Goal: Task Accomplishment & Management: Manage account settings

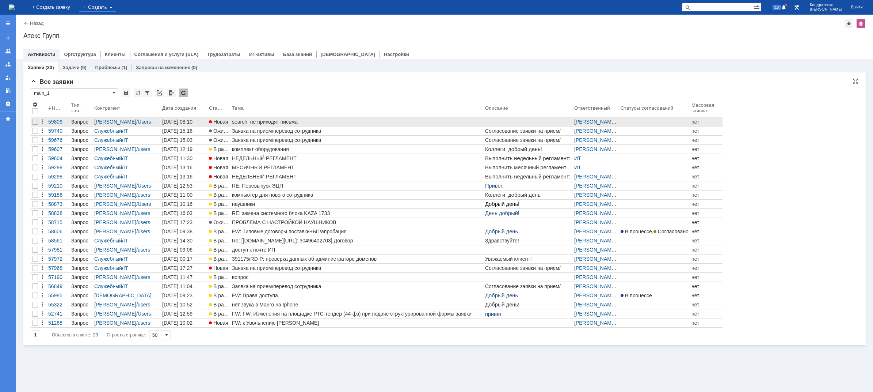
click at [228, 121] on span "Новая" at bounding box center [218, 122] width 19 height 6
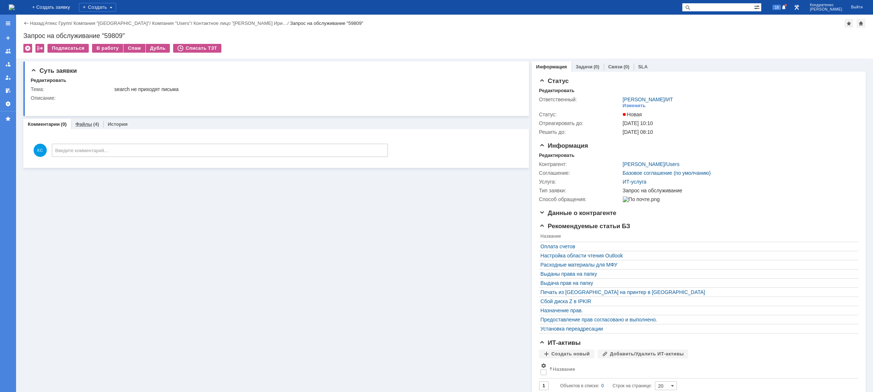
click at [85, 128] on div "Файлы (4)" at bounding box center [87, 124] width 33 height 11
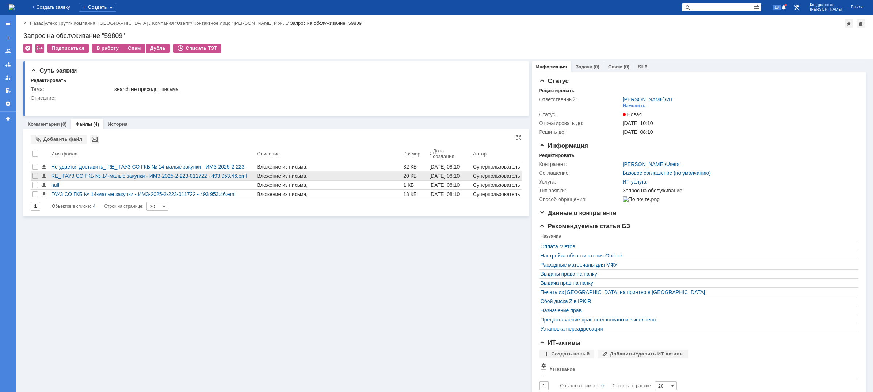
click at [90, 174] on div "RE_ ГАУЗ СО ГКБ № 14-малые закупки - ИМЗ-2025-2-223-011722 - 493 953.46.eml" at bounding box center [152, 176] width 203 height 6
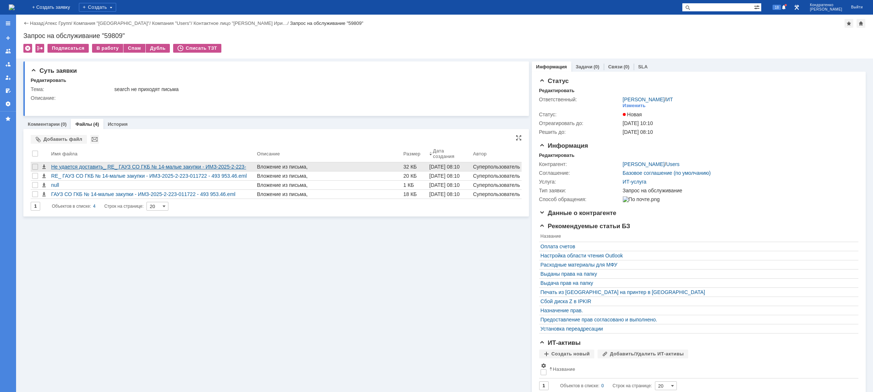
click at [174, 167] on div "Не удается доставить_ RE_ ГАУЗ СО ГКБ № 14-малые закупки - ИМЗ-2025-2-223-01172…" at bounding box center [152, 167] width 203 height 6
click at [787, 10] on span at bounding box center [784, 8] width 5 height 6
click at [232, 119] on div "Комментарии (0) Файлы (4) История" at bounding box center [276, 124] width 506 height 10
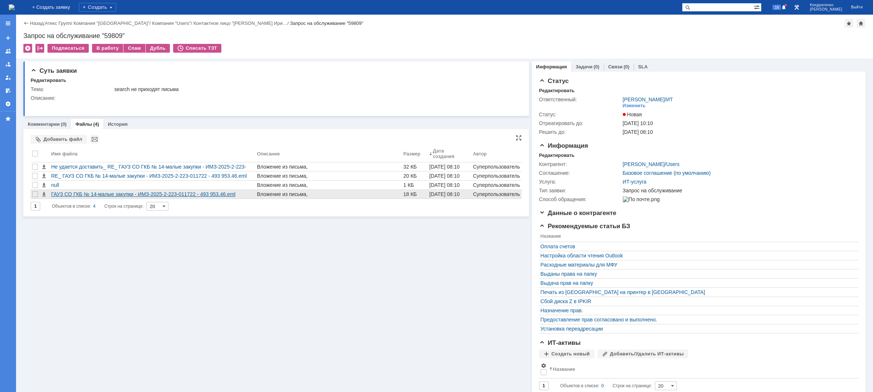
click at [125, 194] on div "ГАУЗ СО ГКБ № 14-малые закупки - ИМЗ-2025-2-223-011722 - 493 953.46.eml" at bounding box center [152, 194] width 203 height 6
click at [787, 7] on span at bounding box center [784, 8] width 5 height 6
click at [684, 46] on div "Подписаться В работу Спам Дубль Списать ТЗТ" at bounding box center [444, 51] width 843 height 15
click at [15, 7] on img at bounding box center [12, 7] width 6 height 6
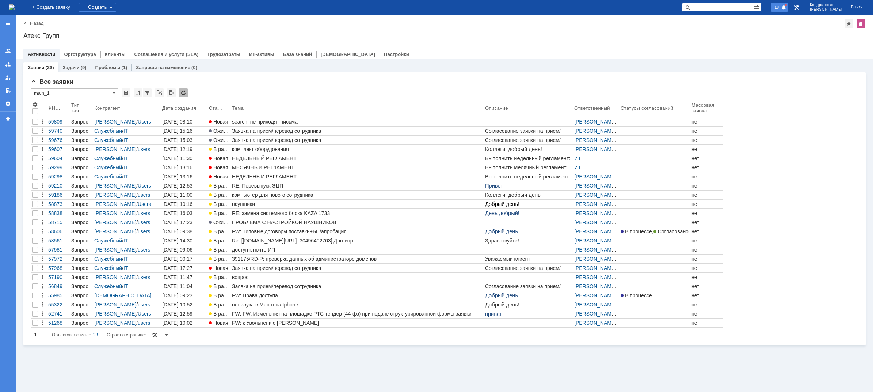
click at [787, 9] on span at bounding box center [784, 8] width 5 height 6
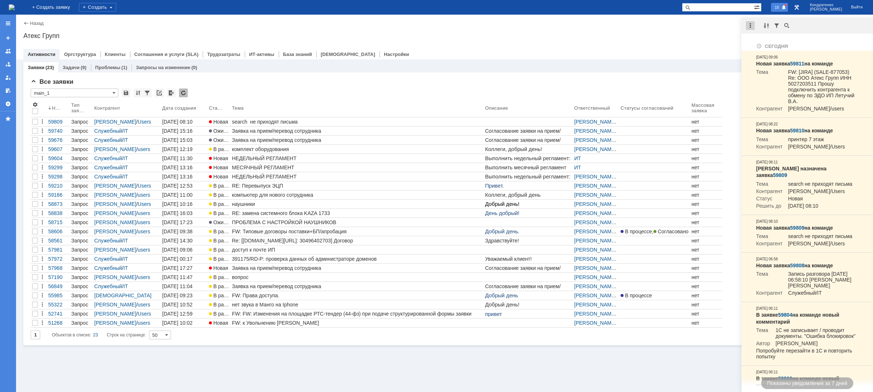
click at [750, 24] on div at bounding box center [750, 25] width 9 height 9
click at [758, 42] on div "Отметить уведомления прочитанными" at bounding box center [801, 44] width 98 height 5
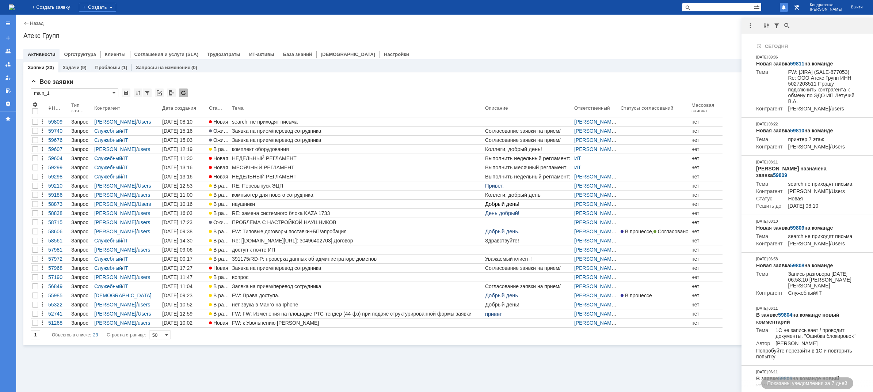
click at [680, 34] on div "Атекс Групп" at bounding box center [444, 35] width 843 height 7
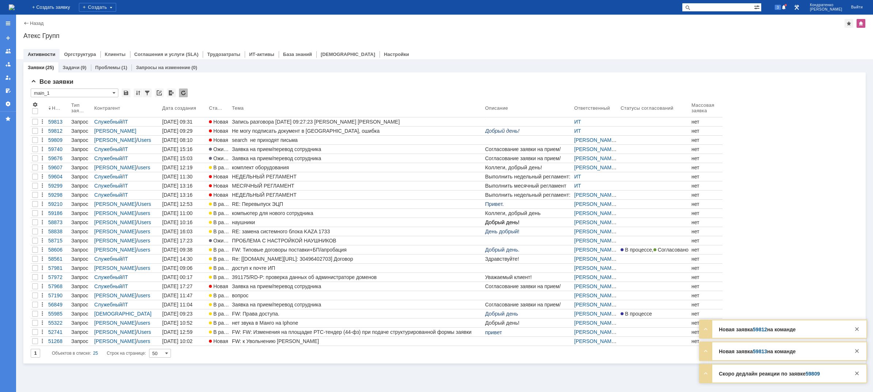
click at [15, 9] on img at bounding box center [12, 7] width 6 height 6
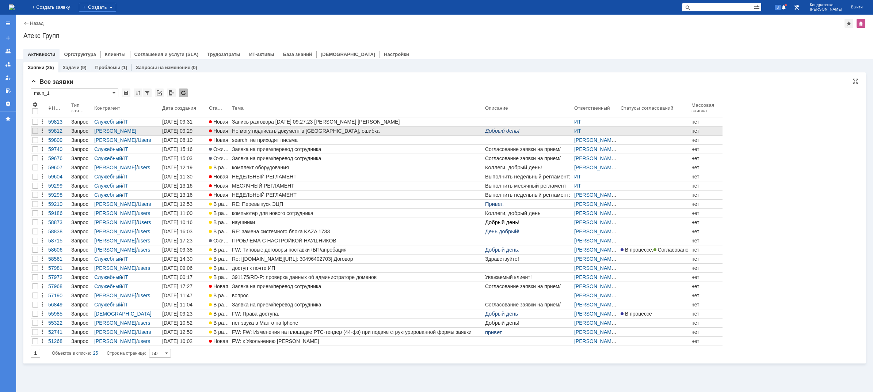
click at [313, 128] on div "Не могу подписать документ в ЭДО, ошибка" at bounding box center [357, 131] width 250 height 6
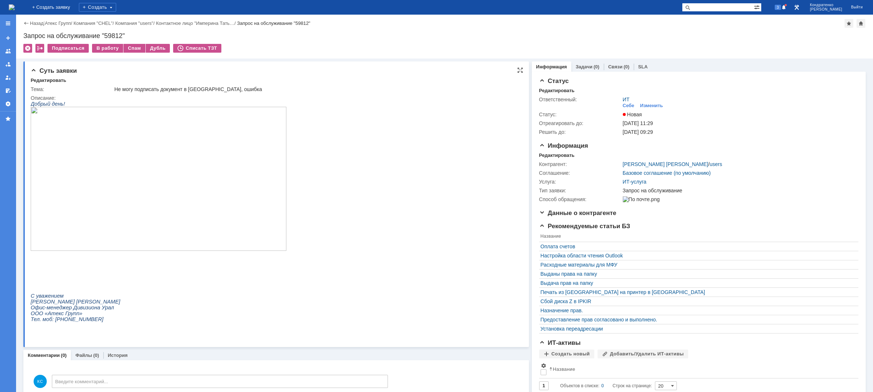
click at [142, 174] on img at bounding box center [159, 179] width 256 height 144
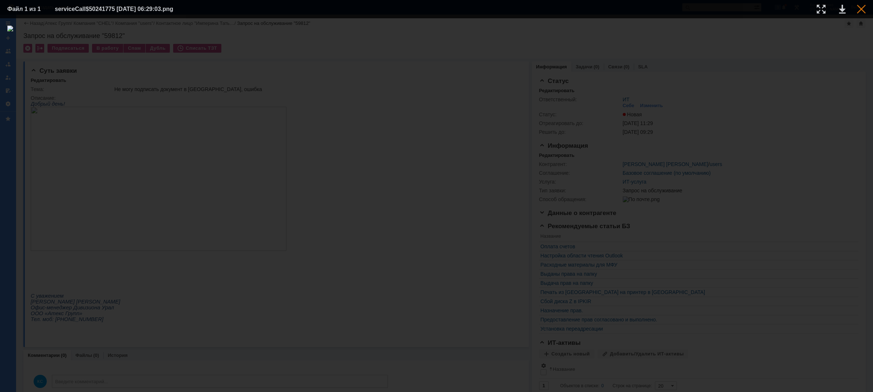
click at [862, 9] on div at bounding box center [861, 9] width 9 height 9
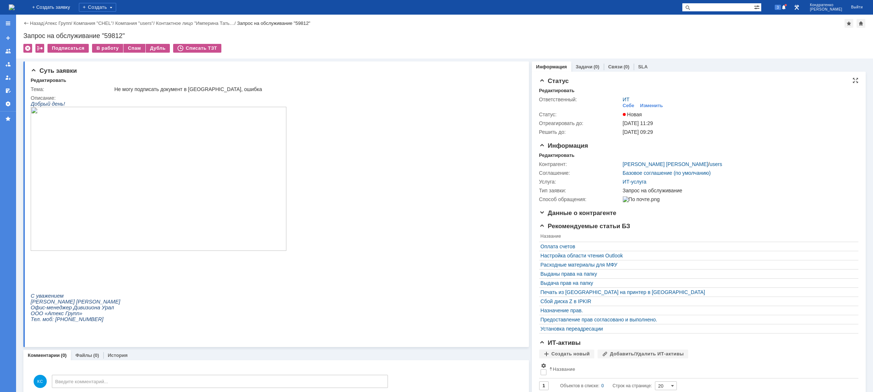
click at [653, 102] on div "ИТ Себе Изменить" at bounding box center [738, 102] width 231 height 13
click at [652, 103] on div "Изменить" at bounding box center [651, 106] width 23 height 6
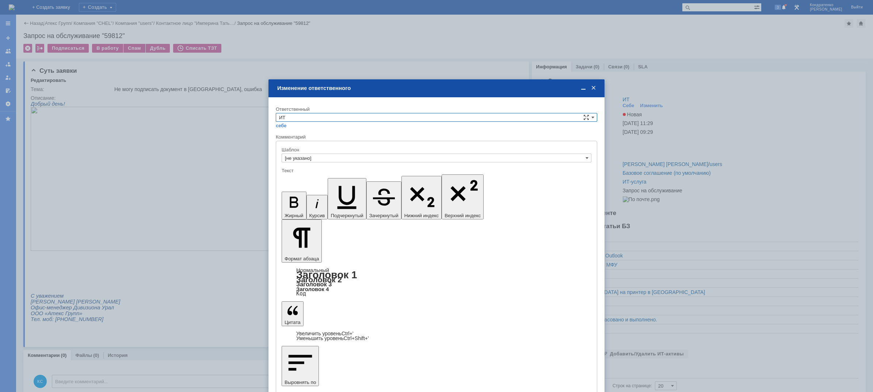
click at [420, 114] on input "ИТ" at bounding box center [437, 117] width 322 height 9
click at [303, 176] on span "АСУ" at bounding box center [436, 178] width 315 height 6
type input "АСУ"
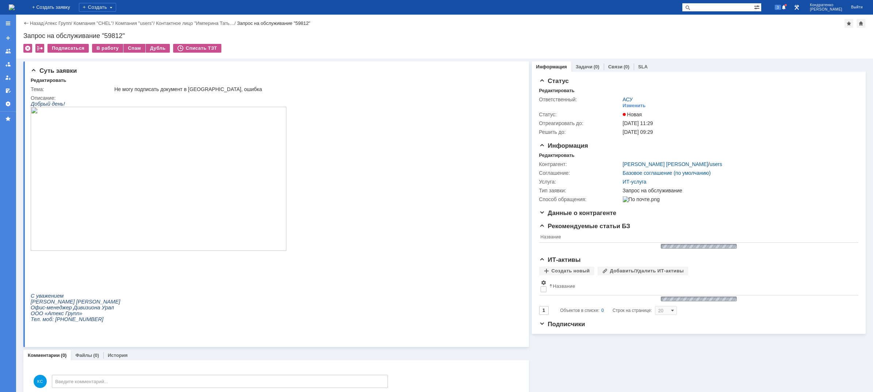
click at [15, 4] on img at bounding box center [12, 7] width 6 height 6
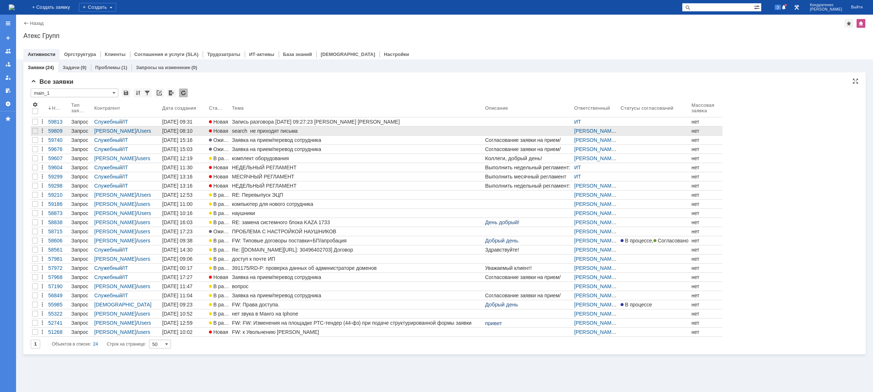
click at [241, 126] on link "search не приходят письма" at bounding box center [357, 130] width 253 height 9
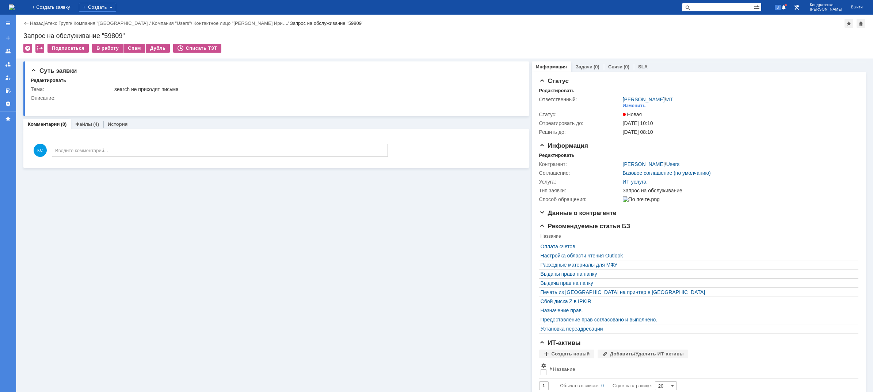
click at [15, 4] on img at bounding box center [12, 7] width 6 height 6
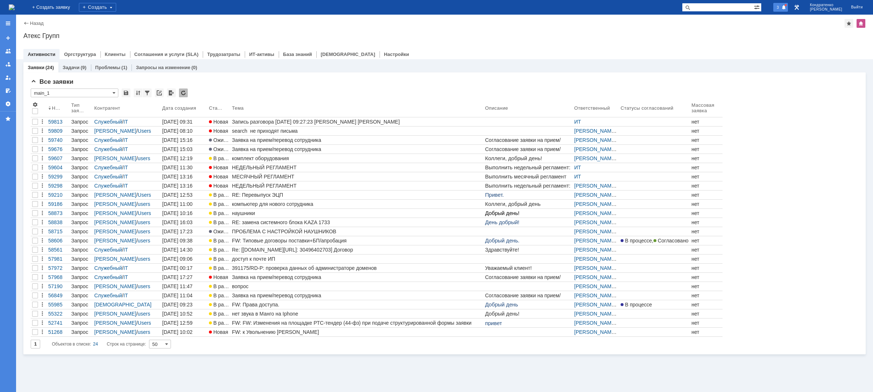
click at [787, 7] on span at bounding box center [784, 8] width 5 height 6
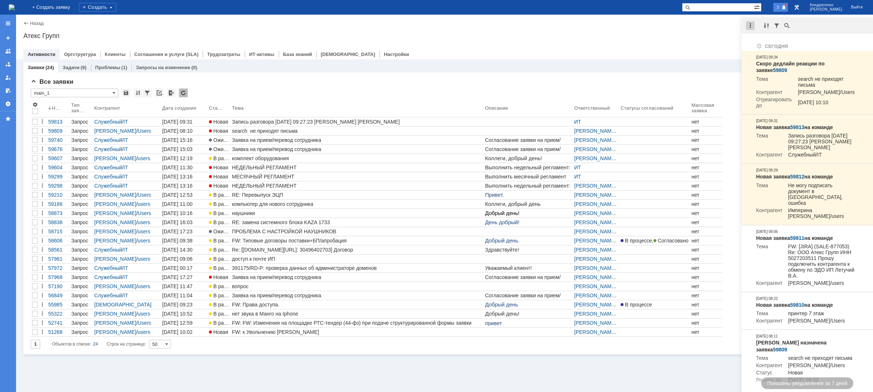
click at [754, 26] on div at bounding box center [750, 25] width 9 height 9
click at [763, 39] on div "Отметить уведомления прочитанными" at bounding box center [801, 44] width 107 height 11
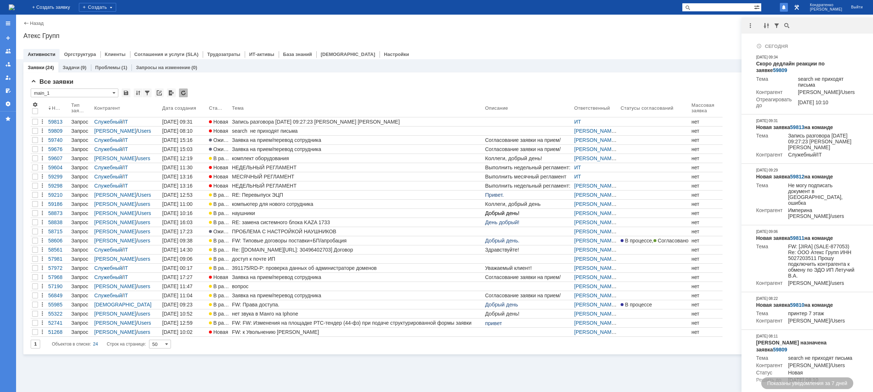
click at [696, 48] on div at bounding box center [444, 47] width 843 height 6
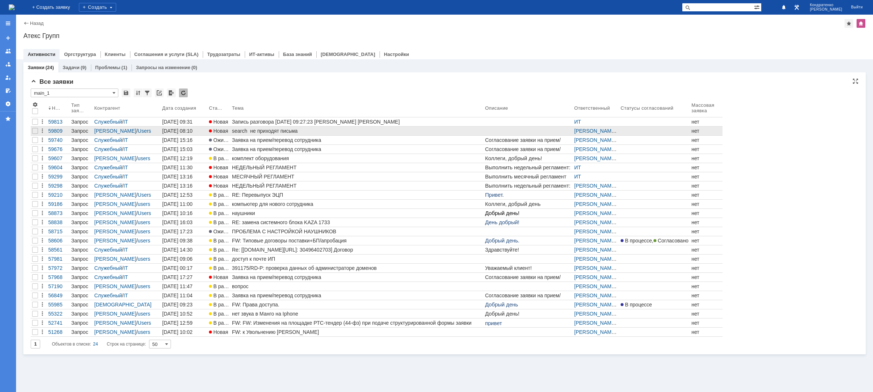
click at [257, 132] on div "search не приходят письма" at bounding box center [357, 131] width 250 height 6
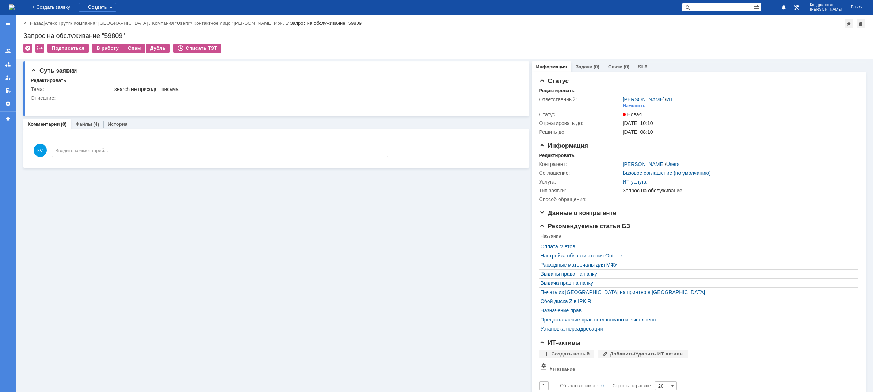
click at [81, 118] on div "Суть заявки Редактировать Тема: search не приходят письма Описание: Комментарии…" at bounding box center [276, 233] width 506 height 350
click at [82, 124] on link "Файлы" at bounding box center [83, 123] width 17 height 5
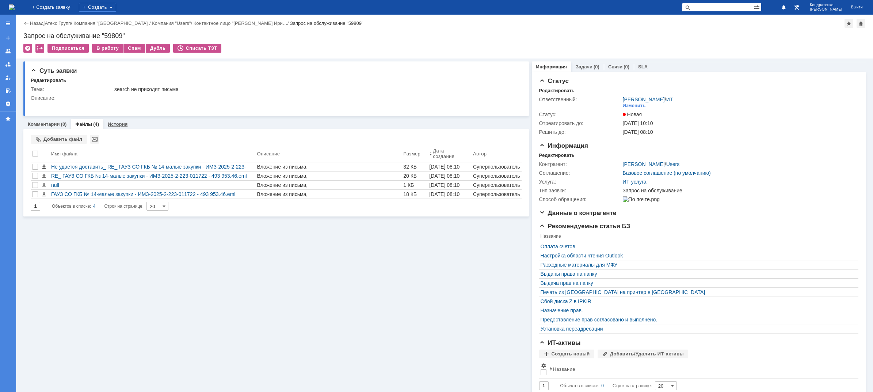
click at [128, 124] on div "История" at bounding box center [117, 124] width 28 height 11
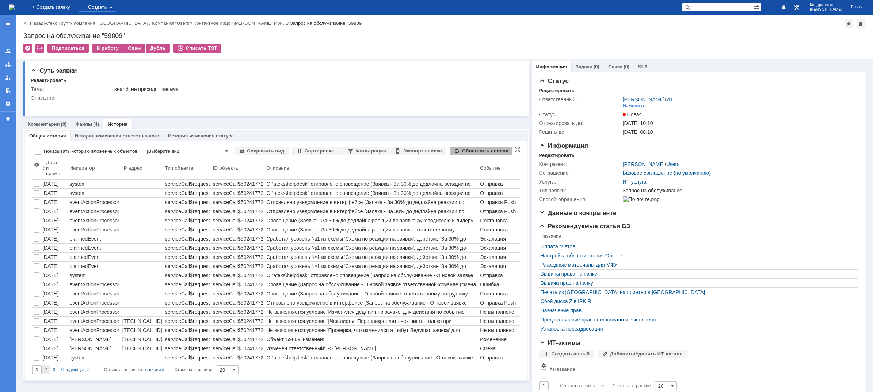
click at [48, 365] on div "2" at bounding box center [46, 369] width 8 height 9
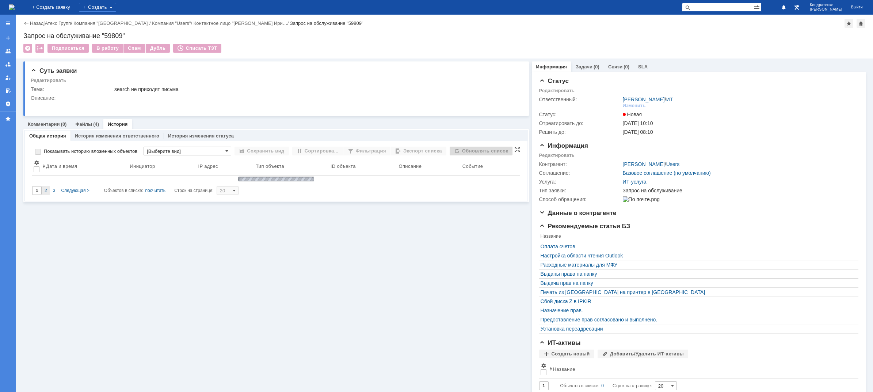
type input "2"
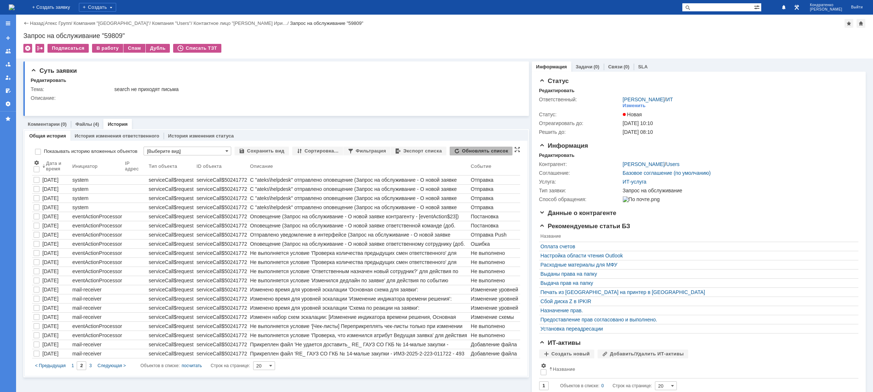
click at [69, 364] on div "1" at bounding box center [73, 365] width 8 height 9
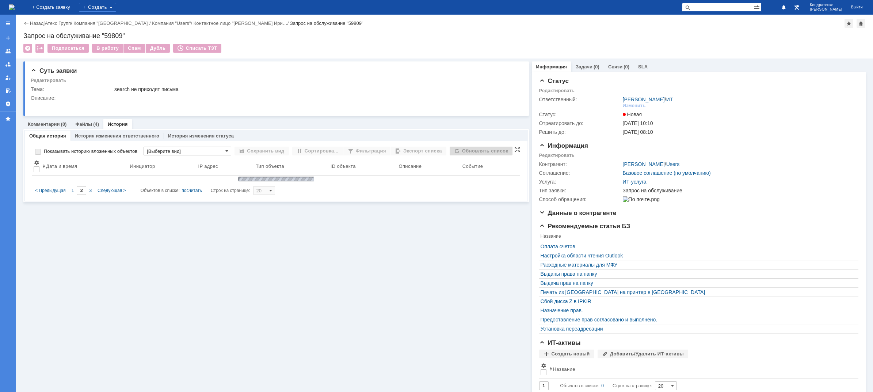
type input "1"
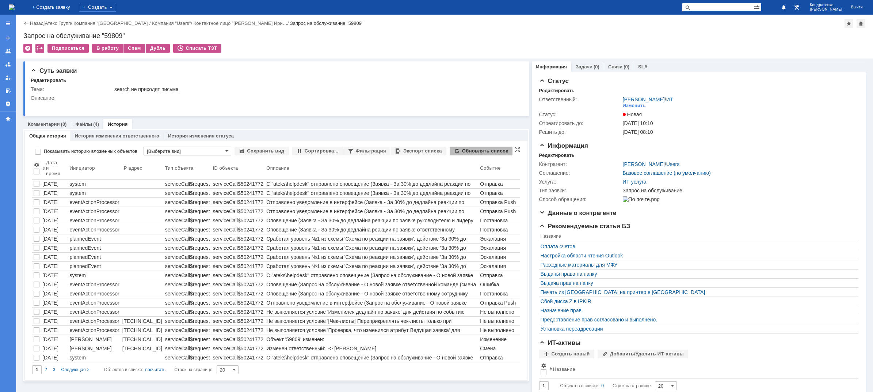
click at [15, 5] on img at bounding box center [12, 7] width 6 height 6
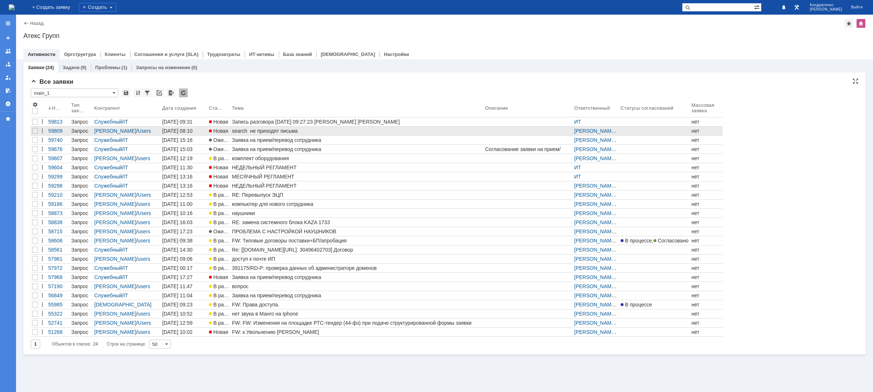
click at [234, 133] on div "search не приходят письма" at bounding box center [357, 131] width 250 height 6
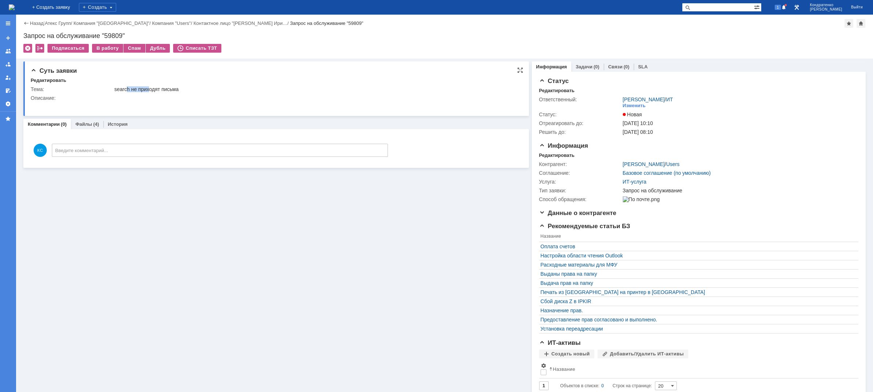
drag, startPoint x: 134, startPoint y: 86, endPoint x: 150, endPoint y: 86, distance: 15.3
click at [150, 86] on div "search не приходят письма" at bounding box center [315, 89] width 402 height 6
click at [155, 87] on div "search не приходят письма" at bounding box center [315, 89] width 402 height 6
click at [91, 122] on div "Файлы (4)" at bounding box center [87, 124] width 24 height 5
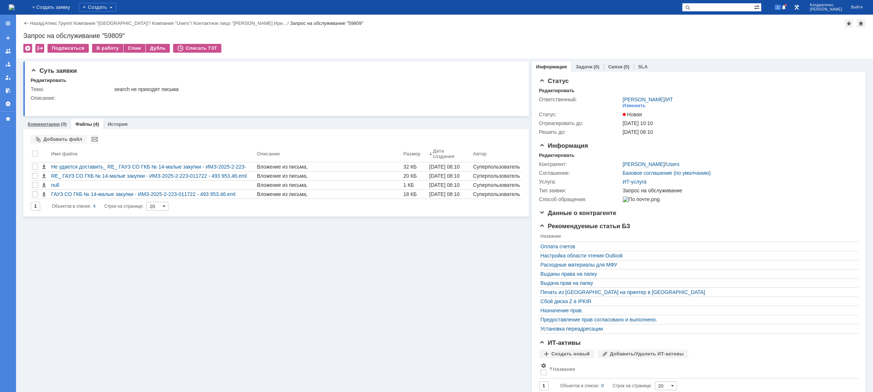
click at [53, 126] on link "Комментарии" at bounding box center [44, 123] width 32 height 5
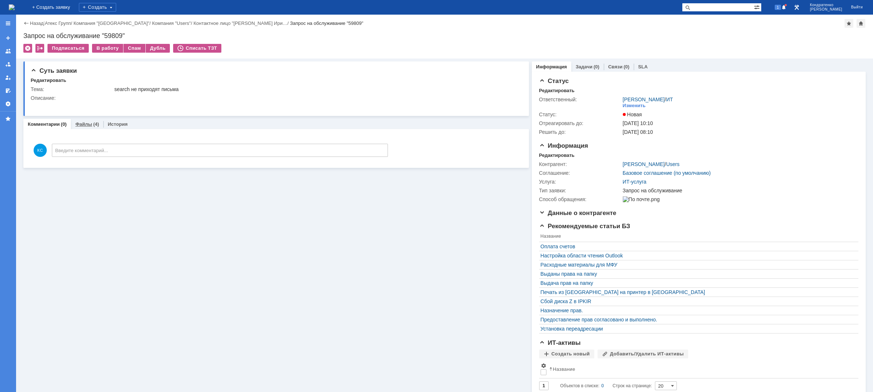
click at [83, 125] on link "Файлы" at bounding box center [83, 123] width 17 height 5
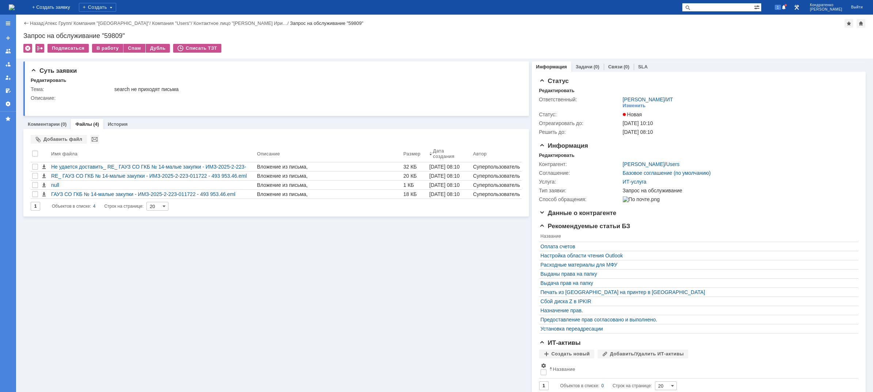
click at [15, 8] on img at bounding box center [12, 7] width 6 height 6
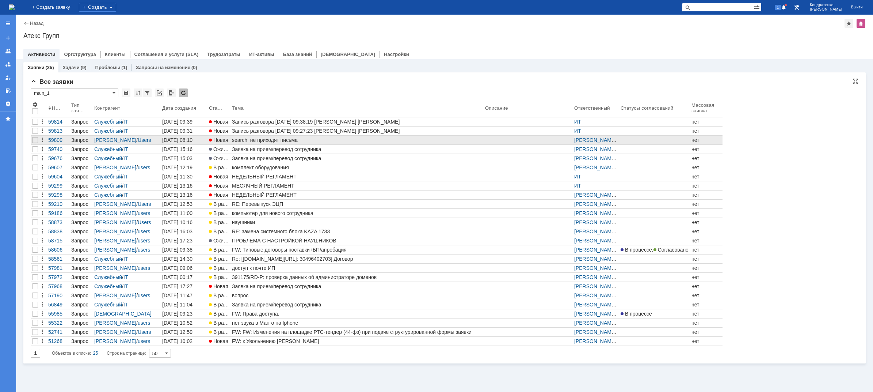
click at [280, 139] on div "search не приходят письма" at bounding box center [357, 140] width 250 height 6
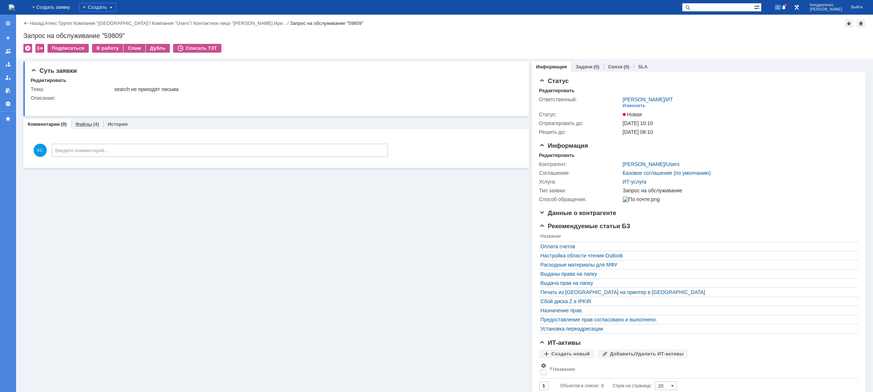
click at [90, 127] on link "Файлы" at bounding box center [83, 123] width 17 height 5
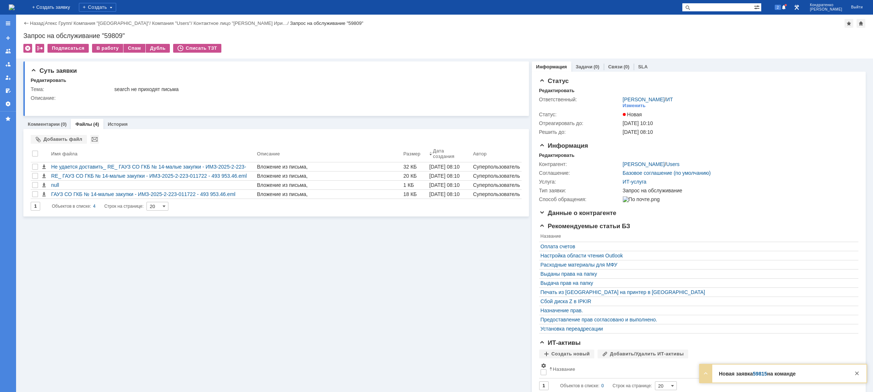
click at [15, 10] on img at bounding box center [12, 7] width 6 height 6
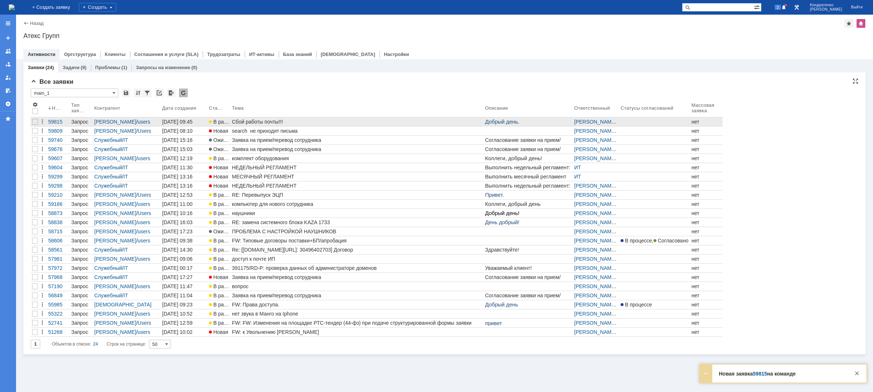
click at [242, 121] on div "Сбой работы почты!!!" at bounding box center [357, 122] width 250 height 6
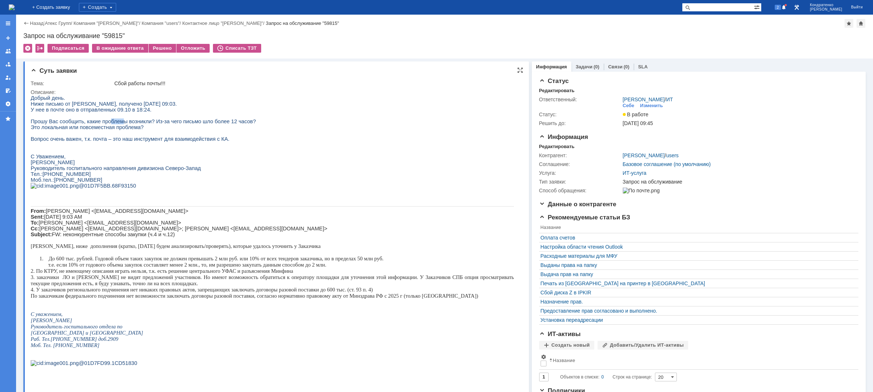
drag, startPoint x: 102, startPoint y: 127, endPoint x: 130, endPoint y: 125, distance: 27.5
click at [123, 124] on span "Прошу Вас сообщить, какие проблемы возникли? Из-за чего письмо шло более 12 час…" at bounding box center [143, 121] width 225 height 6
drag, startPoint x: 153, startPoint y: 124, endPoint x: 171, endPoint y: 124, distance: 17.5
click at [171, 124] on span "Прошу Вас сообщить, какие проблемы возникли? Из-за чего письмо шло более 12 час…" at bounding box center [143, 121] width 225 height 6
drag, startPoint x: 67, startPoint y: 130, endPoint x: 102, endPoint y: 137, distance: 35.5
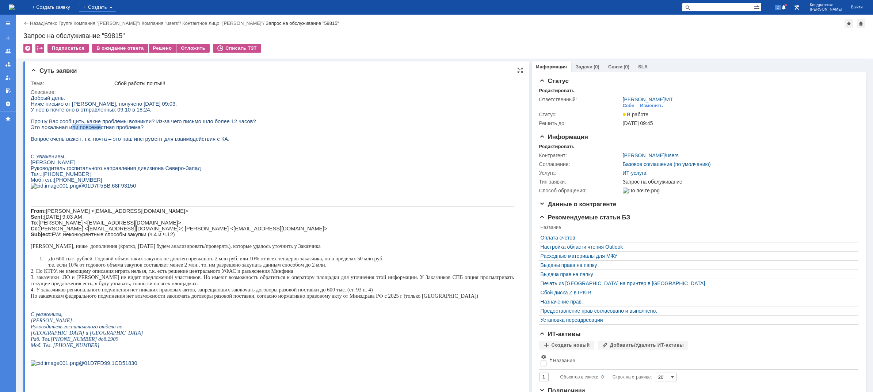
click at [100, 130] on span "Это локальная или повсеместная проблема?" at bounding box center [87, 127] width 113 height 6
drag, startPoint x: 99, startPoint y: 144, endPoint x: 122, endPoint y: 144, distance: 23.4
click at [120, 142] on span "Вопрос очень важен, т.к. почта – это наш инструмент для взаимодействия с КА." at bounding box center [130, 139] width 199 height 6
drag, startPoint x: 123, startPoint y: 144, endPoint x: 157, endPoint y: 144, distance: 34.0
click at [157, 142] on span "Вопрос очень важен, т.к. почта – это наш инструмент для взаимодействия с КА." at bounding box center [130, 139] width 199 height 6
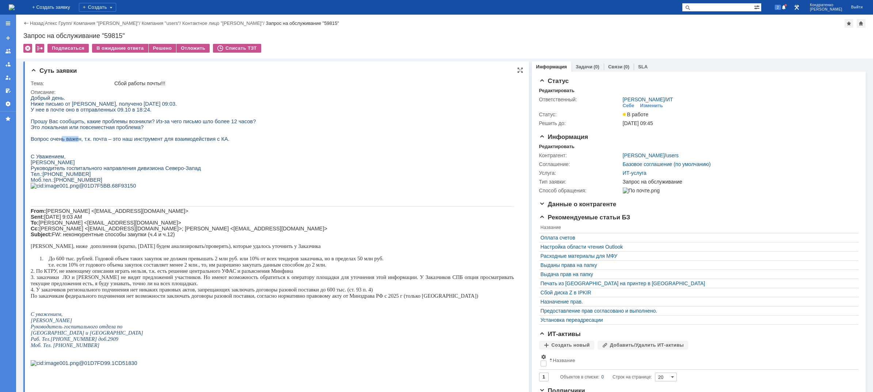
drag, startPoint x: 65, startPoint y: 145, endPoint x: 76, endPoint y: 145, distance: 11.0
click at [76, 142] on span "Вопрос очень важен, т.к. почта – это наш инструмент для взаимодействия с КА." at bounding box center [130, 139] width 199 height 6
drag, startPoint x: 68, startPoint y: 177, endPoint x: 79, endPoint y: 178, distance: 11.4
click at [79, 171] on span "Руководитель госпитального направления дивизиона Северо-Запад" at bounding box center [116, 168] width 170 height 6
click at [15, 8] on img at bounding box center [12, 7] width 6 height 6
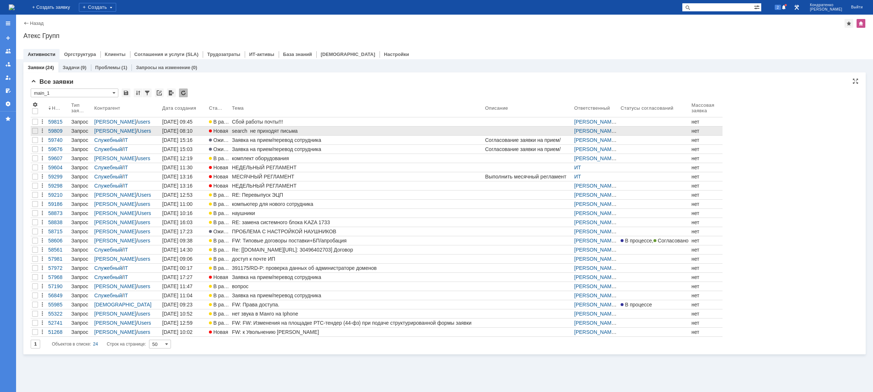
click at [260, 132] on div "search не приходят письма" at bounding box center [357, 131] width 250 height 6
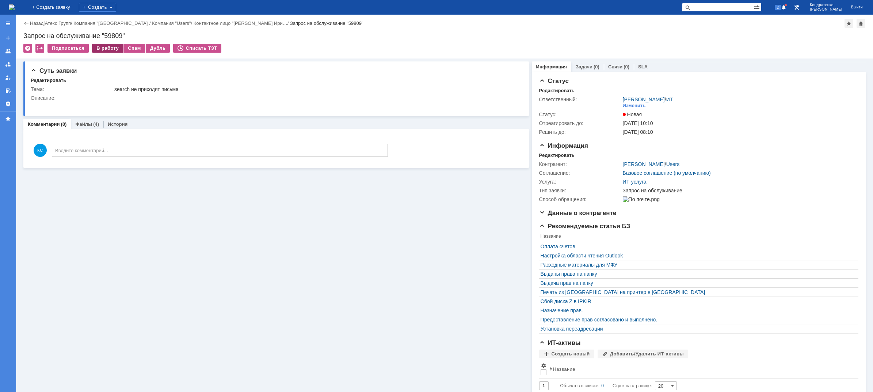
click at [108, 51] on div "В работу" at bounding box center [107, 48] width 31 height 9
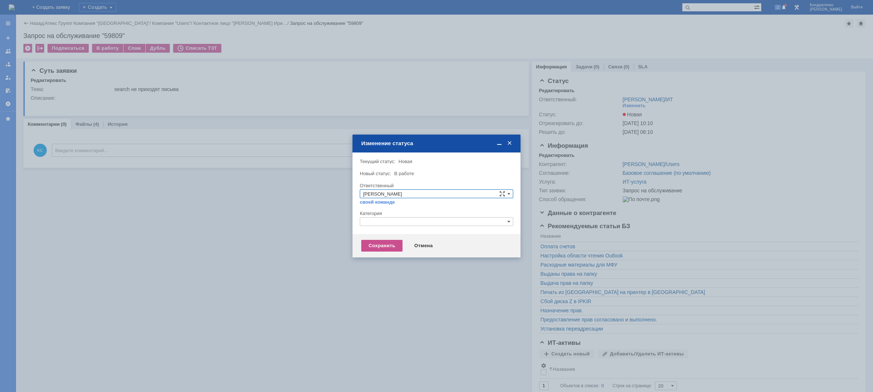
click at [397, 222] on input "text" at bounding box center [436, 221] width 153 height 9
drag, startPoint x: 397, startPoint y: 222, endPoint x: 360, endPoint y: 216, distance: 37.0
click at [360, 216] on div "Категория gjc" at bounding box center [436, 220] width 153 height 21
click at [379, 255] on span "Почта" at bounding box center [436, 256] width 147 height 6
type input "Почта"
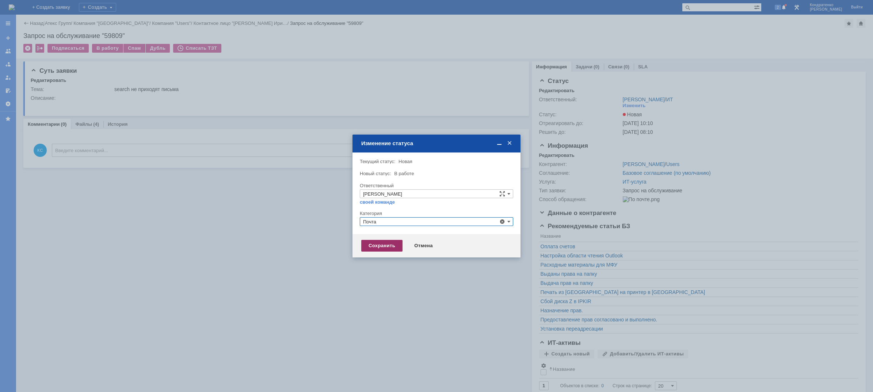
click at [376, 243] on div "Сохранить" at bounding box center [381, 246] width 41 height 12
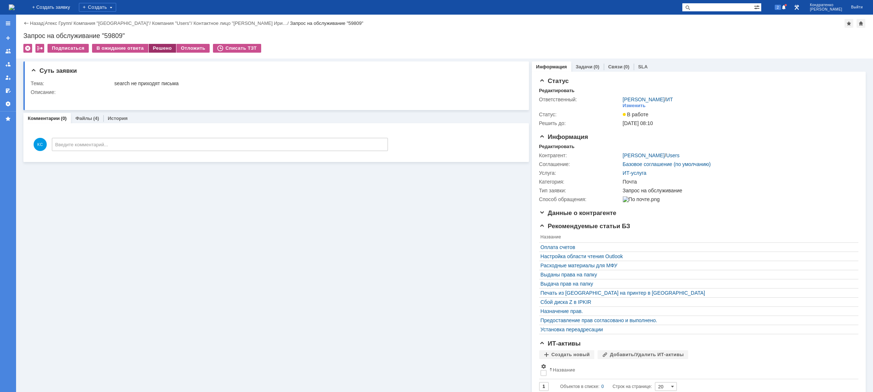
click at [156, 48] on div "Решено" at bounding box center [163, 48] width 28 height 9
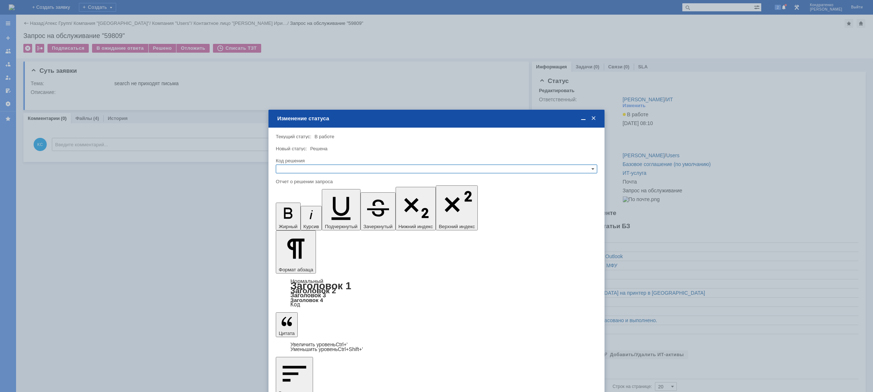
click at [389, 166] on input "text" at bounding box center [437, 168] width 322 height 9
click at [344, 204] on span "Решено" at bounding box center [436, 204] width 315 height 6
type input "Решено"
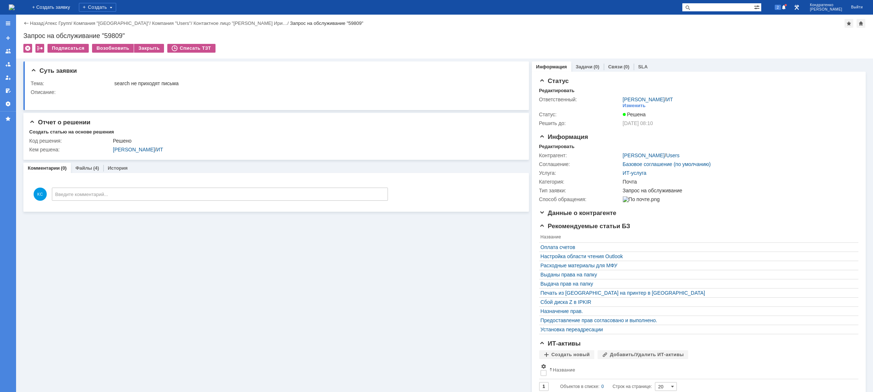
click at [15, 4] on img at bounding box center [12, 7] width 6 height 6
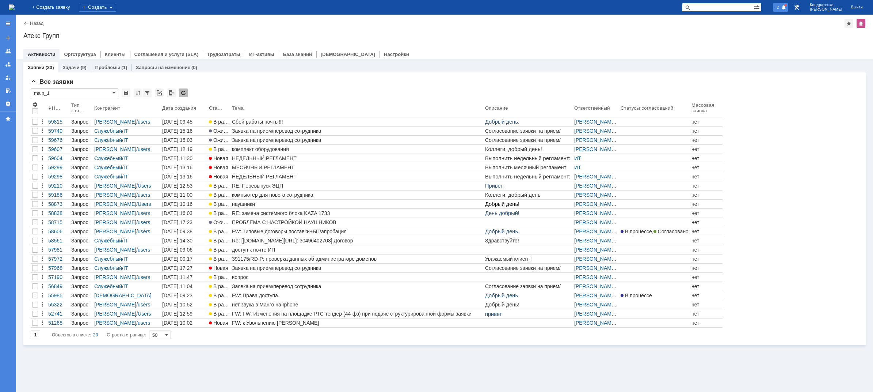
click at [787, 8] on span at bounding box center [784, 8] width 5 height 6
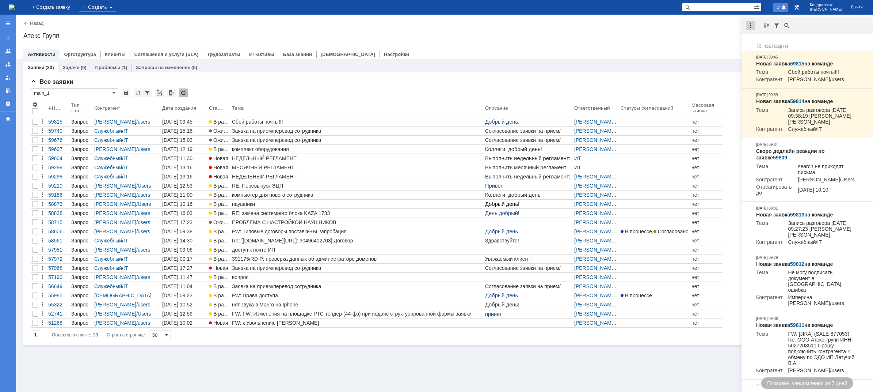
click at [750, 27] on div at bounding box center [750, 25] width 9 height 9
click at [758, 45] on div "Отметить уведомления прочитанными" at bounding box center [801, 44] width 98 height 5
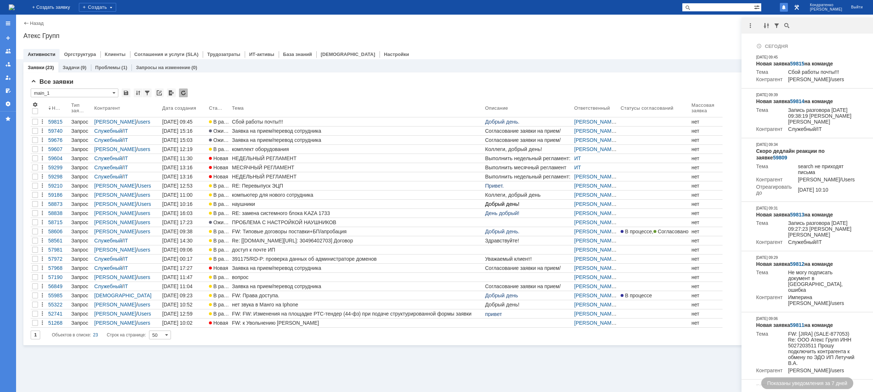
click at [723, 35] on div "Атекс Групп" at bounding box center [444, 35] width 843 height 7
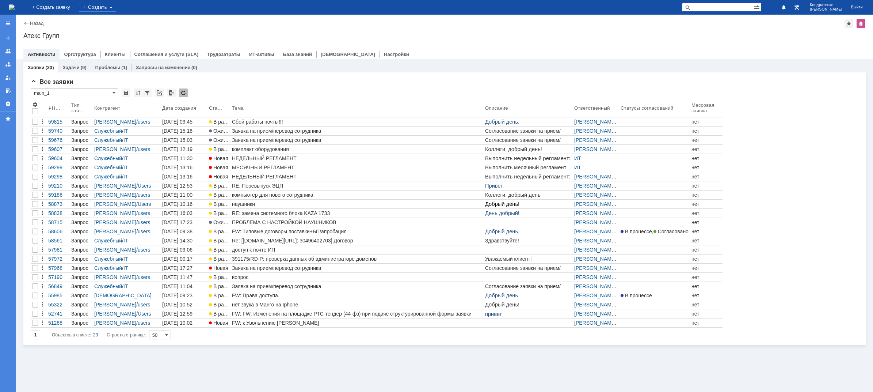
click at [351, 358] on div "Заявки (23) Задачи (9) Проблемы (1) Запросы на изменение (0) Все заявки * main_…" at bounding box center [444, 225] width 857 height 332
click at [782, 9] on span "1" at bounding box center [778, 7] width 7 height 5
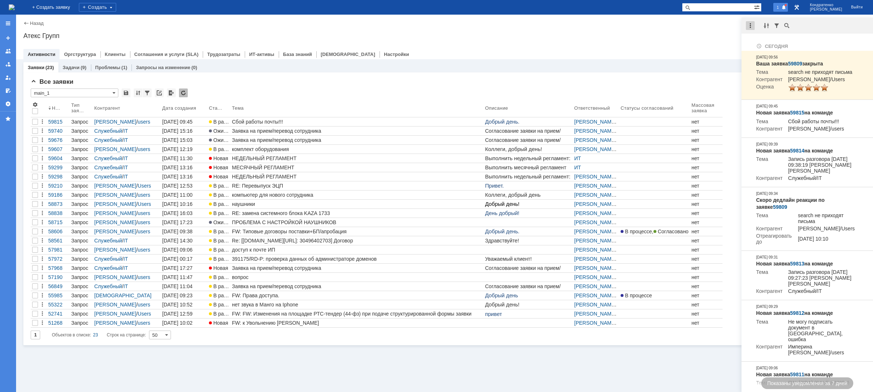
click at [749, 24] on div at bounding box center [750, 25] width 9 height 9
click at [763, 36] on div "Не найдено. Сегодня Ваша заявка 59809 закрыта Тема search не приходят письма Ко…" at bounding box center [808, 205] width 132 height 374
click at [752, 22] on div at bounding box center [750, 25] width 9 height 9
click at [762, 41] on div "Отметить уведомления прочитанными" at bounding box center [801, 44] width 107 height 11
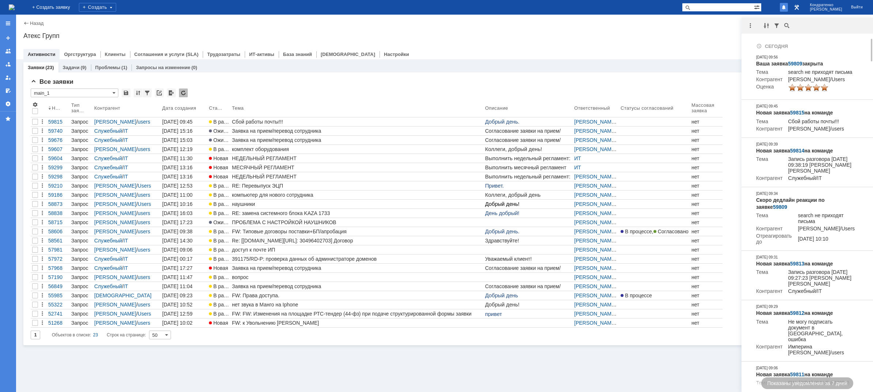
click at [721, 31] on div "Назад | Атекс Групп Атекс Групп root$101 Активности Оргструктура Клиенты Соглаш…" at bounding box center [444, 37] width 857 height 45
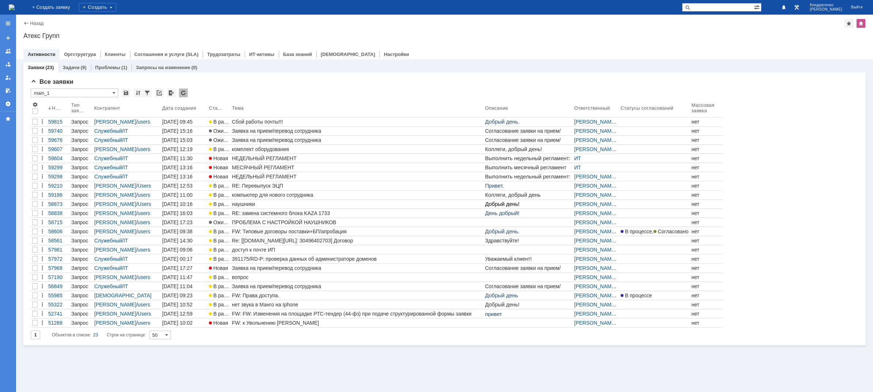
click at [15, 5] on img at bounding box center [12, 7] width 6 height 6
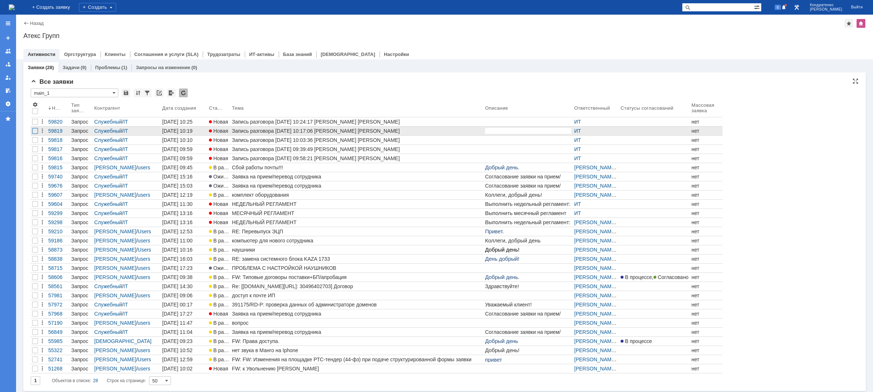
click at [34, 130] on div at bounding box center [35, 131] width 6 height 6
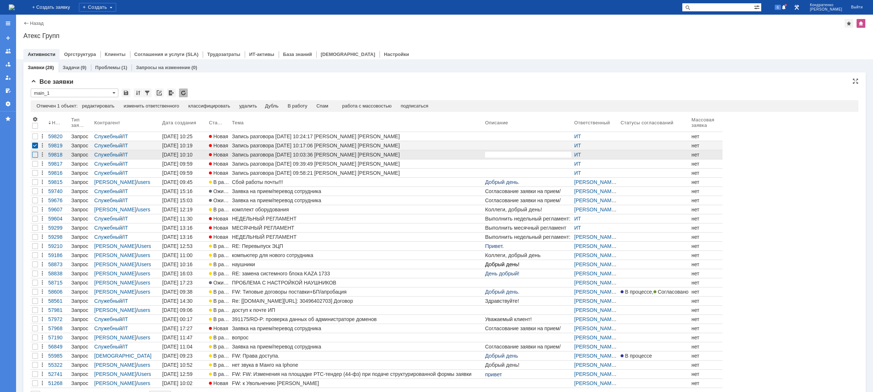
click at [37, 153] on div at bounding box center [35, 155] width 6 height 6
click at [36, 161] on div at bounding box center [35, 164] width 6 height 6
click at [311, 106] on div "Спам" at bounding box center [307, 106] width 12 height 6
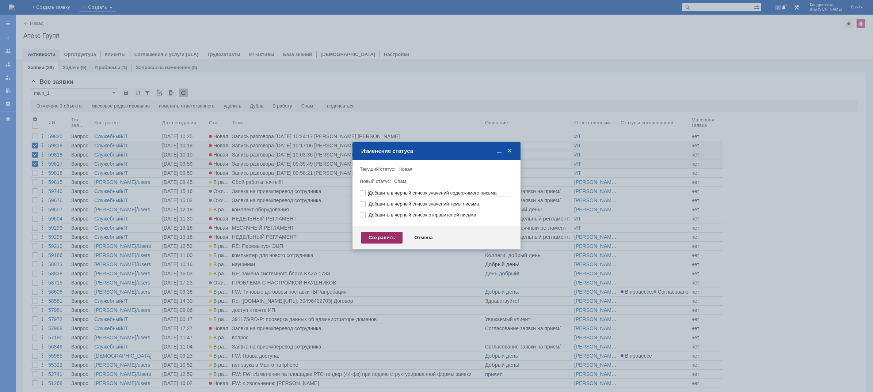
click at [385, 237] on div "Сохранить" at bounding box center [381, 238] width 41 height 12
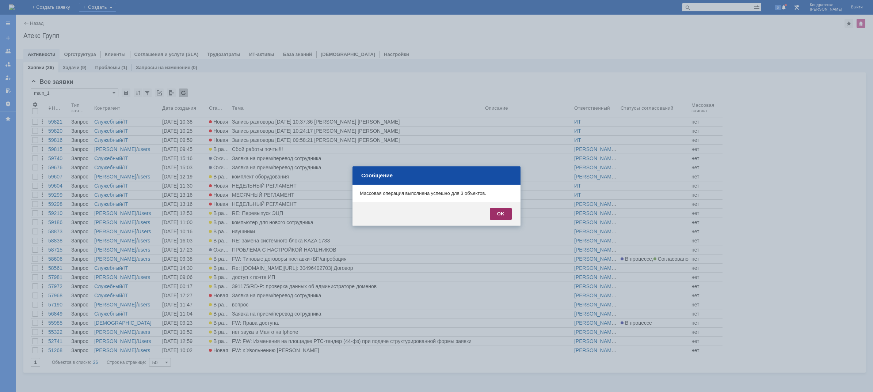
click at [500, 214] on div "OK" at bounding box center [501, 214] width 22 height 12
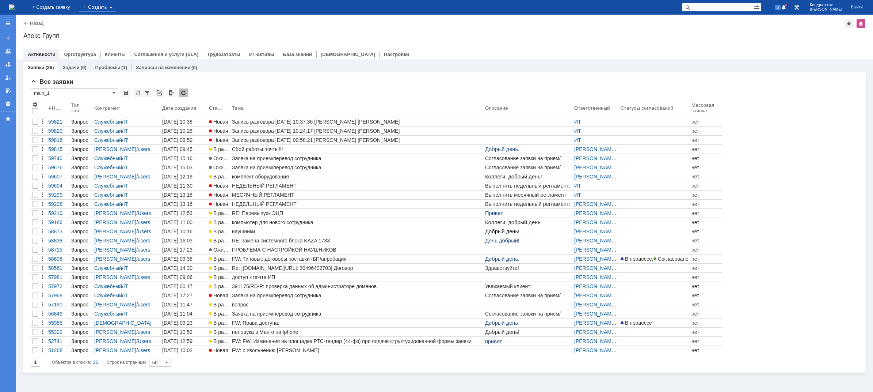
click at [15, 10] on img at bounding box center [12, 7] width 6 height 6
click at [15, 9] on img at bounding box center [12, 7] width 6 height 6
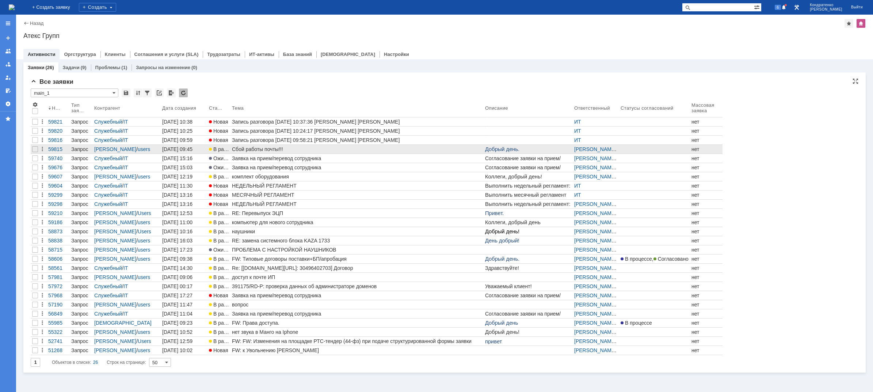
click at [284, 148] on div "Сбой работы почты!!!" at bounding box center [357, 149] width 250 height 6
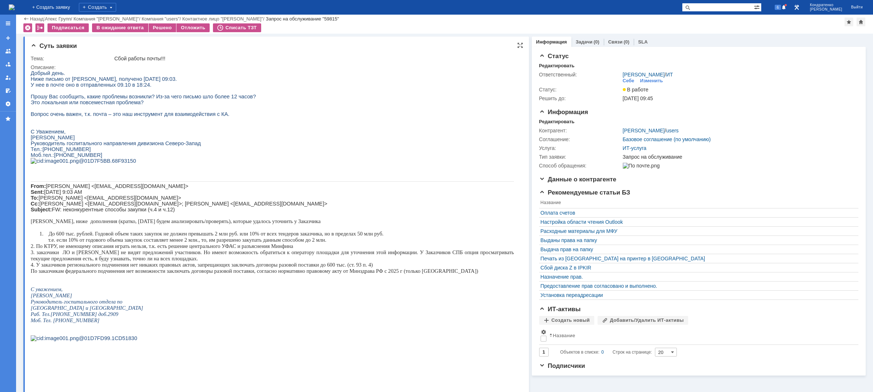
scroll to position [110, 0]
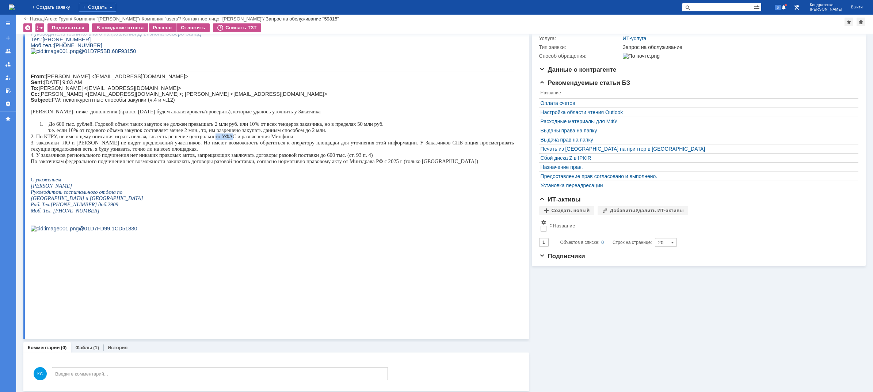
drag, startPoint x: 224, startPoint y: 188, endPoint x: 232, endPoint y: 187, distance: 8.8
click at [232, 139] on span "2. По КТРУ, не имеющему описания играть нельзя, т.к. есть решение центрального …" at bounding box center [162, 136] width 263 height 6
drag, startPoint x: 244, startPoint y: 189, endPoint x: 259, endPoint y: 190, distance: 14.7
click at [258, 152] on p "3. заказчики ЛО и КЛН не видят предложений участников. Но имеют возможность обр…" at bounding box center [272, 146] width 483 height 12
drag, startPoint x: 270, startPoint y: 190, endPoint x: 291, endPoint y: 190, distance: 21.2
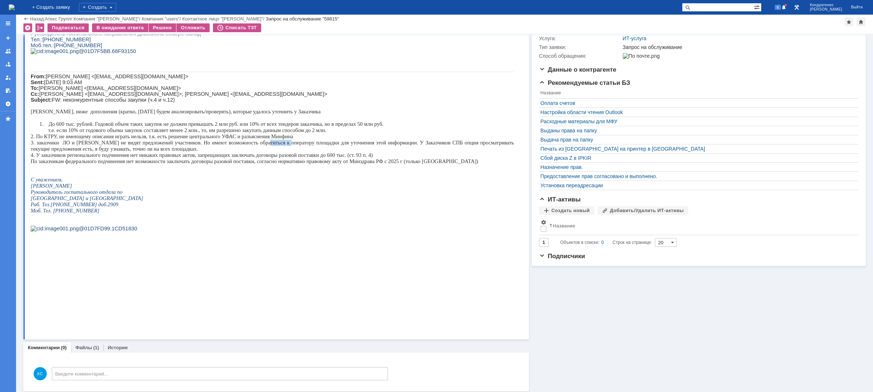
click at [291, 152] on span "3. заказчики ЛО и КЛН не видят предложений участников. Но имеют возможность обр…" at bounding box center [272, 146] width 483 height 12
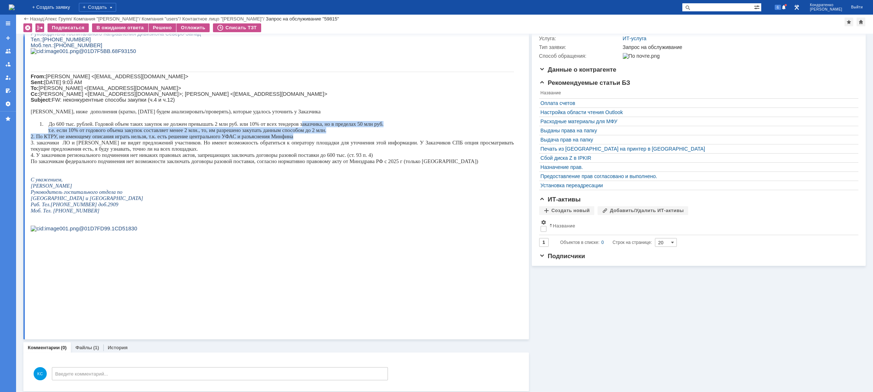
drag, startPoint x: 302, startPoint y: 172, endPoint x: 306, endPoint y: 187, distance: 15.9
click at [306, 187] on div "Добрый день. Ниже письмо от Кузнецовой А.В., получено 10.10.25 в 09:03. У нее в…" at bounding box center [272, 102] width 483 height 283
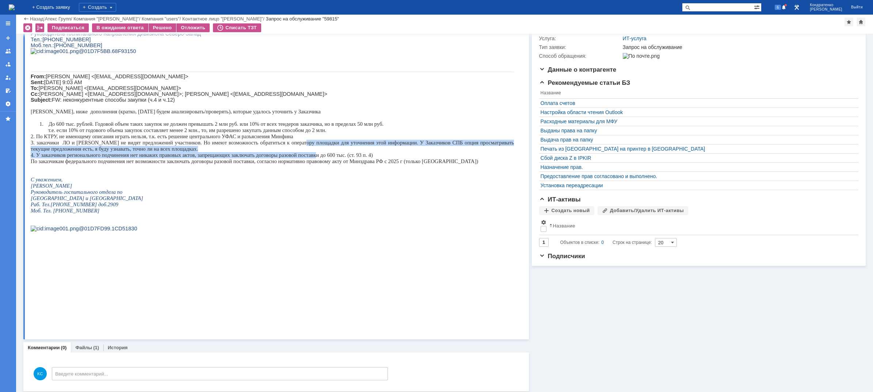
click at [317, 202] on div "Добрый день. Ниже письмо от Кузнецовой А.В., получено 10.10.25 в 09:03. У нее в…" at bounding box center [272, 102] width 483 height 283
click at [315, 158] on span "4. У заказчиков регионального подчинения нет никаких правовых актов, запрещающи…" at bounding box center [202, 155] width 342 height 6
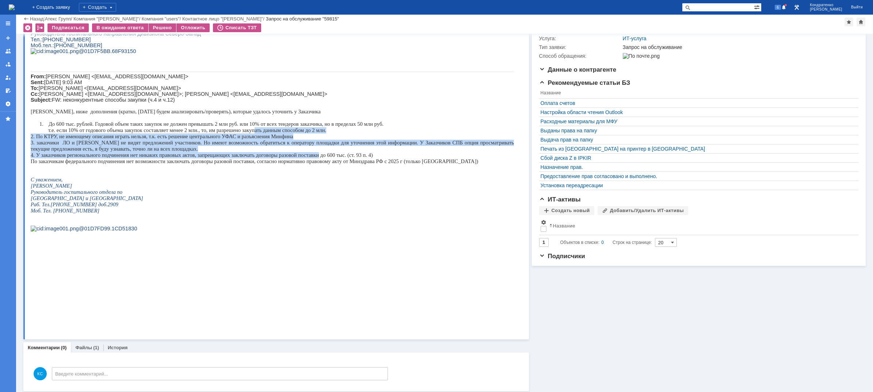
drag, startPoint x: 320, startPoint y: 205, endPoint x: 254, endPoint y: 180, distance: 70.2
click at [254, 180] on div "Добрый день. Ниже письмо от Кузнецовой А.В., получено 10.10.25 в 09:03. У нее в…" at bounding box center [272, 102] width 483 height 283
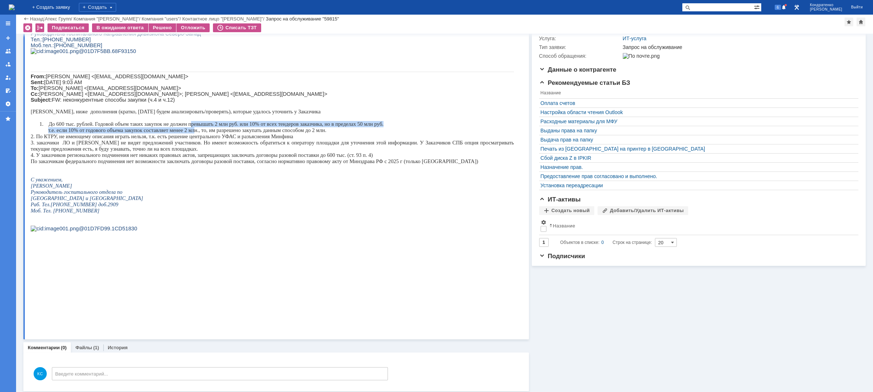
drag, startPoint x: 191, startPoint y: 175, endPoint x: 195, endPoint y: 178, distance: 4.8
click at [195, 178] on div "Добрый день. Ниже письмо от Кузнецовой А.В., получено 10.10.25 в 09:03. У нее в…" at bounding box center [272, 102] width 483 height 283
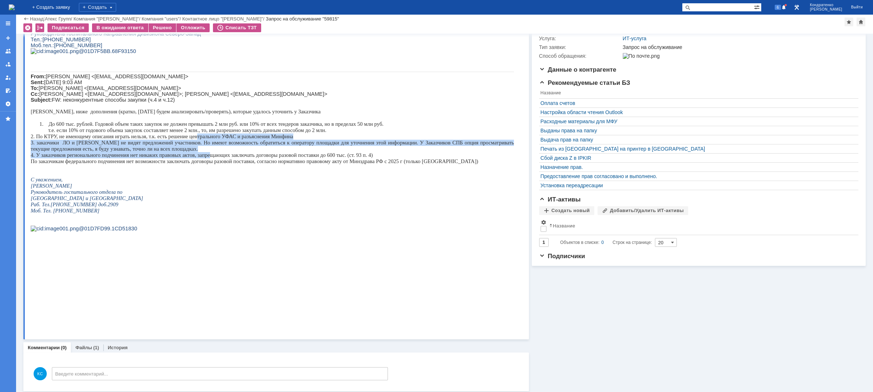
drag, startPoint x: 199, startPoint y: 186, endPoint x: 210, endPoint y: 205, distance: 21.8
click at [210, 205] on div "Добрый день. Ниже письмо от Кузнецовой А.В., получено 10.10.25 в 09:03. У нее в…" at bounding box center [272, 102] width 483 height 283
drag, startPoint x: 217, startPoint y: 207, endPoint x: 190, endPoint y: 185, distance: 34.8
click at [190, 185] on div "Добрый день. Ниже письмо от Кузнецовой А.В., получено 10.10.25 в 09:03. У нее в…" at bounding box center [272, 102] width 483 height 283
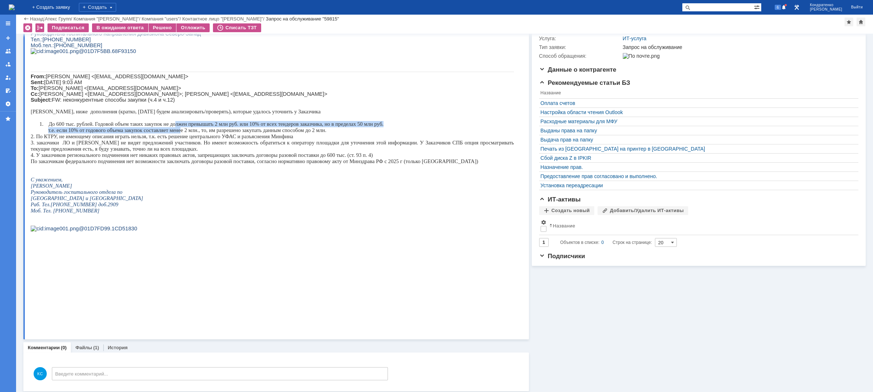
drag, startPoint x: 175, startPoint y: 175, endPoint x: 180, endPoint y: 180, distance: 6.7
click at [180, 180] on div "Добрый день. Ниже письмо от Кузнецовой А.В., получено 10.10.25 в 09:03. У нее в…" at bounding box center [272, 102] width 483 height 283
drag, startPoint x: 241, startPoint y: 189, endPoint x: 255, endPoint y: 189, distance: 14.2
click at [255, 140] on p "2. По КТРУ, не имеющему описания играть нельзя, т.к. есть решение центрального …" at bounding box center [272, 136] width 483 height 6
drag, startPoint x: 262, startPoint y: 190, endPoint x: 282, endPoint y: 196, distance: 21.6
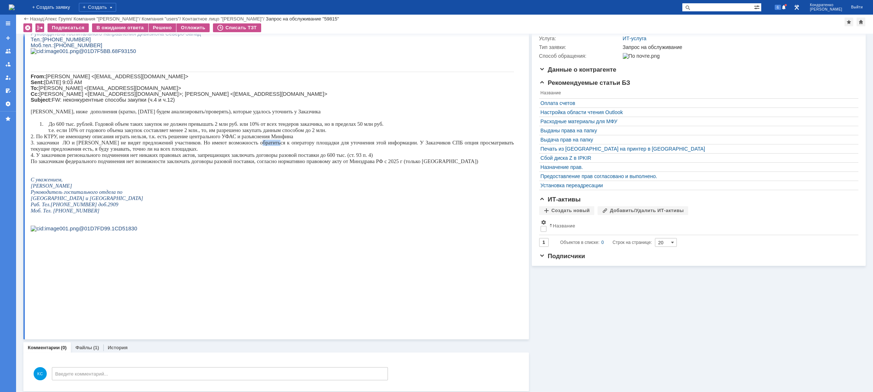
click at [282, 152] on p "3. заказчики ЛО и КЛН не видят предложений участников. Но имеют возможность обр…" at bounding box center [272, 146] width 483 height 12
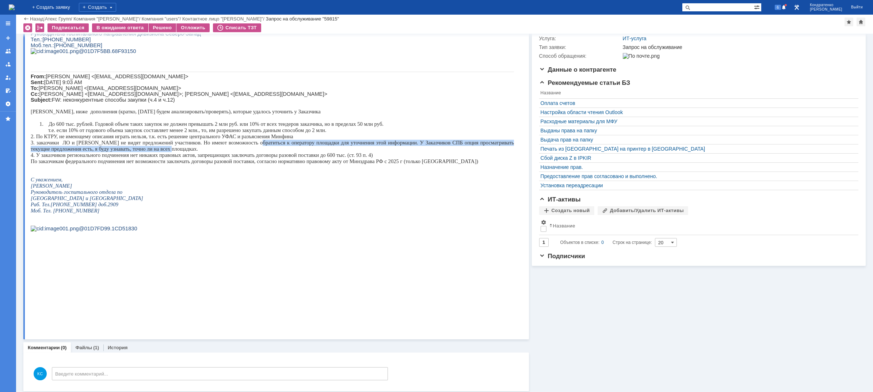
click at [294, 152] on span "3. заказчики ЛО и КЛН не видят предложений участников. Но имеют возможность обр…" at bounding box center [272, 146] width 483 height 12
drag, startPoint x: 315, startPoint y: 194, endPoint x: 345, endPoint y: 194, distance: 30.0
click at [345, 152] on span "3. заказчики ЛО и КЛН не видят предложений участников. Но имеют возможность обр…" at bounding box center [272, 146] width 483 height 12
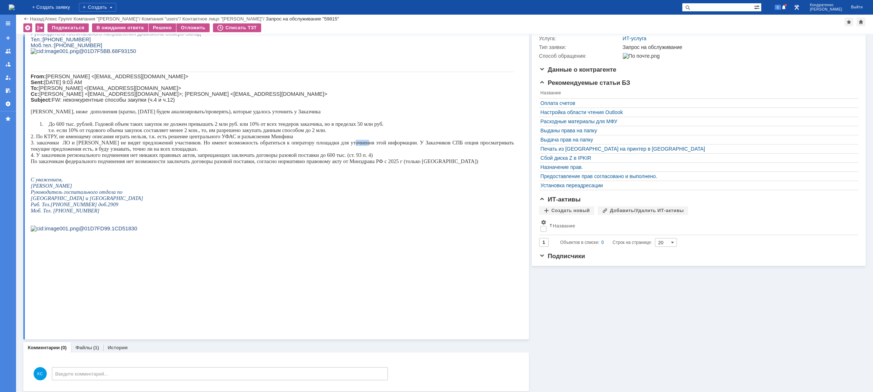
drag, startPoint x: 356, startPoint y: 192, endPoint x: 376, endPoint y: 193, distance: 20.1
click at [374, 152] on span "3. заказчики ЛО и КЛН не видят предложений участников. Но имеют возможность обр…" at bounding box center [272, 146] width 483 height 12
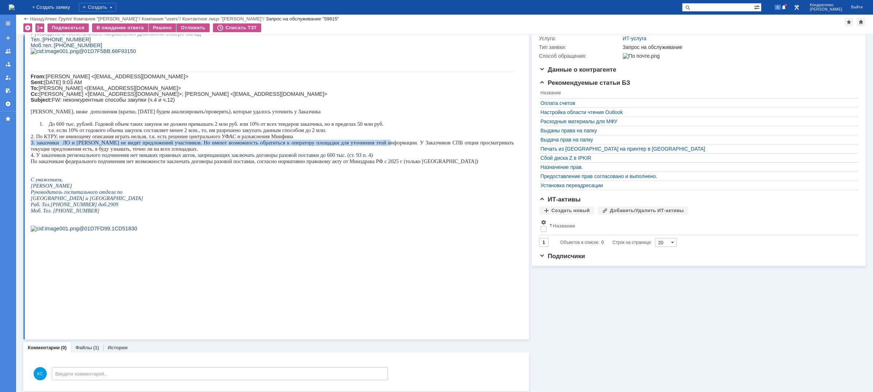
drag, startPoint x: 399, startPoint y: 190, endPoint x: 411, endPoint y: 186, distance: 12.7
click at [407, 187] on div "Добрый день. Ниже письмо от Кузнецовой А.В., получено 10.10.25 в 09:03. У нее в…" at bounding box center [272, 102] width 483 height 283
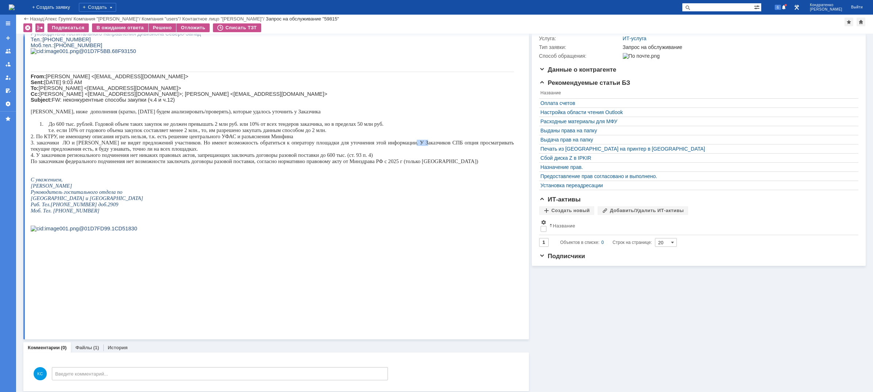
drag, startPoint x: 418, startPoint y: 193, endPoint x: 444, endPoint y: 194, distance: 26.0
click at [440, 152] on span "3. заказчики ЛО и КЛН не видят предложений участников. Но имеют возможность обр…" at bounding box center [272, 146] width 483 height 12
drag, startPoint x: 456, startPoint y: 194, endPoint x: 465, endPoint y: 194, distance: 9.5
click at [463, 152] on span "3. заказчики ЛО и КЛН не видят предложений участников. Но имеют возможность обр…" at bounding box center [272, 146] width 483 height 12
drag, startPoint x: 414, startPoint y: 192, endPoint x: 445, endPoint y: 193, distance: 30.7
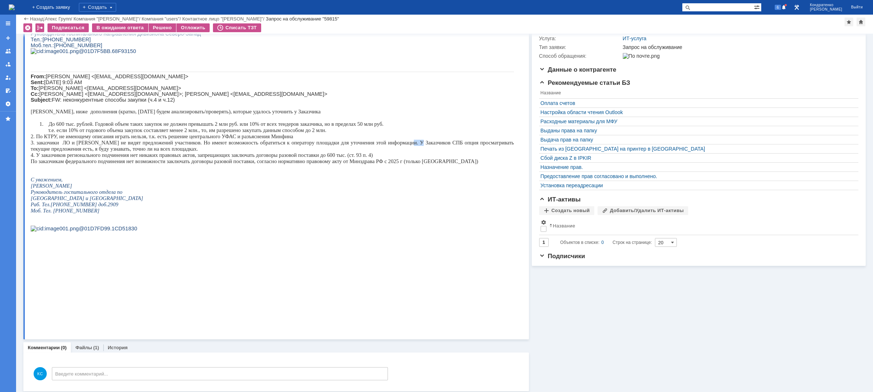
click at [440, 152] on span "3. заказчики ЛО и КЛН не видят предложений участников. Но имеют возможность обр…" at bounding box center [272, 146] width 483 height 12
drag, startPoint x: 461, startPoint y: 194, endPoint x: 474, endPoint y: 194, distance: 13.2
click at [474, 152] on span "3. заказчики ЛО и КЛН не видят предложений участников. Но имеют возможность обр…" at bounding box center [272, 146] width 483 height 12
drag, startPoint x: 410, startPoint y: 194, endPoint x: 427, endPoint y: 193, distance: 17.2
click at [427, 152] on span "3. заказчики ЛО и КЛН не видят предложений участников. Но имеют возможность обр…" at bounding box center [272, 146] width 483 height 12
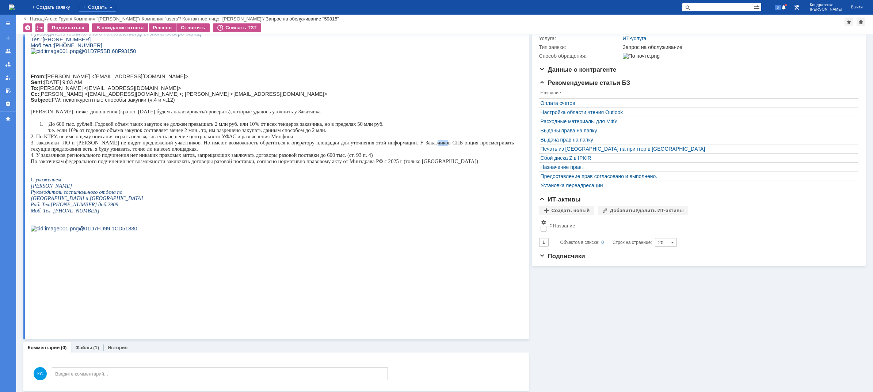
drag, startPoint x: 445, startPoint y: 193, endPoint x: 464, endPoint y: 192, distance: 18.6
click at [455, 152] on span "3. заказчики ЛО и КЛН не видят предложений участников. Но имеют возможность обр…" at bounding box center [272, 146] width 483 height 12
drag, startPoint x: 92, startPoint y: 193, endPoint x: 122, endPoint y: 194, distance: 30.7
click at [96, 152] on span "3. заказчики ЛО и КЛН не видят предложений участников. Но имеют возможность обр…" at bounding box center [272, 146] width 483 height 12
drag, startPoint x: 123, startPoint y: 194, endPoint x: 130, endPoint y: 194, distance: 6.9
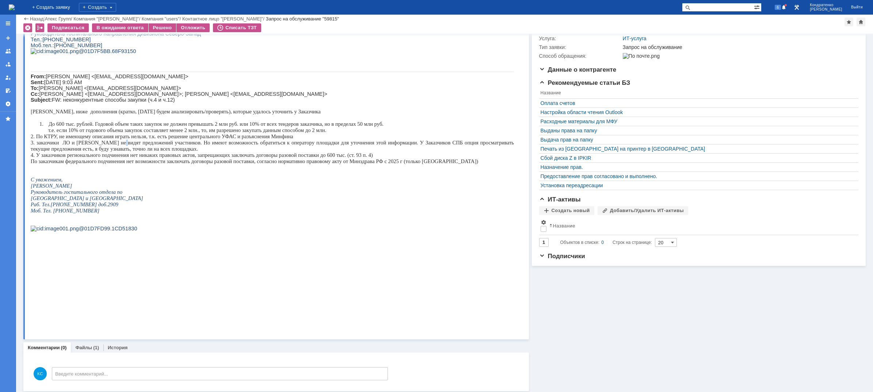
click at [129, 152] on span "3. заказчики ЛО и КЛН не видят предложений участников. Но имеют возможность обр…" at bounding box center [272, 146] width 483 height 12
drag, startPoint x: 139, startPoint y: 194, endPoint x: 153, endPoint y: 194, distance: 14.6
click at [145, 152] on span "3. заказчики ЛО и КЛН не видят предложений участников. Но имеют возможность обр…" at bounding box center [272, 146] width 483 height 12
click at [165, 152] on span "3. заказчики ЛО и КЛН не видят предложений участников. Но имеют возможность обр…" at bounding box center [272, 146] width 483 height 12
click at [201, 152] on p "3. заказчики ЛО и КЛН не видят предложений участников. Но имеют возможность обр…" at bounding box center [272, 146] width 483 height 12
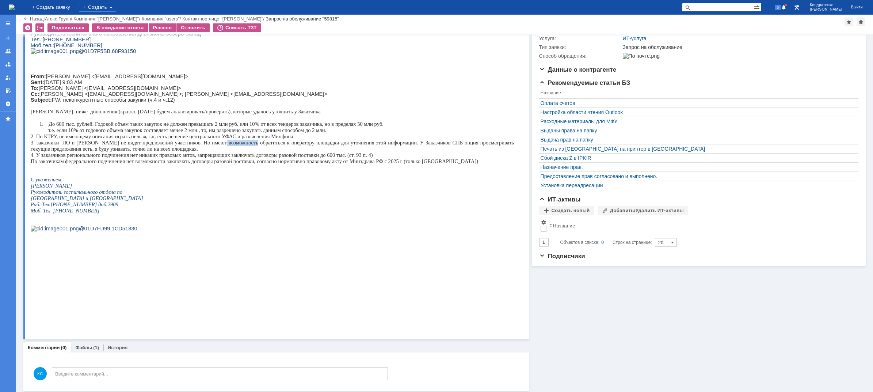
click at [259, 152] on span "3. заказчики ЛО и КЛН не видят предложений участников. Но имеют возможность обр…" at bounding box center [272, 146] width 483 height 12
drag, startPoint x: 264, startPoint y: 192, endPoint x: 280, endPoint y: 192, distance: 15.3
click at [276, 152] on span "3. заказчики ЛО и КЛН не видят предложений участников. Но имеют возможность обр…" at bounding box center [272, 146] width 483 height 12
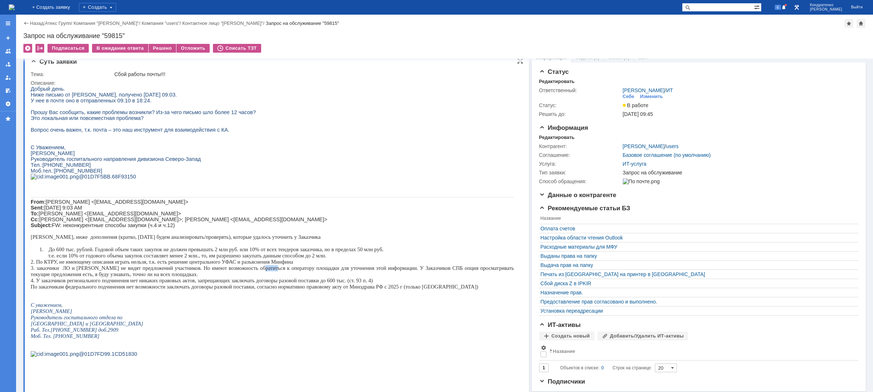
scroll to position [0, 0]
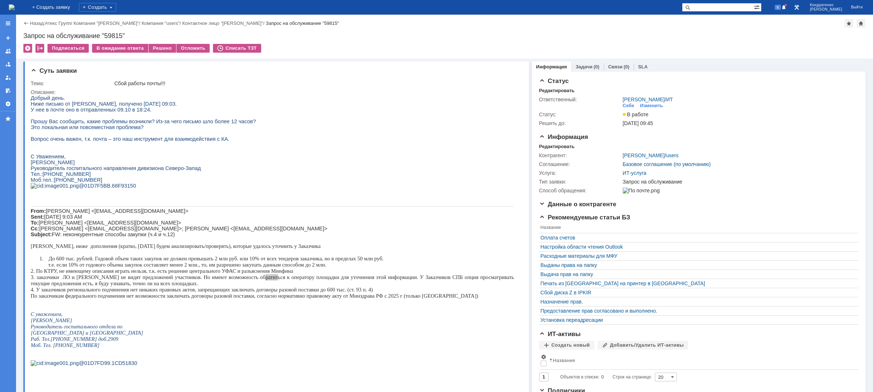
click at [15, 6] on img at bounding box center [12, 7] width 6 height 6
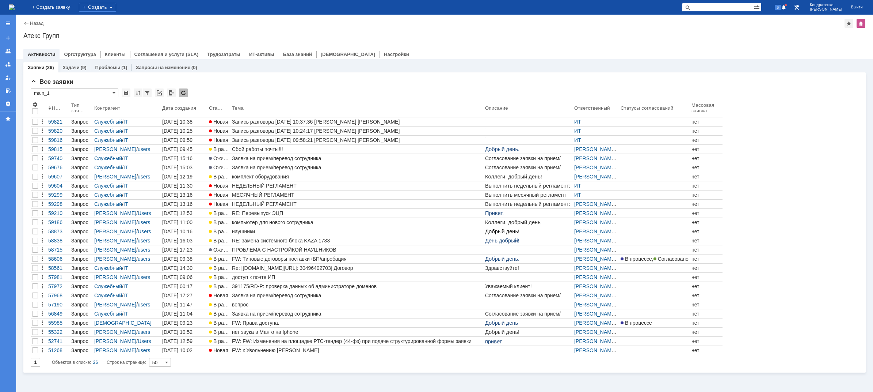
click at [15, 9] on img at bounding box center [12, 7] width 6 height 6
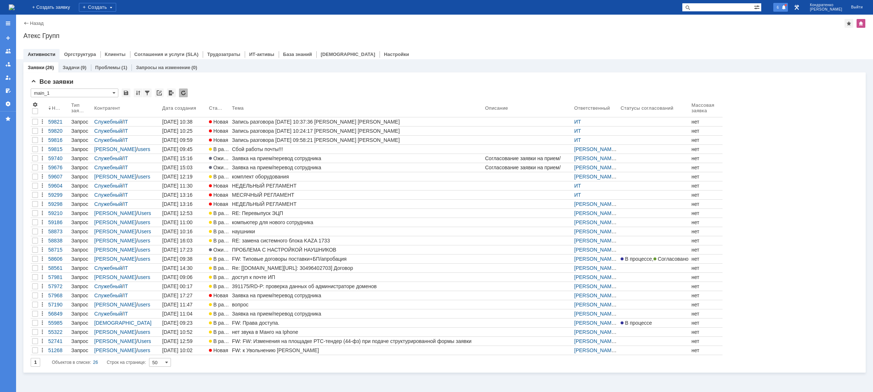
click at [782, 6] on span "6" at bounding box center [778, 7] width 7 height 5
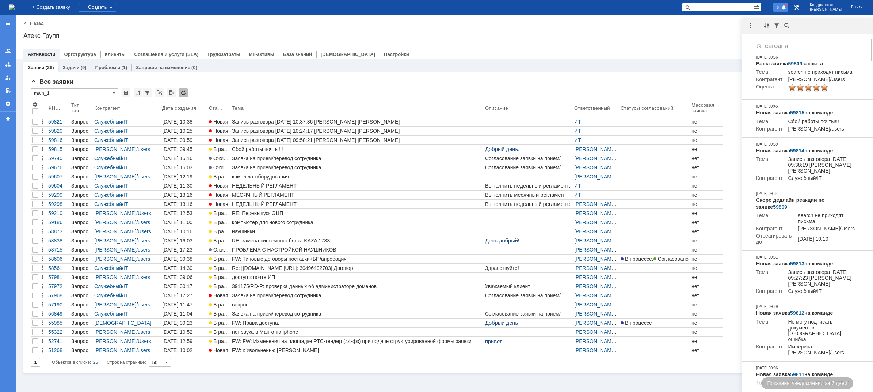
click at [755, 26] on div at bounding box center [752, 25] width 20 height 9
click at [746, 26] on div at bounding box center [750, 25] width 9 height 9
click at [761, 44] on div "Отметить уведомления прочитанными" at bounding box center [801, 44] width 98 height 5
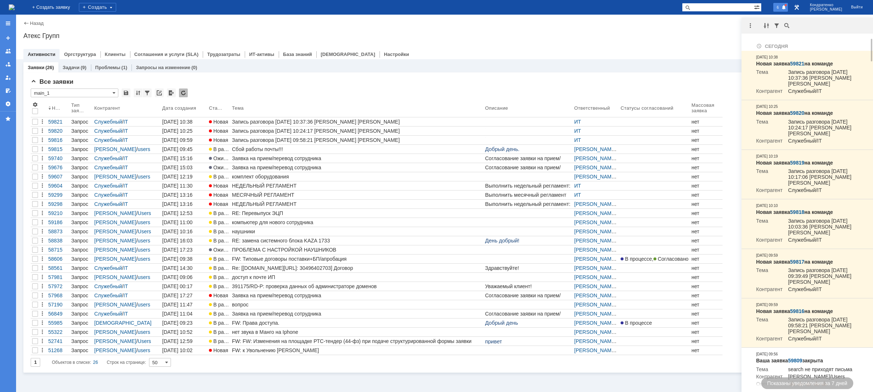
click at [733, 38] on div "Атекс Групп" at bounding box center [444, 35] width 843 height 7
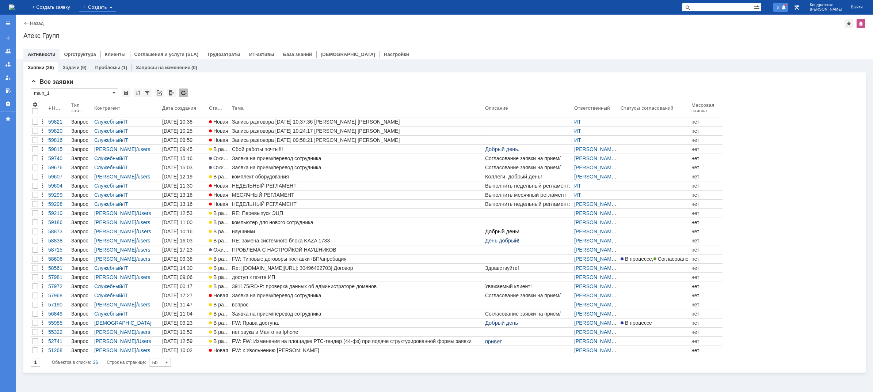
click at [788, 7] on div "6" at bounding box center [780, 7] width 15 height 9
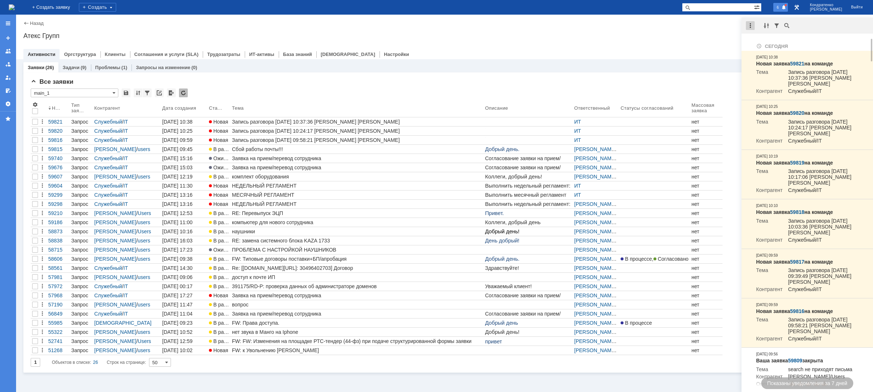
click at [750, 26] on div at bounding box center [750, 25] width 9 height 9
click at [756, 35] on div "Не найдено. Сегодня Новая заявка 59821 на команде Тема Запись разговора 10.10.2…" at bounding box center [808, 205] width 132 height 374
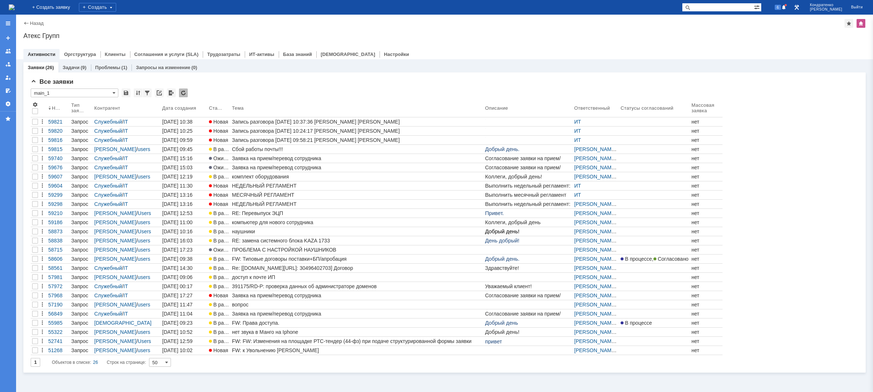
click at [719, 39] on div "Атекс Групп" at bounding box center [444, 35] width 843 height 7
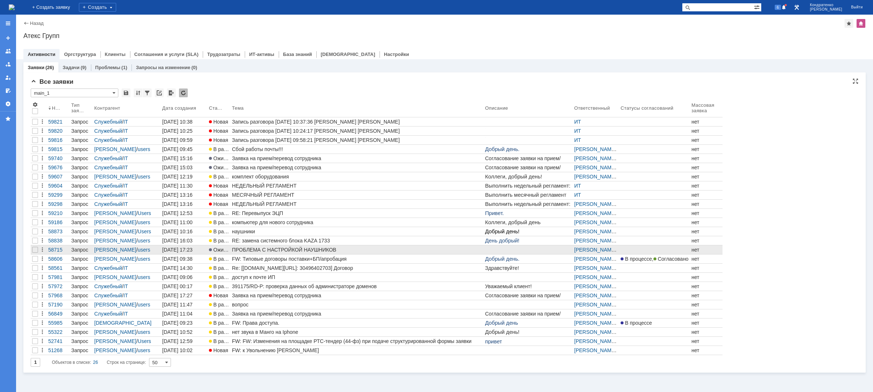
click at [254, 254] on td "ПРОБЛЕМА С НАСТРОЙКОЙ НАУШНИКОВ" at bounding box center [357, 249] width 253 height 9
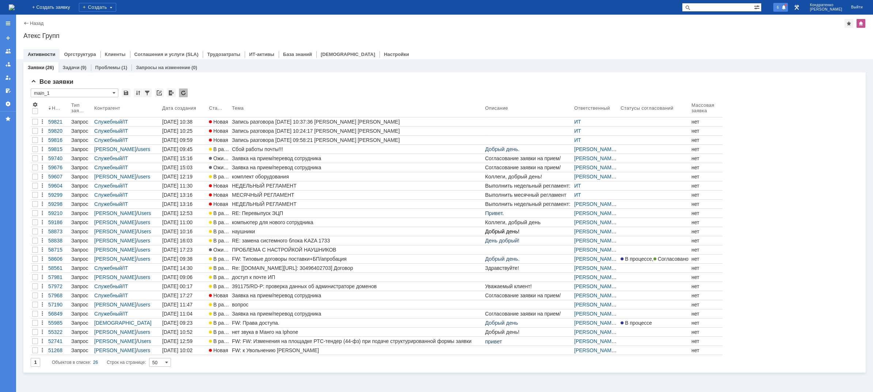
click at [782, 8] on span "6" at bounding box center [778, 7] width 7 height 5
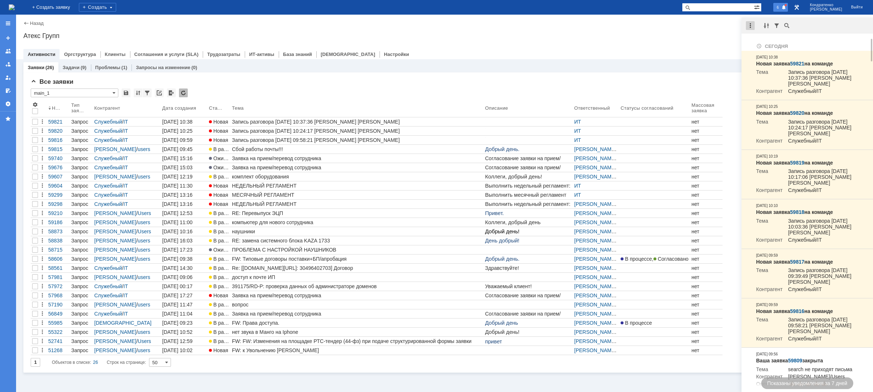
click at [749, 26] on div at bounding box center [750, 25] width 9 height 9
click at [757, 42] on div "Отметить уведомления прочитанными" at bounding box center [801, 44] width 98 height 5
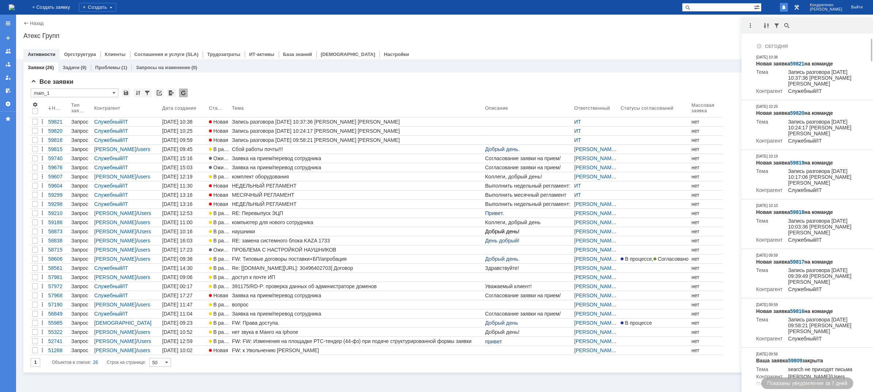
click at [710, 41] on div "Назад | Атекс Групп Атекс Групп root$101 Активности Оргструктура Клиенты Соглаш…" at bounding box center [444, 37] width 857 height 45
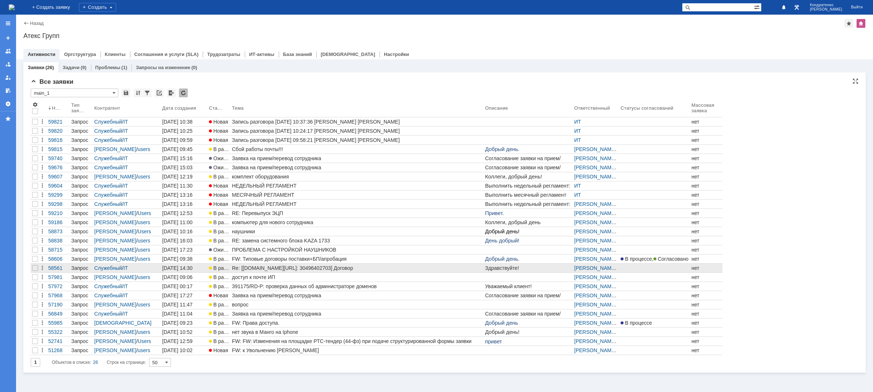
click at [293, 269] on div "Re: [[DOMAIN_NAME][URL]: 30496402703] Договор" at bounding box center [357, 268] width 250 height 6
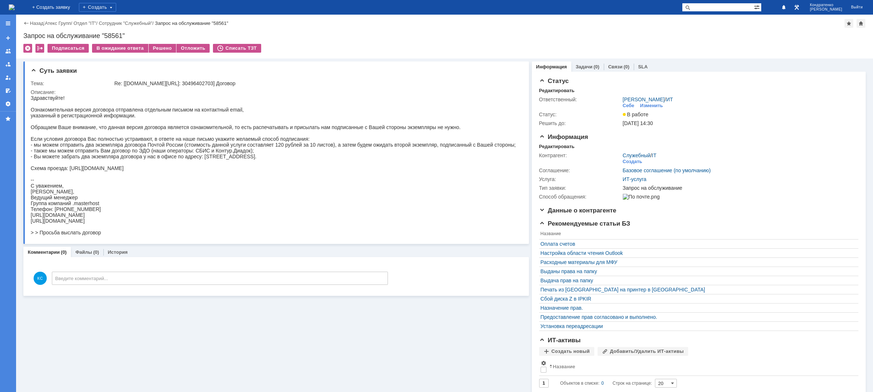
click at [15, 9] on img at bounding box center [12, 7] width 6 height 6
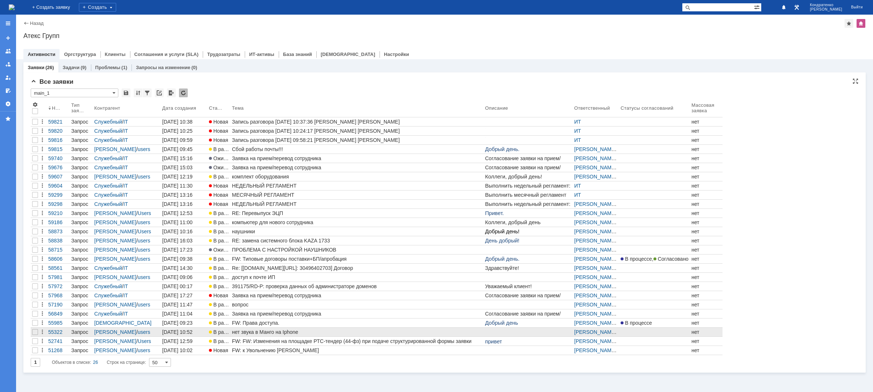
click at [252, 332] on div "нет звука в Манго на Iphone" at bounding box center [357, 332] width 250 height 6
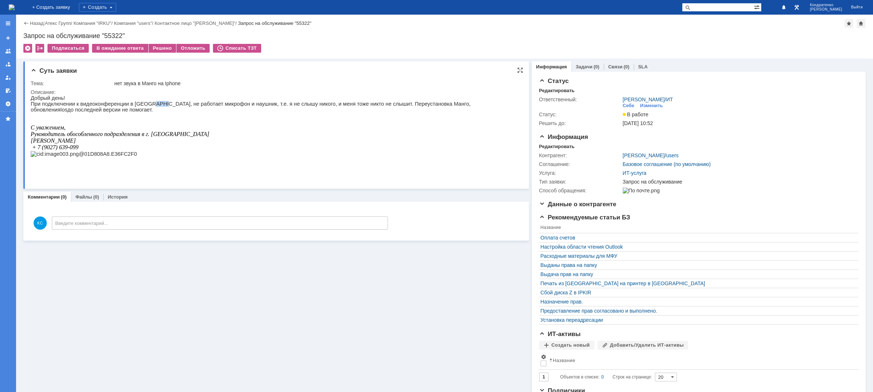
drag, startPoint x: 144, startPoint y: 107, endPoint x: 160, endPoint y: 106, distance: 16.4
click at [156, 106] on p "При подключении к видеоконференции в Манго, не работает микрофон и наушник, т.е…" at bounding box center [272, 107] width 483 height 12
drag, startPoint x: 176, startPoint y: 107, endPoint x: 216, endPoint y: 109, distance: 39.9
click at [200, 109] on p "При подключении к видеоконференции в Манго, не работает микрофон и наушник, т.е…" at bounding box center [272, 107] width 483 height 12
click at [222, 107] on p "При подключении к видеоконференции в Манго, не работает микрофон и наушник, т.е…" at bounding box center [272, 107] width 483 height 12
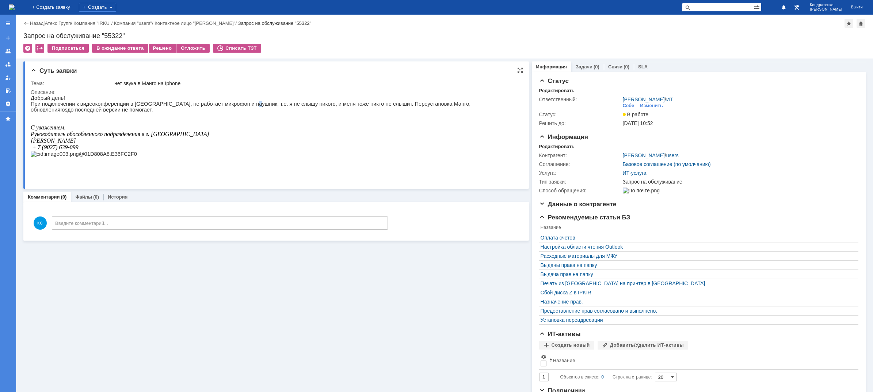
drag, startPoint x: 231, startPoint y: 106, endPoint x: 283, endPoint y: 106, distance: 52.2
click at [263, 106] on p "При подключении к видеоконференции в Манго, не работает микрофон и наушник, т.е…" at bounding box center [272, 107] width 483 height 12
drag, startPoint x: 292, startPoint y: 105, endPoint x: 327, endPoint y: 107, distance: 35.2
click at [294, 105] on p "При подключении к видеоконференции в Манго, не работает микрофон и наушник, т.е…" at bounding box center [272, 107] width 483 height 12
drag, startPoint x: 327, startPoint y: 107, endPoint x: 351, endPoint y: 107, distance: 24.5
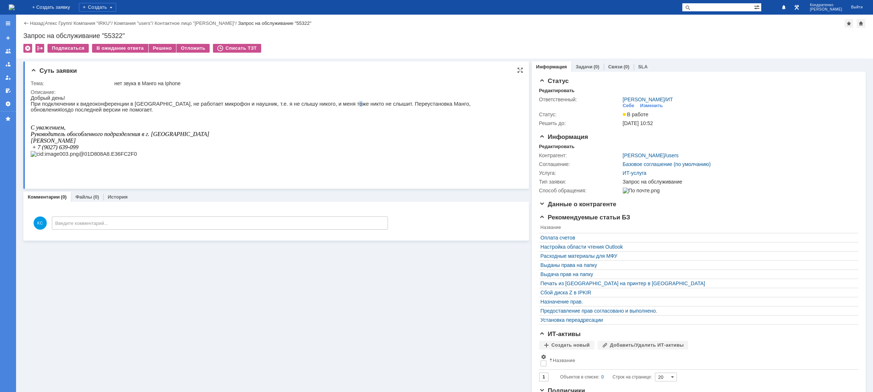
click at [351, 107] on p "При подключении к видеоконференции в Манго, не работает микрофон и наушник, т.е…" at bounding box center [272, 107] width 483 height 12
drag, startPoint x: 392, startPoint y: 104, endPoint x: 407, endPoint y: 104, distance: 14.2
click at [401, 104] on p "При подключении к видеоконференции в Манго, не работает микрофон и наушник, т.е…" at bounding box center [272, 107] width 483 height 12
click at [438, 104] on p "При подключении к видеоконференции в Манго, не работает микрофон и наушник, т.е…" at bounding box center [272, 107] width 483 height 12
drag, startPoint x: 447, startPoint y: 104, endPoint x: 474, endPoint y: 104, distance: 26.7
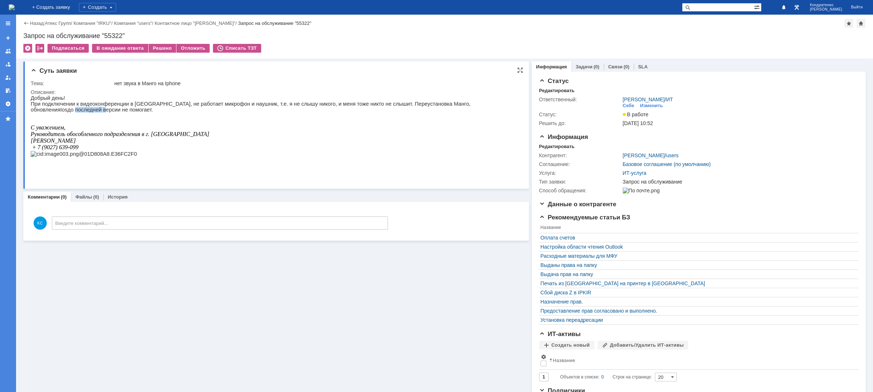
click at [470, 104] on p "При подключении к видеоконференции в Манго, не работает микрофон и наушник, т.е…" at bounding box center [272, 107] width 483 height 12
drag, startPoint x: 474, startPoint y: 104, endPoint x: 505, endPoint y: 104, distance: 30.7
click at [493, 104] on p "При подключении к видеоконференции в Манго, не работает микрофон и наушник, т.е…" at bounding box center [272, 107] width 483 height 12
drag, startPoint x: 49, startPoint y: 105, endPoint x: 97, endPoint y: 104, distance: 48.2
click at [90, 105] on p "При подключении к видеоконференции в Манго, не работает микрофон и наушник, т.е…" at bounding box center [272, 107] width 483 height 12
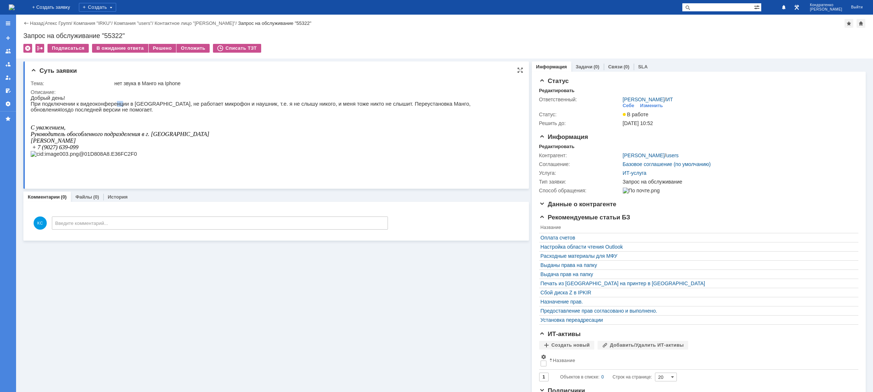
drag, startPoint x: 111, startPoint y: 104, endPoint x: 148, endPoint y: 104, distance: 36.2
click at [124, 104] on p "При подключении к видеоконференции в Манго, не работает микрофон и наушник, т.е…" at bounding box center [272, 107] width 483 height 12
drag, startPoint x: 148, startPoint y: 104, endPoint x: 191, endPoint y: 104, distance: 43.1
click at [186, 104] on p "При подключении к видеоконференции в Манго, не работает микрофон и наушник, т.е…" at bounding box center [272, 107] width 483 height 12
click at [15, 5] on img at bounding box center [12, 7] width 6 height 6
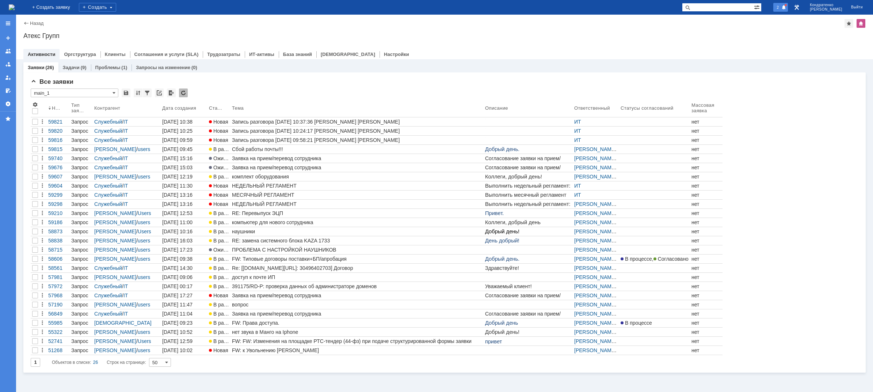
click at [787, 5] on span at bounding box center [784, 8] width 5 height 6
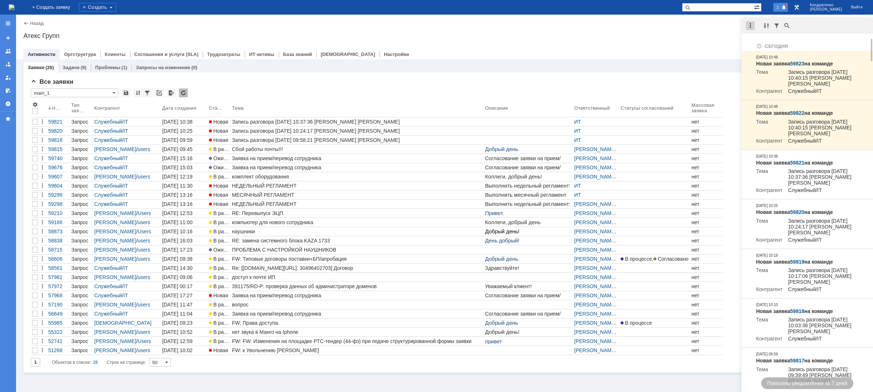
click at [749, 24] on div at bounding box center [750, 25] width 9 height 9
click at [762, 42] on div "Отметить уведомления прочитанными" at bounding box center [801, 44] width 98 height 5
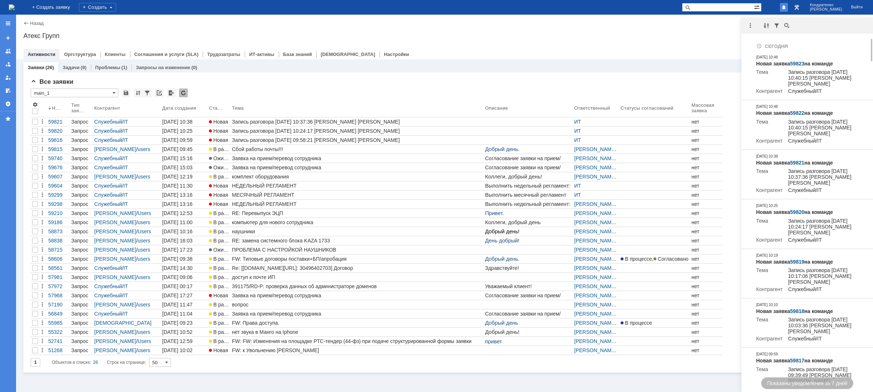
click at [714, 30] on div "Назад | Атекс Групп Атекс Групп root$101 Активности Оргструктура Клиенты Соглаш…" at bounding box center [444, 37] width 857 height 45
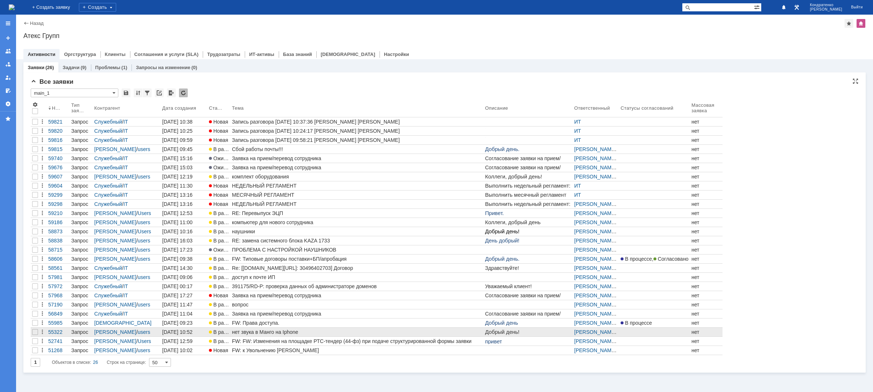
click at [264, 334] on div "нет звука в Манго на Iphone" at bounding box center [357, 332] width 250 height 6
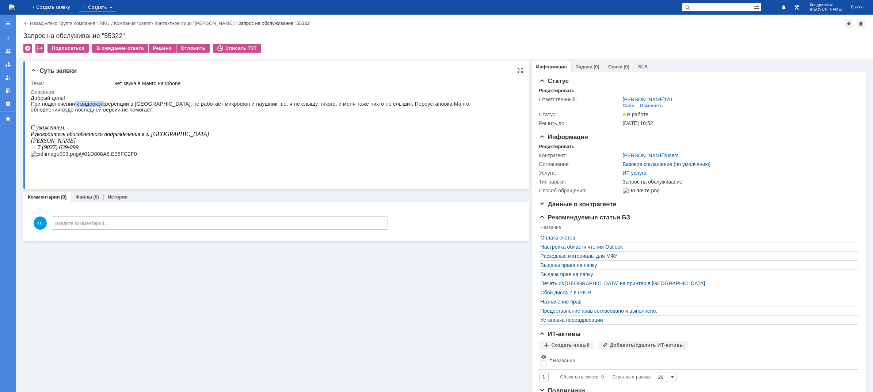
drag, startPoint x: 71, startPoint y: 106, endPoint x: 102, endPoint y: 107, distance: 30.7
click at [102, 107] on p "При подключении к видеоконференции в Манго, не работает микрофон и наушник, т.е…" at bounding box center [272, 107] width 483 height 12
drag, startPoint x: 109, startPoint y: 108, endPoint x: 135, endPoint y: 106, distance: 26.0
click at [135, 106] on p "При подключении к видеоконференции в Манго, не работает микрофон и наушник, т.е…" at bounding box center [272, 107] width 483 height 12
drag, startPoint x: 152, startPoint y: 104, endPoint x: 175, endPoint y: 106, distance: 23.1
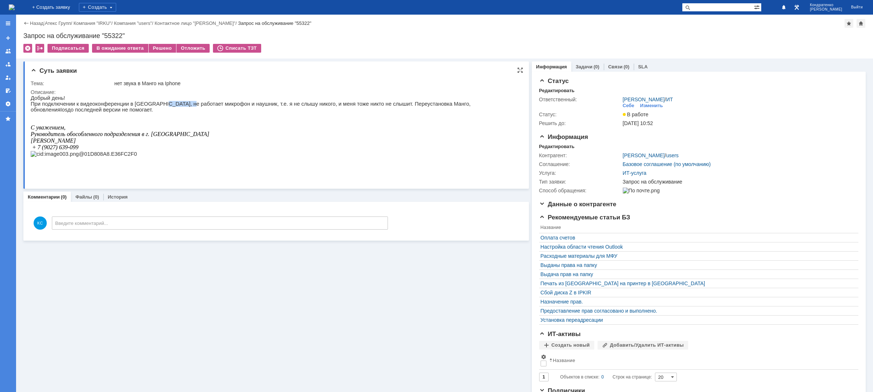
click at [175, 106] on p "При подключении к видеоконференции в Манго, не работает микрофон и наушник, т.е…" at bounding box center [272, 107] width 483 height 12
drag, startPoint x: 109, startPoint y: 105, endPoint x: 133, endPoint y: 105, distance: 23.8
click at [133, 105] on p "При подключении к видеоконференции в Манго, не работает микрофон и наушник, т.е…" at bounding box center [272, 107] width 483 height 12
drag, startPoint x: 147, startPoint y: 104, endPoint x: 178, endPoint y: 103, distance: 30.7
click at [155, 103] on p "При подключении к видеоконференции в Манго, не работает микрофон и наушник, т.е…" at bounding box center [272, 107] width 483 height 12
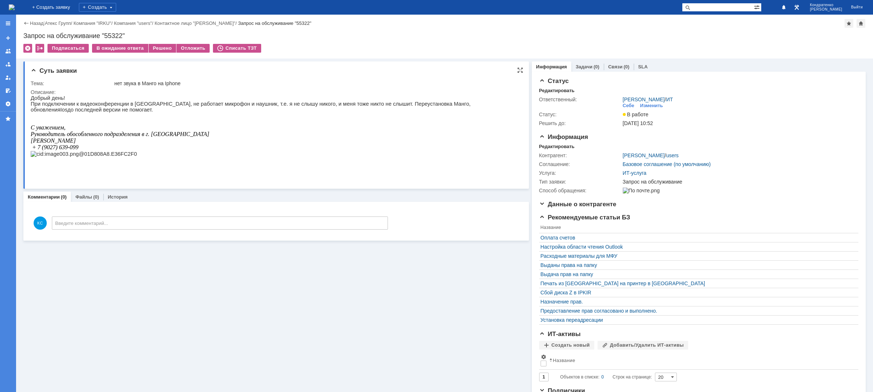
click at [195, 103] on p "При подключении к видеоконференции в Манго, не работает микрофон и наушник, т.е…" at bounding box center [272, 107] width 483 height 12
drag, startPoint x: 236, startPoint y: 103, endPoint x: 271, endPoint y: 103, distance: 35.4
click at [260, 103] on p "При подключении к видеоконференции в Манго, не работает микрофон и наушник, т.е…" at bounding box center [272, 107] width 483 height 12
drag, startPoint x: 271, startPoint y: 103, endPoint x: 286, endPoint y: 103, distance: 15.3
click at [281, 103] on p "При подключении к видеоконференции в Манго, не работает микрофон и наушник, т.е…" at bounding box center [272, 107] width 483 height 12
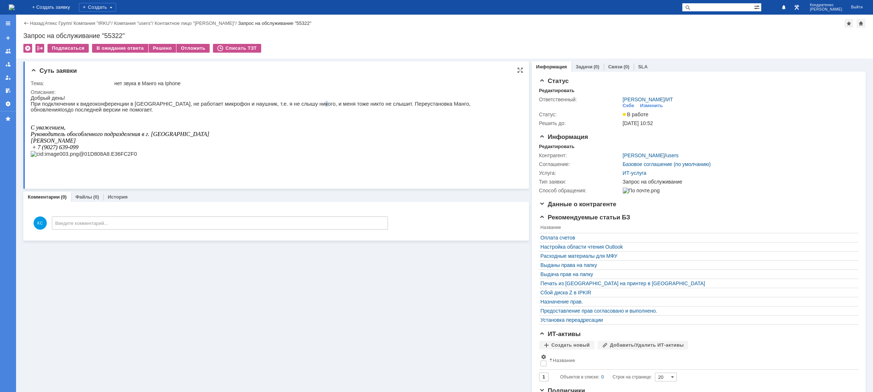
drag, startPoint x: 301, startPoint y: 103, endPoint x: 310, endPoint y: 103, distance: 9.1
click at [303, 103] on p "При подключении к видеоконференции в Манго, не работает микрофон и наушник, т.е…" at bounding box center [272, 107] width 483 height 12
drag, startPoint x: 310, startPoint y: 103, endPoint x: 323, endPoint y: 104, distance: 12.4
click at [322, 104] on p "При подключении к видеоконференции в Манго, не работает микрофон и наушник, т.е…" at bounding box center [272, 107] width 483 height 12
click at [337, 105] on p "При подключении к видеоконференции в Манго, не работает микрофон и наушник, т.е…" at bounding box center [272, 107] width 483 height 12
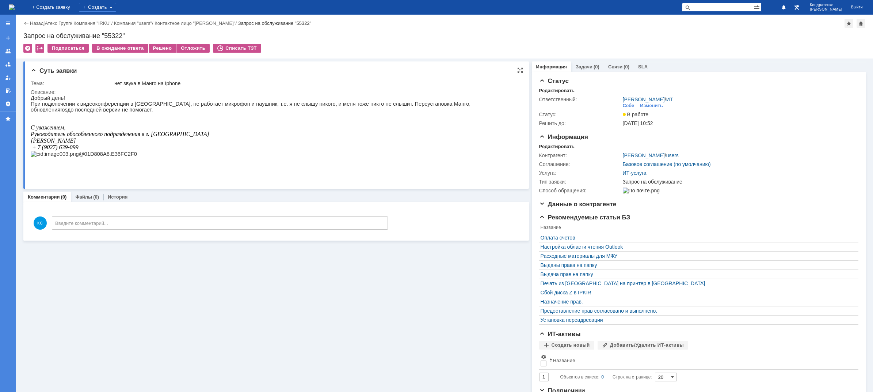
drag, startPoint x: 346, startPoint y: 105, endPoint x: 369, endPoint y: 105, distance: 22.7
click at [362, 105] on p "При подключении к видеоконференции в Манго, не работает микрофон и наушник, т.е…" at bounding box center [272, 107] width 483 height 12
drag, startPoint x: 369, startPoint y: 105, endPoint x: 404, endPoint y: 105, distance: 34.3
click at [392, 105] on p "При подключении к видеоконференции в Манго, не работает микрофон и наушник, т.е…" at bounding box center [272, 107] width 483 height 12
drag, startPoint x: 405, startPoint y: 105, endPoint x: 434, endPoint y: 105, distance: 28.9
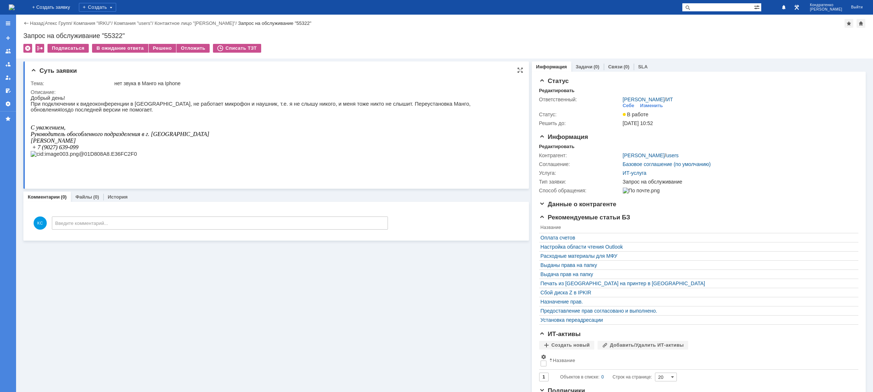
click at [431, 105] on p "При подключении к видеоконференции в Манго, не работает микрофон и наушник, т.е…" at bounding box center [272, 107] width 483 height 12
drag, startPoint x: 95, startPoint y: 103, endPoint x: 124, endPoint y: 103, distance: 29.2
click at [124, 103] on p "При подключении к видеоконференции в Манго, не работает микрофон и наушник, т.е…" at bounding box center [272, 107] width 483 height 12
click at [139, 103] on p "При подключении к видеоконференции в Манго, не работает микрофон и наушник, т.е…" at bounding box center [272, 107] width 483 height 12
drag, startPoint x: 85, startPoint y: 103, endPoint x: 101, endPoint y: 104, distance: 16.5
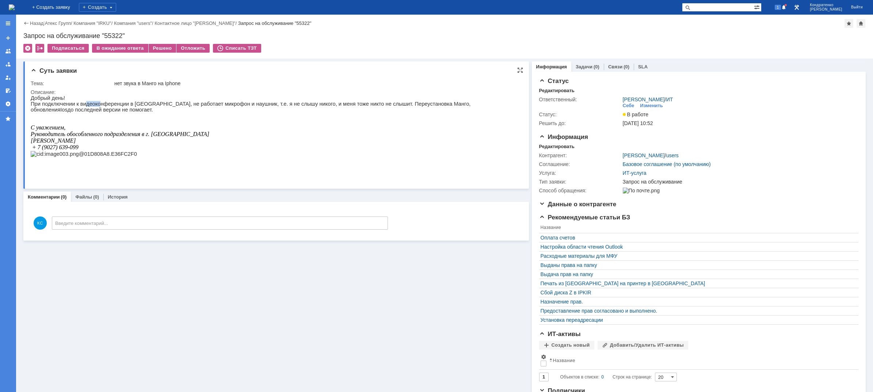
click at [99, 104] on p "При подключении к видеоконференции в Манго, не работает микрофон и наушник, т.е…" at bounding box center [272, 107] width 483 height 12
drag, startPoint x: 130, startPoint y: 137, endPoint x: 149, endPoint y: 138, distance: 19.4
click at [145, 137] on p "С уважением, Руководитель обособленного подразделения в г. Иркутске Коцарь Ирин…" at bounding box center [272, 140] width 483 height 33
drag, startPoint x: 54, startPoint y: 106, endPoint x: 138, endPoint y: 111, distance: 84.9
click at [102, 105] on p "При подключении к видеоконференции в Манго, не работает микрофон и наушник, т.е…" at bounding box center [272, 107] width 483 height 12
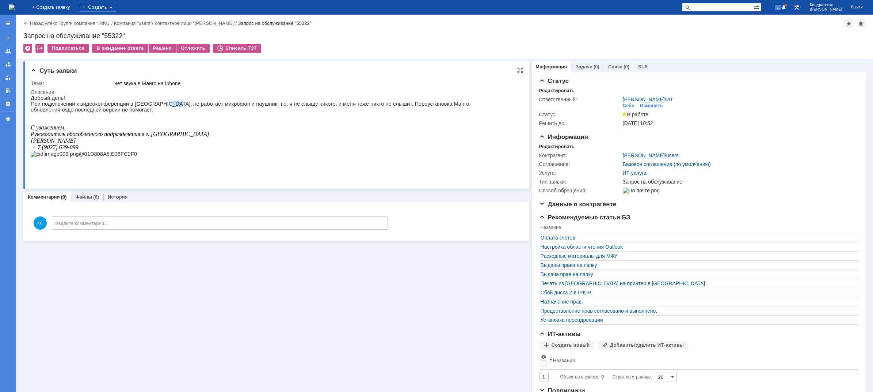
drag, startPoint x: 155, startPoint y: 106, endPoint x: 190, endPoint y: 104, distance: 34.8
click at [178, 105] on p "При подключении к видеоконференции в Манго, не работает микрофон и наушник, т.е…" at bounding box center [272, 107] width 483 height 12
drag, startPoint x: 202, startPoint y: 106, endPoint x: 223, endPoint y: 106, distance: 20.5
click at [223, 106] on p "При подключении к видеоконференции в Манго, не работает микрофон и наушник, т.е…" at bounding box center [272, 107] width 483 height 12
drag, startPoint x: 350, startPoint y: 106, endPoint x: 372, endPoint y: 107, distance: 22.3
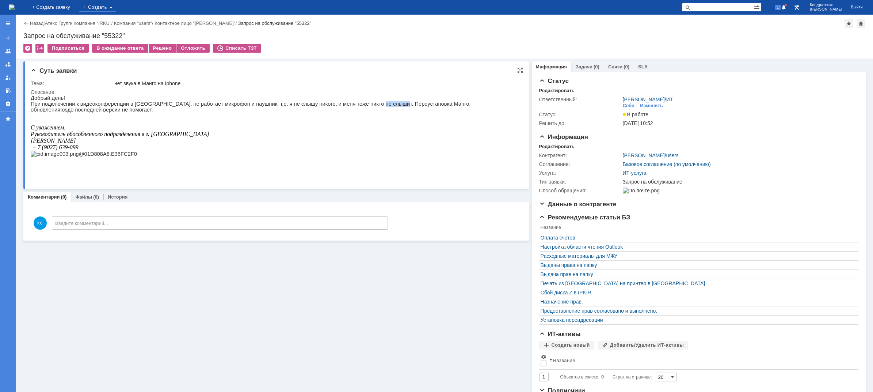
click at [370, 107] on p "При подключении к видеоконференции в Манго, не работает микрофон и наушник, т.е…" at bounding box center [272, 107] width 483 height 12
drag, startPoint x: 389, startPoint y: 106, endPoint x: 367, endPoint y: 105, distance: 22.7
click at [367, 105] on p "При подключении к видеоконференции в Манго, не работает микрофон и наушник, т.е…" at bounding box center [272, 107] width 483 height 12
drag, startPoint x: 360, startPoint y: 104, endPoint x: 387, endPoint y: 106, distance: 27.8
click at [387, 106] on p "При подключении к видеоконференции в Манго, не работает микрофон и наушник, т.е…" at bounding box center [272, 107] width 483 height 12
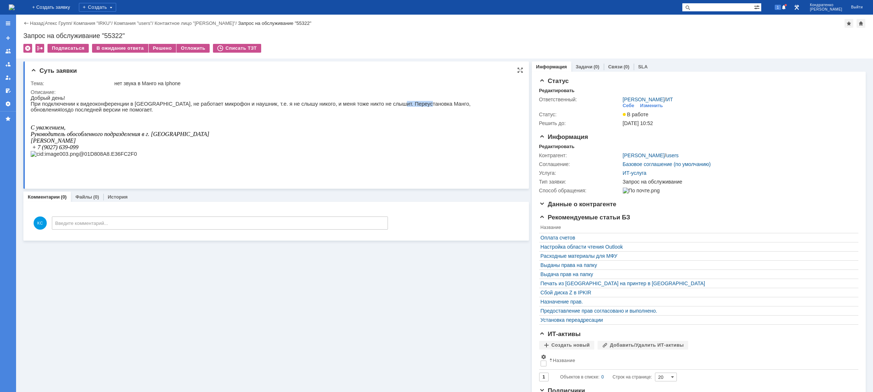
drag, startPoint x: 394, startPoint y: 105, endPoint x: 369, endPoint y: 106, distance: 24.8
click at [369, 106] on p "При подключении к видеоконференции в Манго, не работает микрофон и наушник, т.е…" at bounding box center [272, 107] width 483 height 12
drag, startPoint x: 364, startPoint y: 106, endPoint x: 378, endPoint y: 106, distance: 14.2
click at [378, 106] on p "При подключении к видеоконференции в Манго, не работает микрофон и наушник, т.е…" at bounding box center [272, 107] width 483 height 12
drag, startPoint x: 392, startPoint y: 104, endPoint x: 359, endPoint y: 104, distance: 33.2
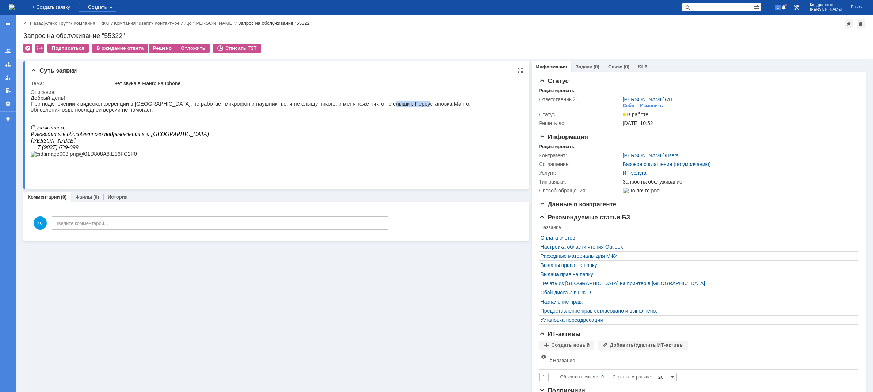
click at [360, 104] on p "При подключении к видеоконференции в Манго, не работает микрофон и наушник, т.е…" at bounding box center [272, 107] width 483 height 12
click at [357, 106] on p "При подключении к видеоконференции в Манго, не работает микрофон и наушник, т.е…" at bounding box center [272, 107] width 483 height 12
drag, startPoint x: 360, startPoint y: 104, endPoint x: 389, endPoint y: 107, distance: 29.1
click at [389, 107] on p "При подключении к видеоконференции в Манго, не работает микрофон и наушник, т.е…" at bounding box center [272, 107] width 483 height 12
drag, startPoint x: 214, startPoint y: 104, endPoint x: 161, endPoint y: 107, distance: 52.3
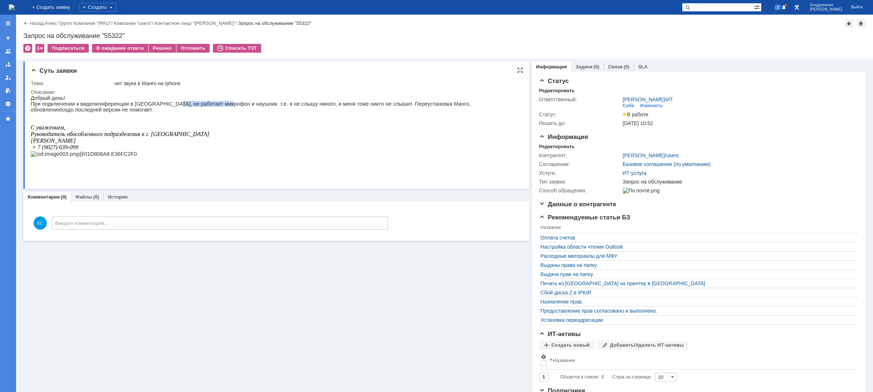
click at [161, 107] on p "При подключении к видеоконференции в Манго, не работает микрофон и наушник, т.е…" at bounding box center [272, 107] width 483 height 12
drag, startPoint x: 89, startPoint y: 107, endPoint x: 113, endPoint y: 107, distance: 24.1
click at [113, 107] on p "При подключении к видеоконференции в Манго, не работает микрофон и наушник, т.е…" at bounding box center [272, 107] width 483 height 12
drag, startPoint x: 46, startPoint y: 143, endPoint x: 60, endPoint y: 143, distance: 13.9
click at [58, 143] on span "г. Иркутске Коцарь Ирина" at bounding box center [120, 137] width 179 height 13
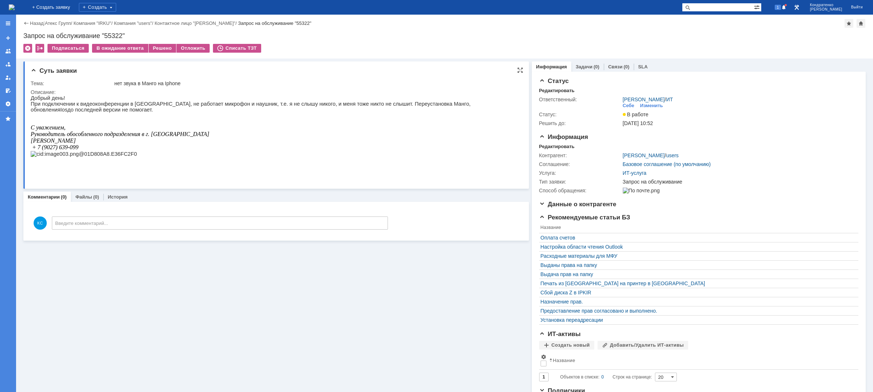
click at [60, 143] on span "г. Иркутске Коцарь Ирина" at bounding box center [120, 137] width 179 height 13
drag, startPoint x: 48, startPoint y: 144, endPoint x: 58, endPoint y: 144, distance: 9.9
click at [57, 144] on span "г. Иркутске Коцарь Ирина" at bounding box center [120, 137] width 179 height 13
click at [60, 144] on span "г. Иркутске Коцарь Ирина" at bounding box center [120, 137] width 179 height 13
drag, startPoint x: 42, startPoint y: 143, endPoint x: 63, endPoint y: 142, distance: 20.5
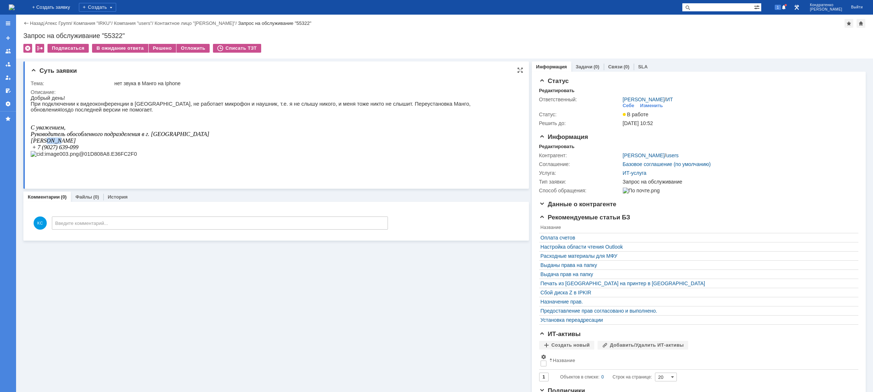
click at [59, 142] on span "г. Иркутске Коцарь Ирина" at bounding box center [120, 137] width 179 height 13
drag, startPoint x: 63, startPoint y: 142, endPoint x: 52, endPoint y: 142, distance: 11.0
click at [62, 142] on span "г. Иркутске Коцарь Ирина" at bounding box center [120, 137] width 179 height 13
drag, startPoint x: 46, startPoint y: 143, endPoint x: 51, endPoint y: 143, distance: 5.5
click at [54, 143] on span "г. Иркутске Коцарь Ирина" at bounding box center [120, 137] width 179 height 13
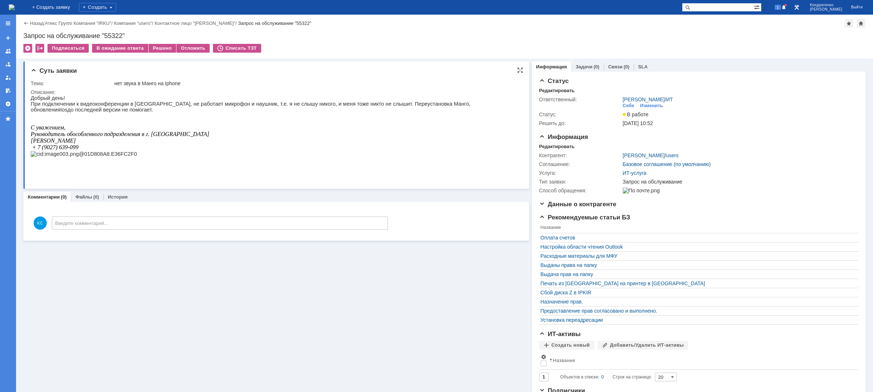
click at [40, 144] on span "г. Иркутске Коцарь Ирина" at bounding box center [120, 137] width 179 height 13
drag, startPoint x: 50, startPoint y: 140, endPoint x: 67, endPoint y: 140, distance: 17.2
click at [67, 137] on span "С уважением, Руководитель обособленного подразделения в" at bounding box center [88, 130] width 114 height 13
drag, startPoint x: 166, startPoint y: 136, endPoint x: 49, endPoint y: 137, distance: 116.9
click at [49, 137] on p "С уважением, Руководитель обособленного подразделения в г. Иркутске Коцарь Ирин…" at bounding box center [272, 140] width 483 height 33
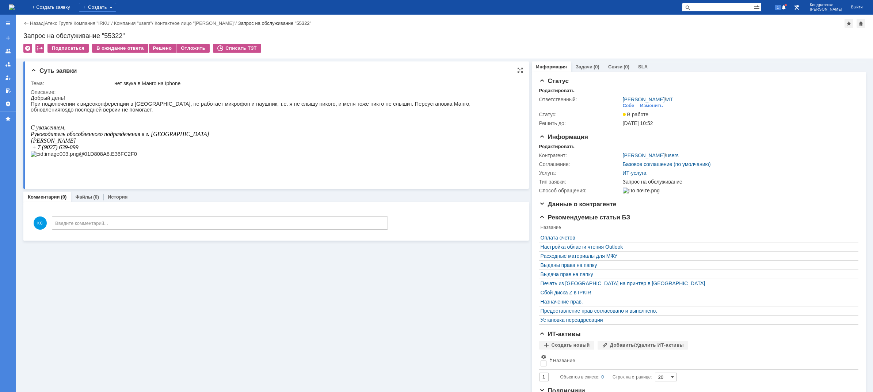
click at [42, 144] on span "г. Иркутске Коцарь Ирина" at bounding box center [120, 137] width 179 height 13
drag, startPoint x: 39, startPoint y: 145, endPoint x: 61, endPoint y: 144, distance: 22.0
click at [61, 144] on span "г. Иркутске Коцарь Ирина" at bounding box center [120, 137] width 179 height 13
drag, startPoint x: 57, startPoint y: 137, endPoint x: 110, endPoint y: 140, distance: 53.4
click at [108, 137] on span "С уважением, Руководитель обособленного подразделения в" at bounding box center [88, 130] width 114 height 13
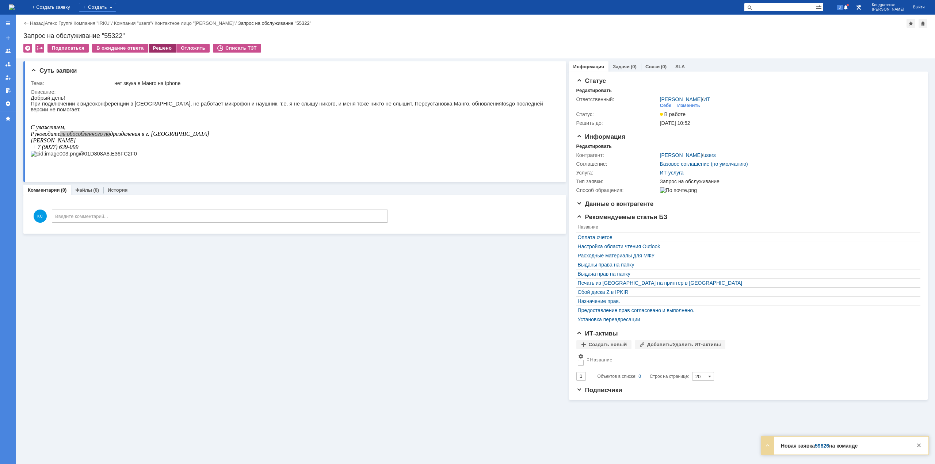
click at [164, 48] on div "Решено" at bounding box center [163, 48] width 28 height 9
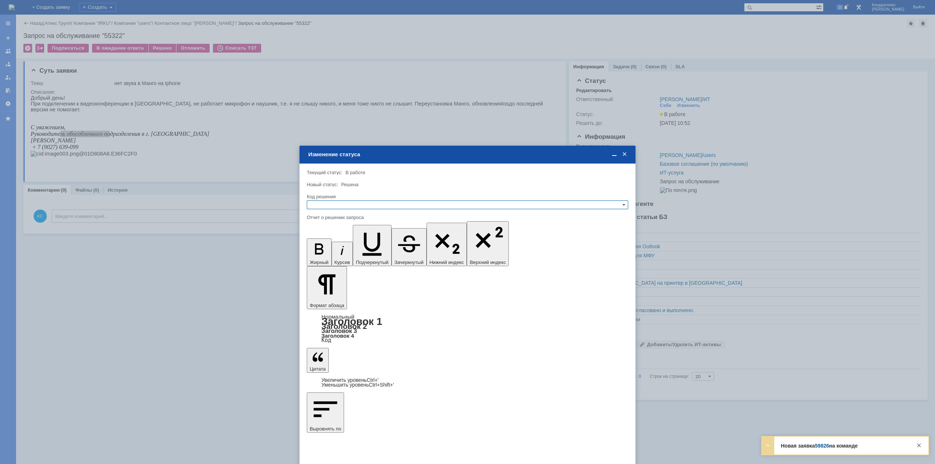
click at [368, 202] on input "text" at bounding box center [468, 205] width 322 height 9
click at [324, 240] on span "Решено" at bounding box center [467, 240] width 315 height 6
type input "Решено"
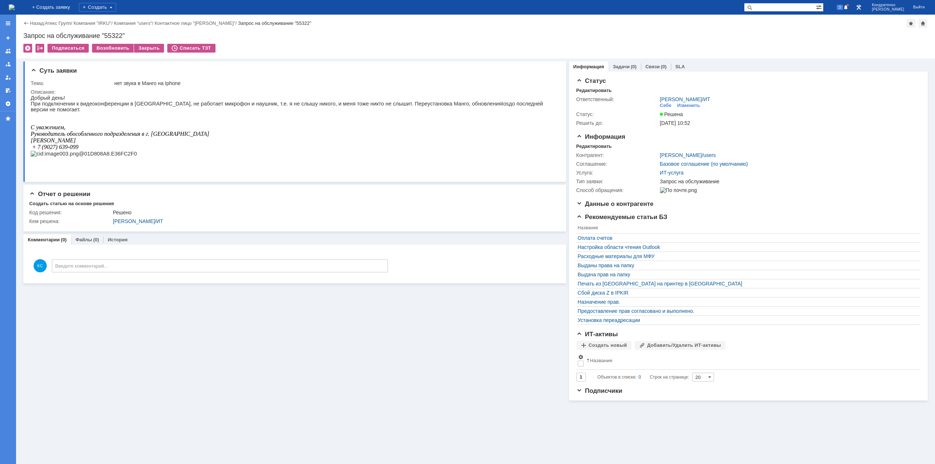
click at [15, 7] on img at bounding box center [12, 7] width 6 height 6
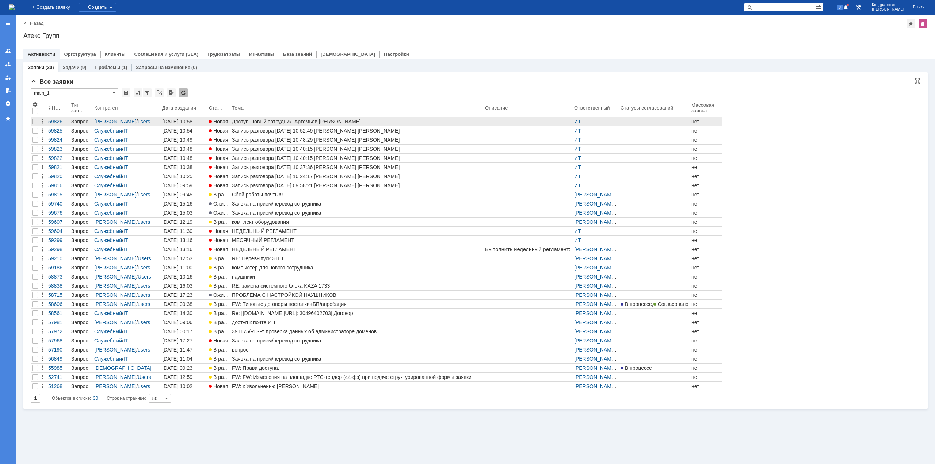
click at [309, 121] on div "Доступ_новый сотрудник_Артемьев [PERSON_NAME]" at bounding box center [357, 122] width 250 height 6
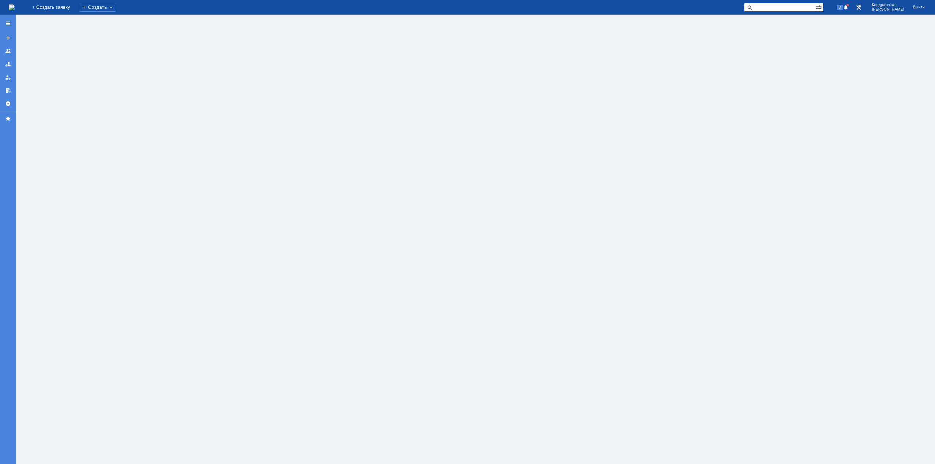
click at [15, 7] on img at bounding box center [12, 7] width 6 height 6
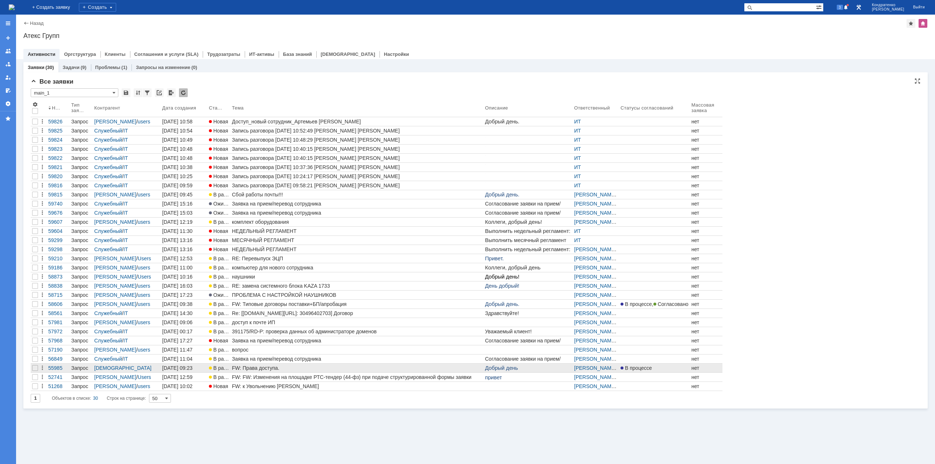
click at [263, 370] on div "FW: Права доступа." at bounding box center [357, 368] width 250 height 6
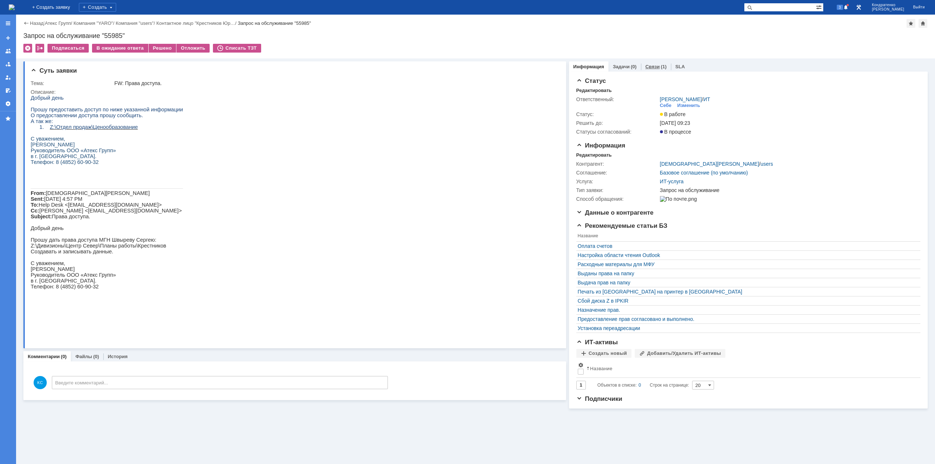
click at [648, 66] on link "Связи" at bounding box center [653, 66] width 14 height 5
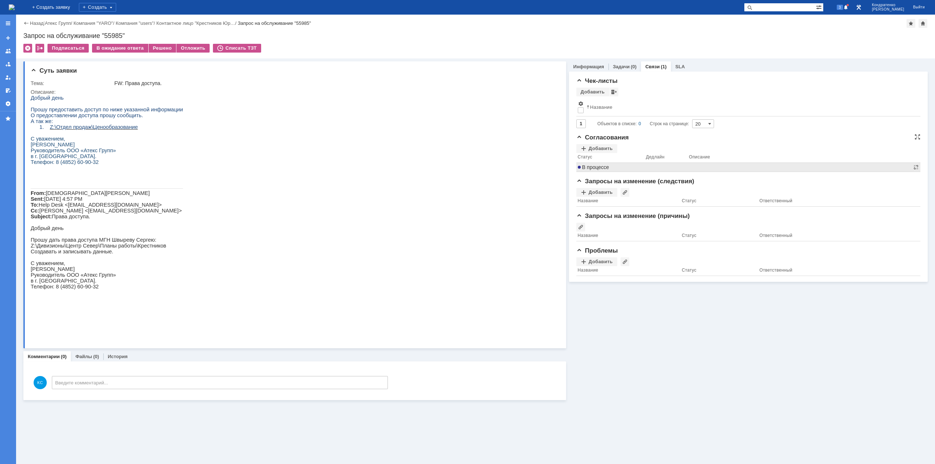
click at [604, 166] on span "В процессе" at bounding box center [593, 167] width 31 height 6
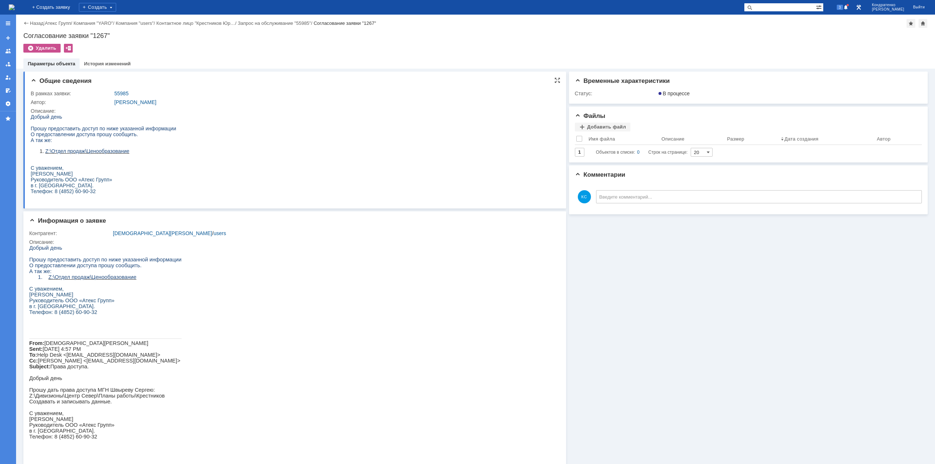
click at [90, 133] on span "О предоставлении доступа прошу сообщить." at bounding box center [84, 135] width 107 height 6
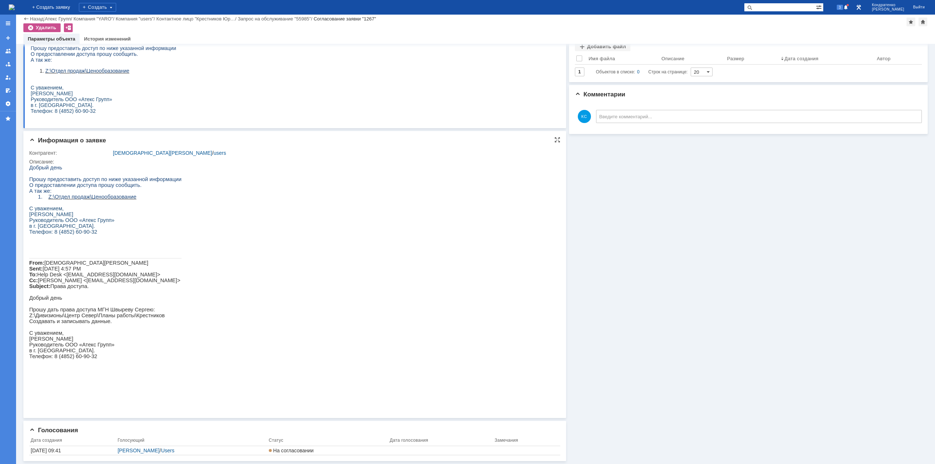
scroll to position [56, 0]
click at [93, 217] on div "Добрый день Прошу предоставить доступ по ниже указанной информации О предоставл…" at bounding box center [105, 274] width 152 height 218
click at [53, 451] on div "22.07.2025 09:41" at bounding box center [73, 451] width 84 height 6
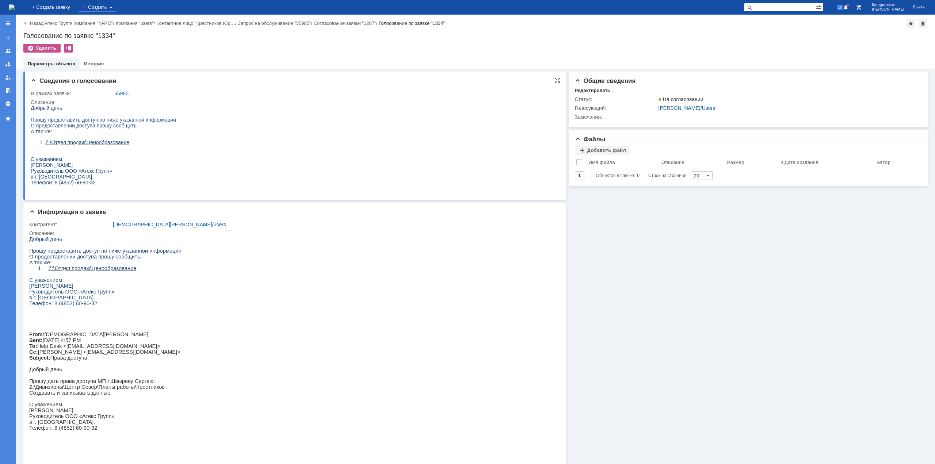
drag, startPoint x: 72, startPoint y: 151, endPoint x: 147, endPoint y: 132, distance: 77.5
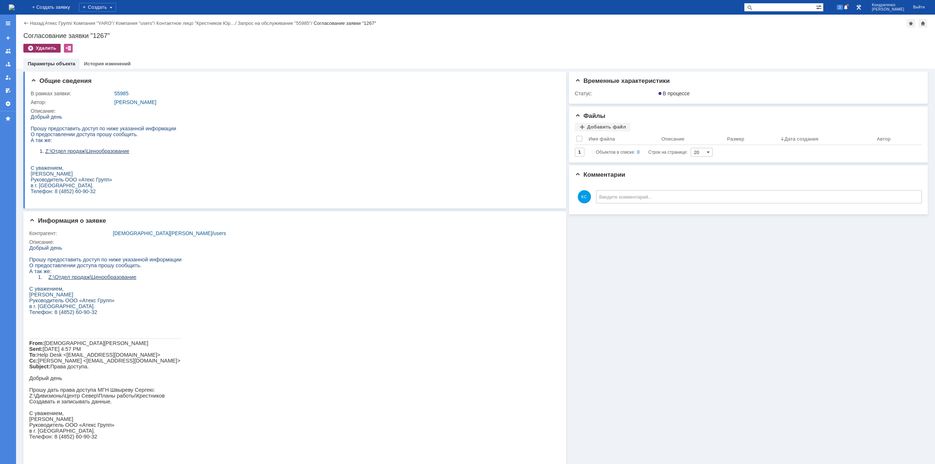
click at [46, 50] on div "Удалить" at bounding box center [41, 48] width 37 height 9
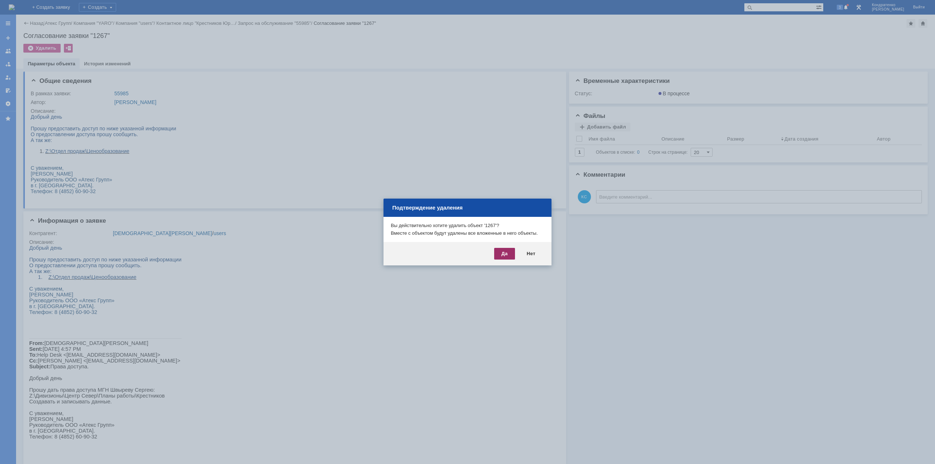
click at [505, 251] on div "Да" at bounding box center [504, 254] width 21 height 12
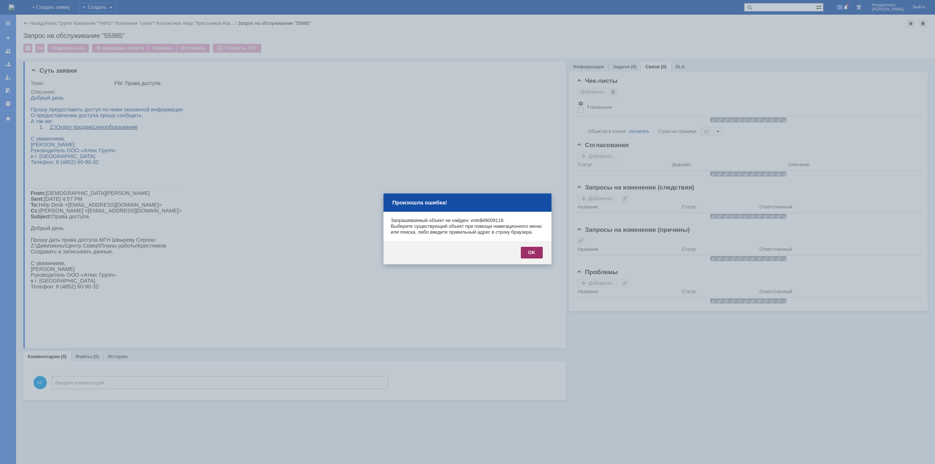
click at [540, 258] on div "OK" at bounding box center [532, 253] width 22 height 12
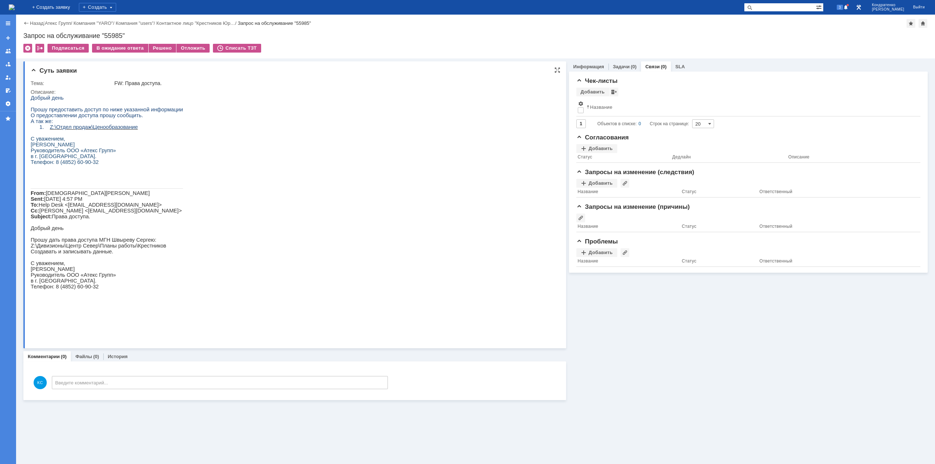
click at [75, 171] on p at bounding box center [107, 168] width 152 height 6
click at [598, 148] on div "Добавить" at bounding box center [597, 148] width 41 height 9
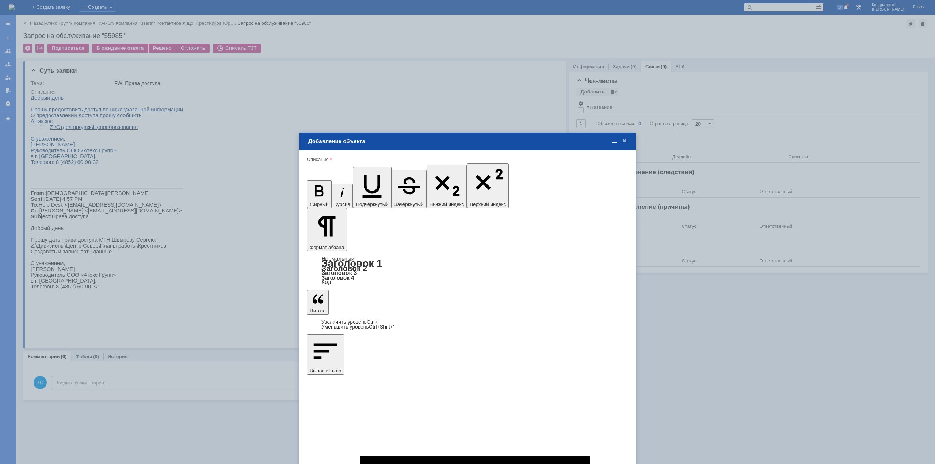
type input "Выбрано: 0 (объекты класса 'Сотрудник')"
click at [357, 289] on span "[PERSON_NAME]" at bounding box center [367, 290] width 39 height 5
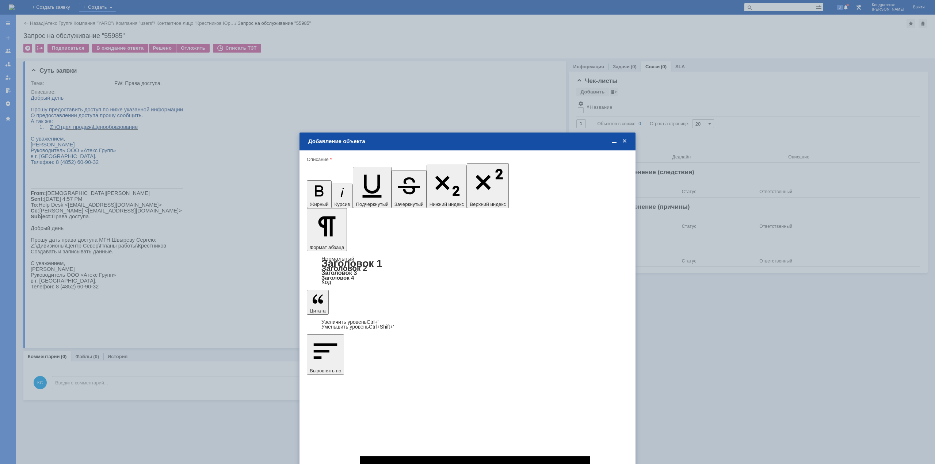
click at [0, 0] on input "[PERSON_NAME]" at bounding box center [0, 0] width 0 height 0
type input "Выбрано: 1 (объекты класса 'Сотрудник')"
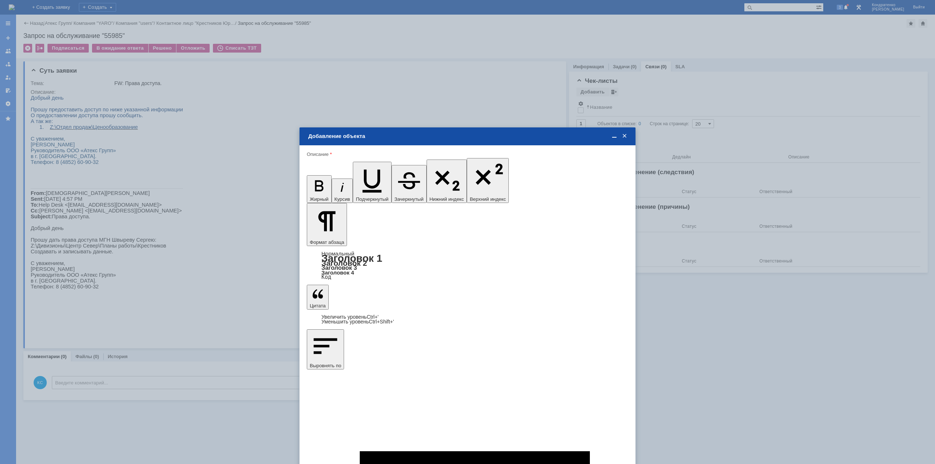
drag, startPoint x: 379, startPoint y: 295, endPoint x: 381, endPoint y: 286, distance: 9.0
type input "1"
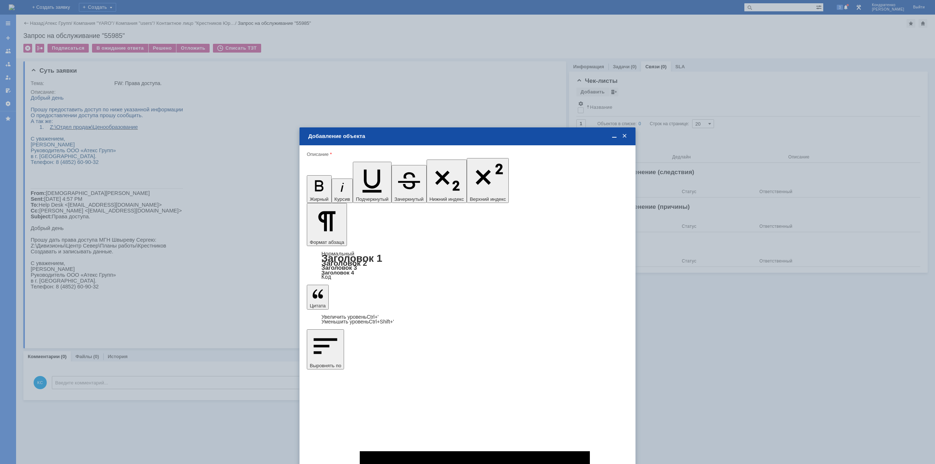
click at [525, 294] on div "дней" at bounding box center [522, 298] width 34 height 8
type input "дней"
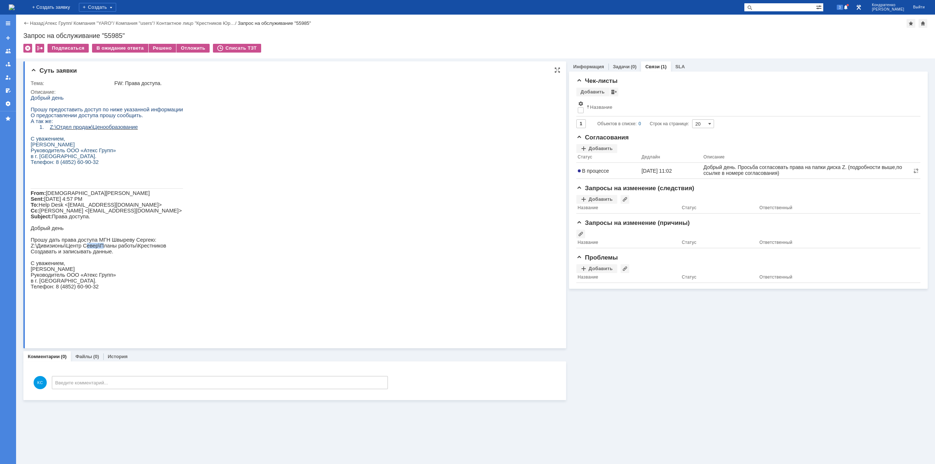
drag, startPoint x: 84, startPoint y: 267, endPoint x: 111, endPoint y: 266, distance: 27.0
click at [108, 249] on p "Z:\Дивизионы\Центр Север\Планы работы\Крестников" at bounding box center [107, 246] width 152 height 6
click at [117, 249] on p "Z:\Дивизионы\Центр Север\Планы работы\Крестников" at bounding box center [107, 246] width 152 height 6
click at [15, 9] on img at bounding box center [12, 7] width 6 height 6
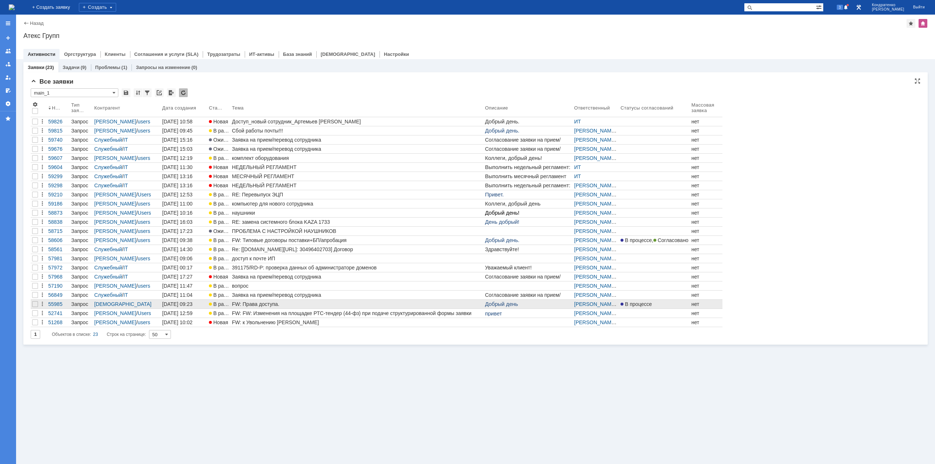
click at [248, 304] on div "FW: Права доступа." at bounding box center [357, 304] width 250 height 6
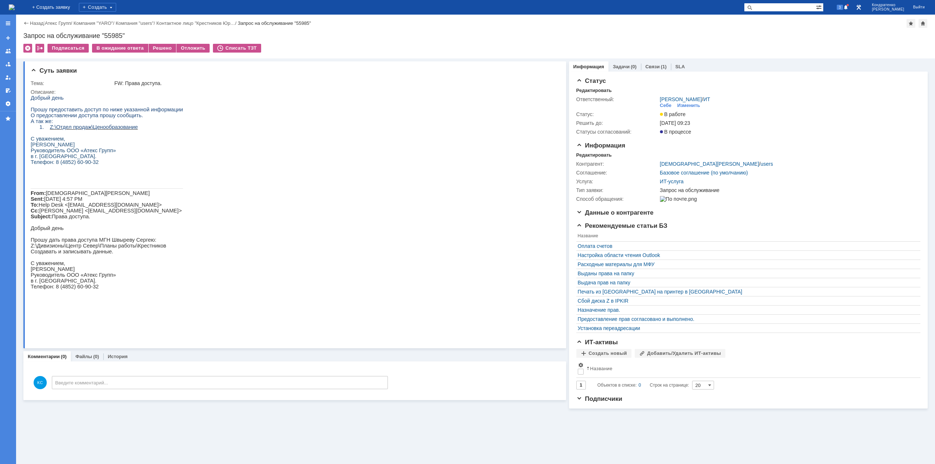
click at [15, 4] on img at bounding box center [12, 7] width 6 height 6
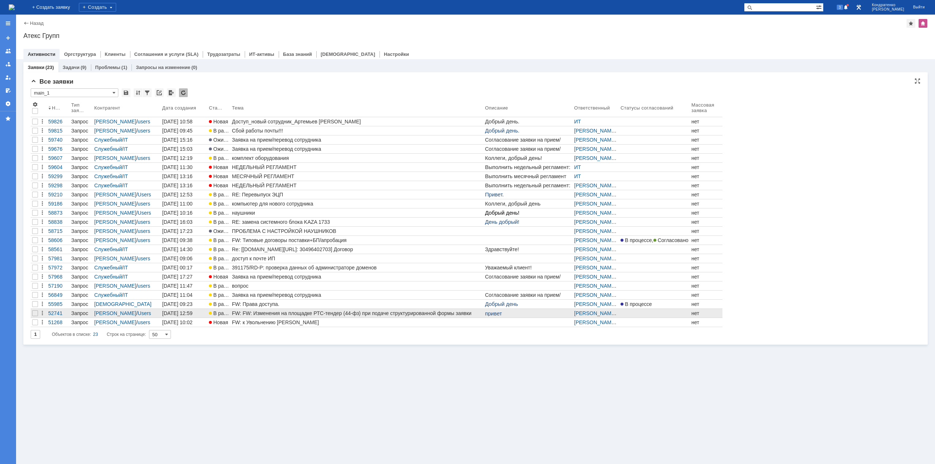
click at [265, 312] on div "FW: FW: Изменения на площадке РТС-тендер (44-фз) при подаче структурированной ф…" at bounding box center [357, 314] width 250 height 6
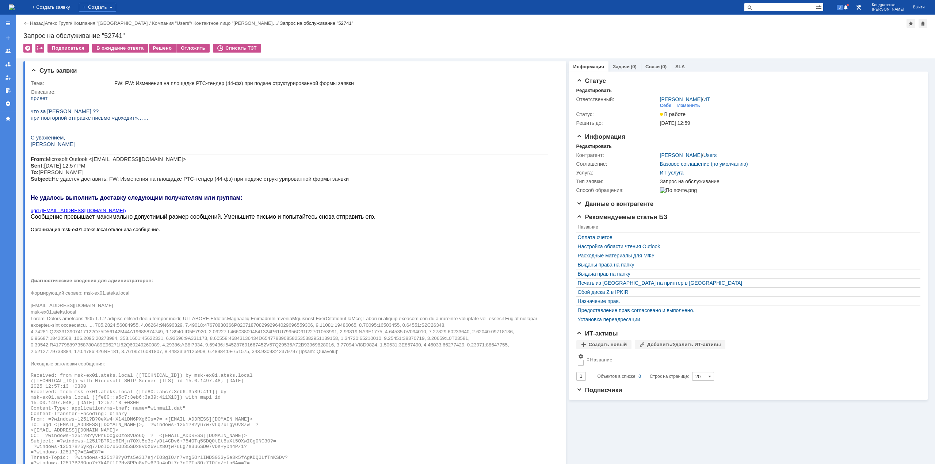
click at [15, 7] on img at bounding box center [12, 7] width 6 height 6
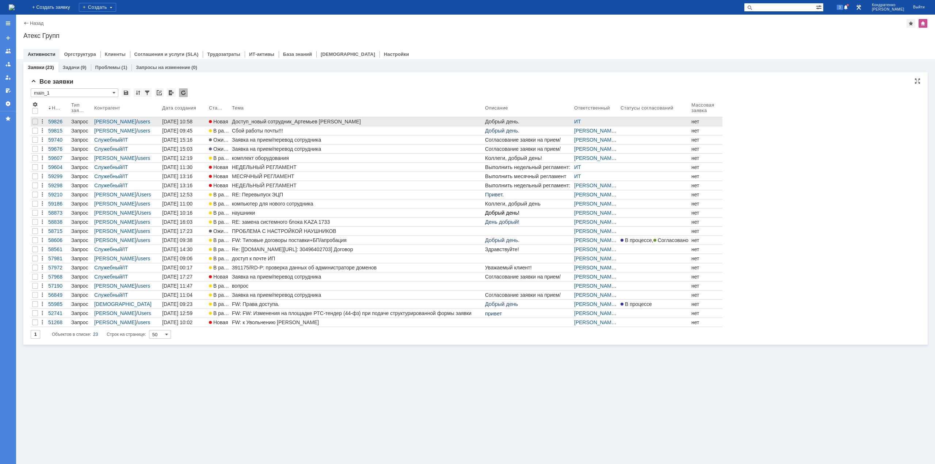
click at [266, 121] on div "Доступ_новый сотрудник_Артемьев [PERSON_NAME]" at bounding box center [357, 122] width 250 height 6
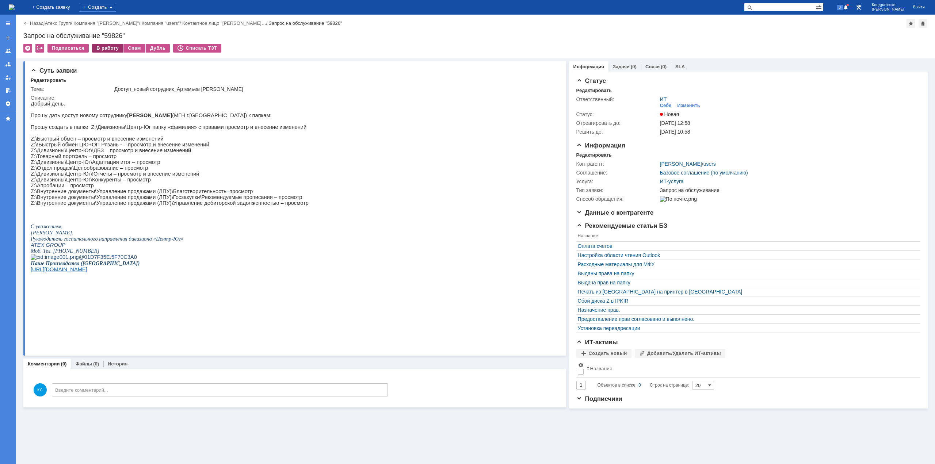
click at [114, 47] on div "В работу" at bounding box center [107, 48] width 31 height 9
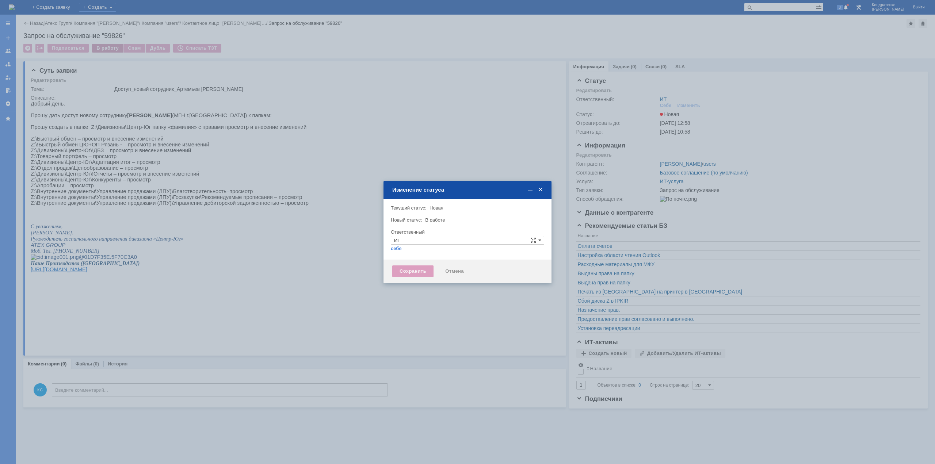
type input "[PERSON_NAME]"
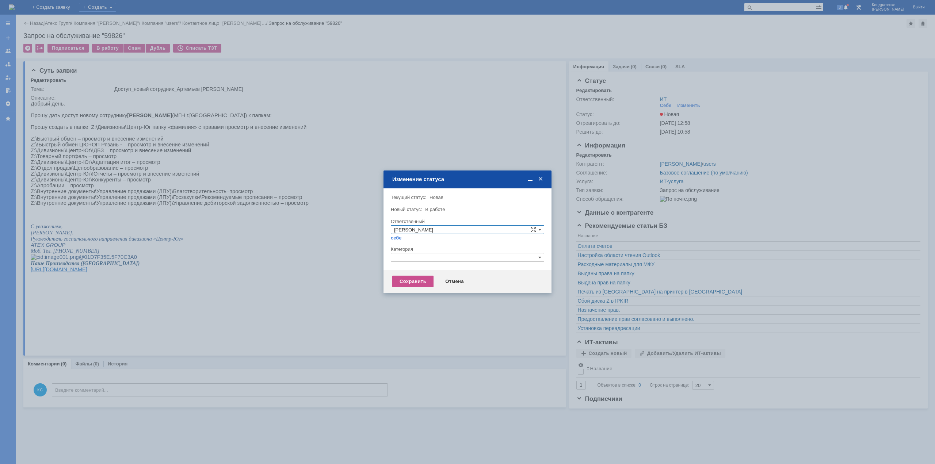
click at [423, 253] on div "Категория" at bounding box center [467, 249] width 153 height 7
click at [423, 259] on input "text" at bounding box center [467, 257] width 153 height 9
click at [427, 292] on span "Назначение доступа (файловые ресурсы)" at bounding box center [467, 292] width 147 height 6
type input "Назначение доступа (файловые ресурсы)"
click at [410, 278] on div "Сохранить" at bounding box center [412, 282] width 41 height 12
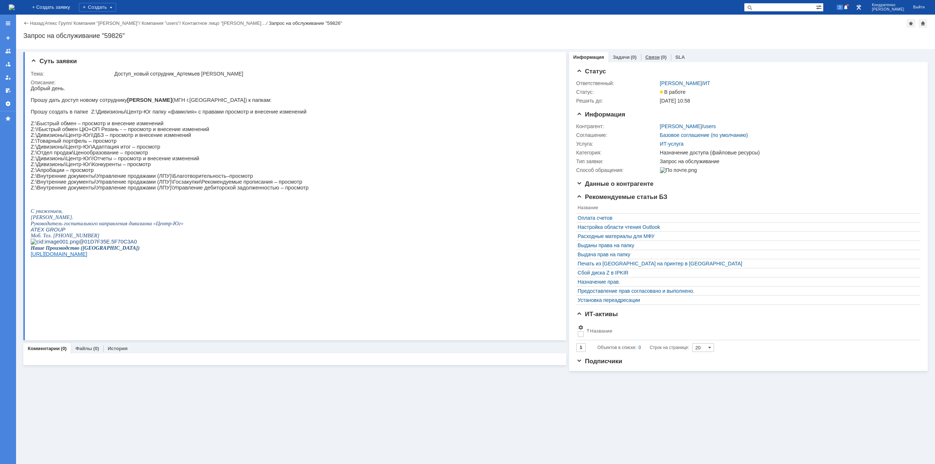
click at [650, 57] on link "Связи" at bounding box center [653, 56] width 14 height 5
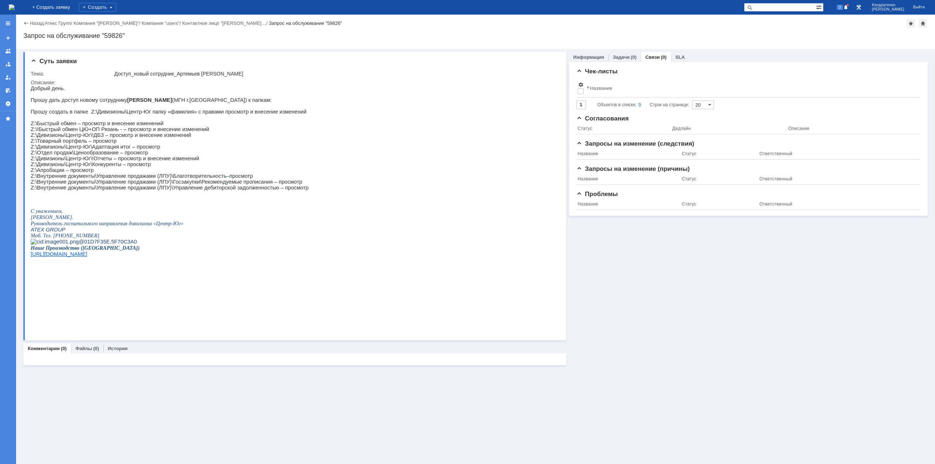
click at [646, 57] on link "Связи" at bounding box center [653, 56] width 14 height 5
click at [619, 57] on link "Задачи" at bounding box center [621, 56] width 17 height 5
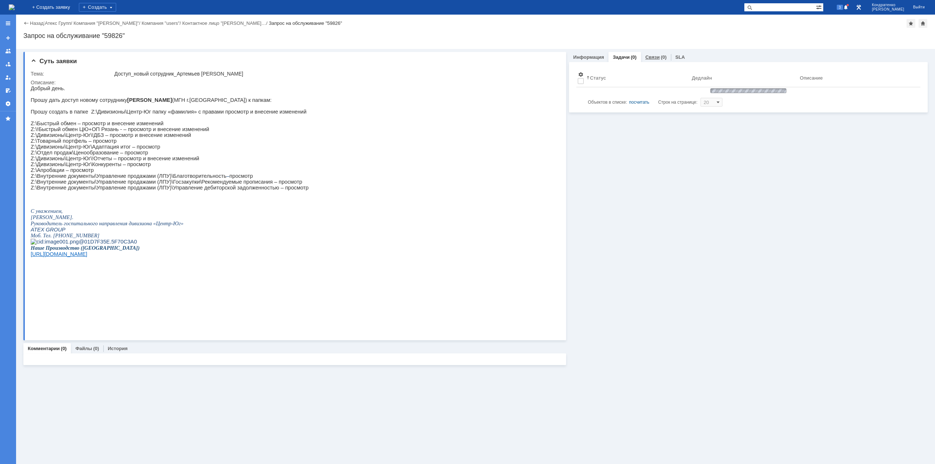
click at [648, 55] on link "Связи" at bounding box center [653, 56] width 14 height 5
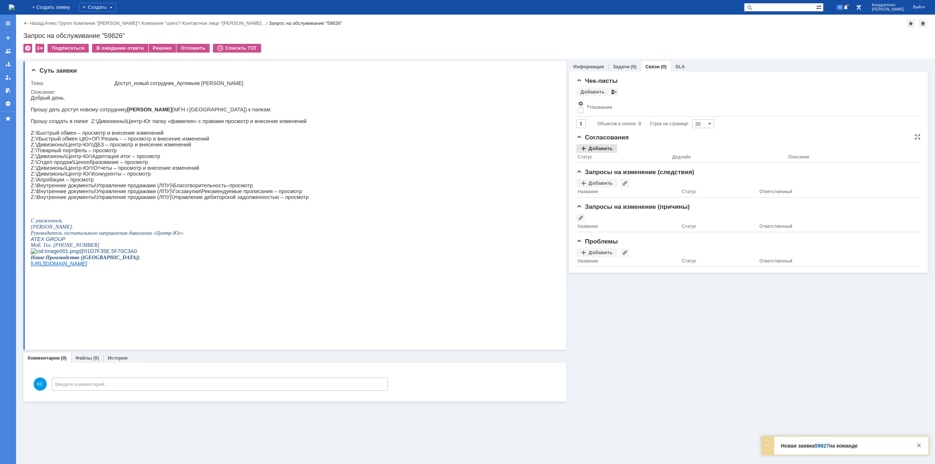
click at [609, 145] on div "Добавить" at bounding box center [597, 148] width 41 height 9
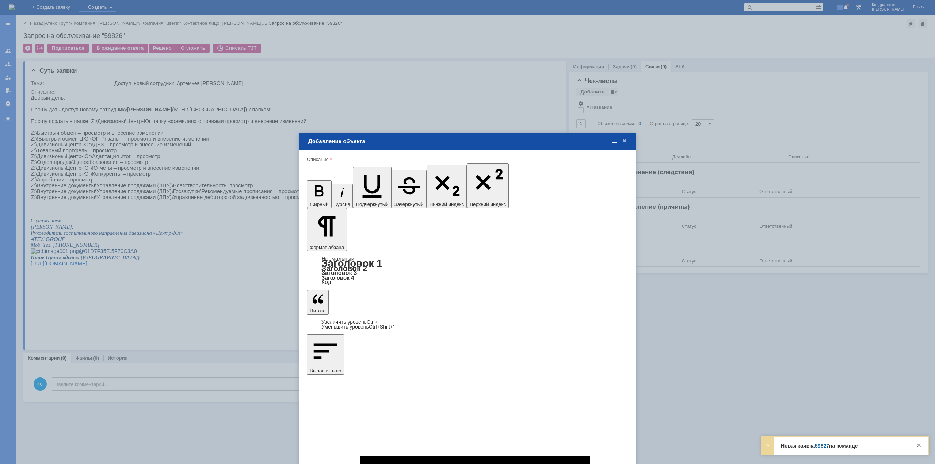
click at [358, 290] on span "[PERSON_NAME]" at bounding box center [367, 290] width 39 height 5
click at [0, 0] on input "[PERSON_NAME]" at bounding box center [0, 0] width 0 height 0
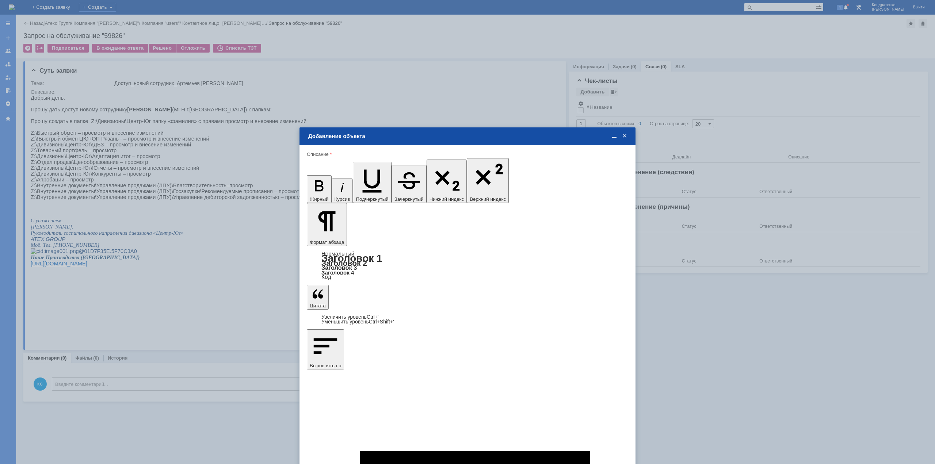
type input "Выбрано: 1 (объекты класса 'Сотрудник')"
type input "1"
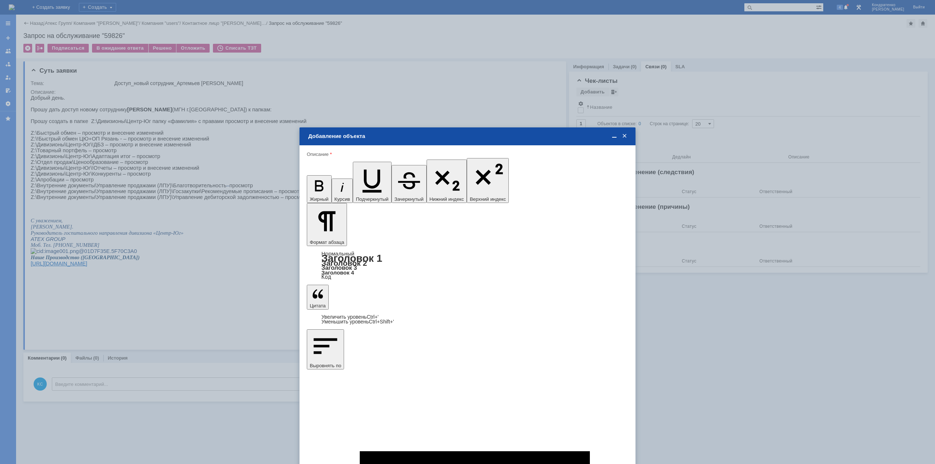
click at [519, 297] on span "дней" at bounding box center [522, 298] width 28 height 6
type input "дней"
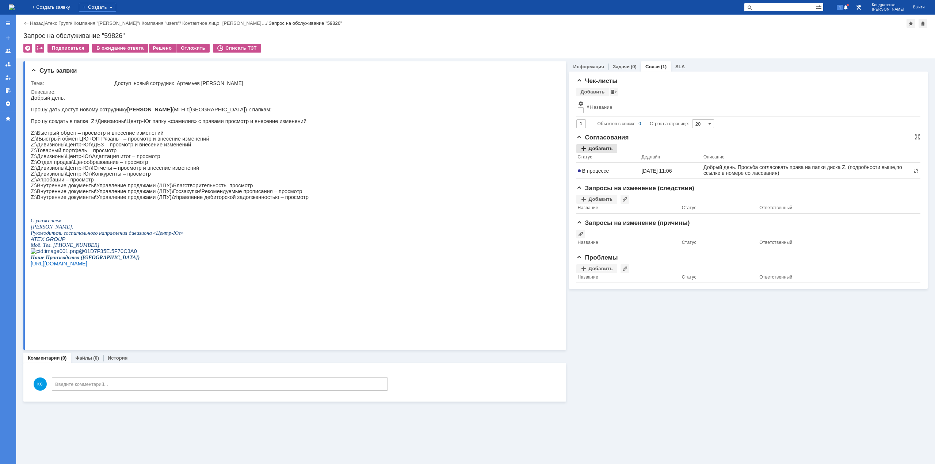
click at [590, 146] on div "Добавить" at bounding box center [597, 148] width 41 height 9
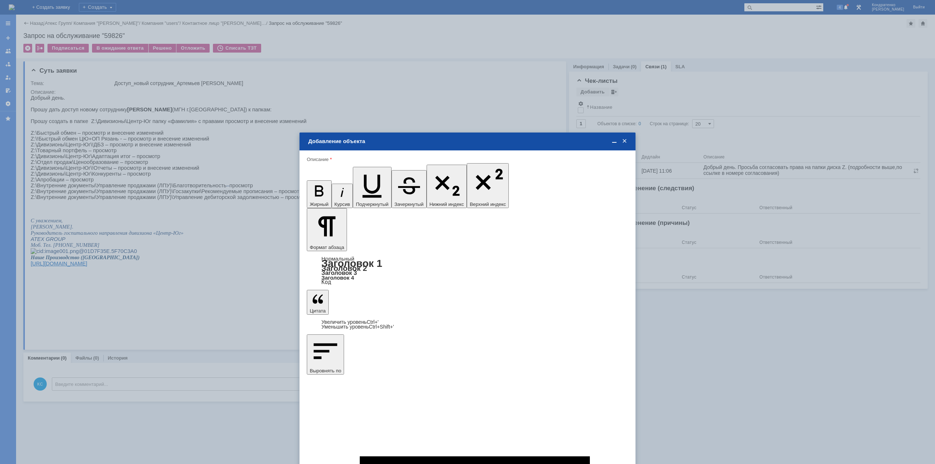
click at [364, 293] on span "[PERSON_NAME]" at bounding box center [367, 290] width 39 height 5
click at [0, 0] on input "[PERSON_NAME]" at bounding box center [0, 0] width 0 height 0
type input "Выбрано: 1 (объекты класса 'Сотрудник')"
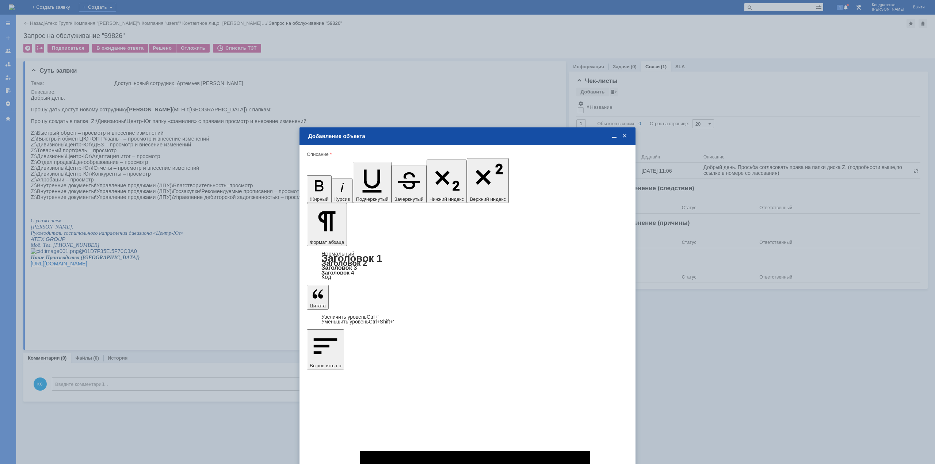
type input "1"
click at [515, 295] on div "дней" at bounding box center [522, 298] width 34 height 8
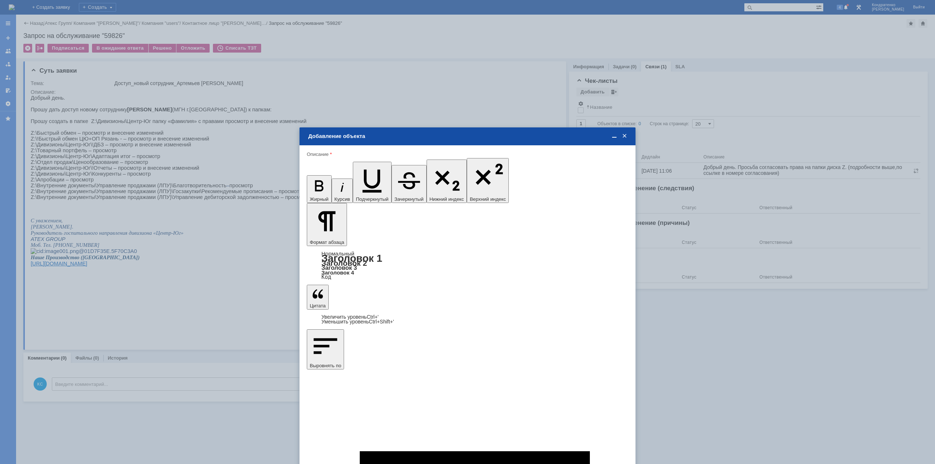
type input "дней"
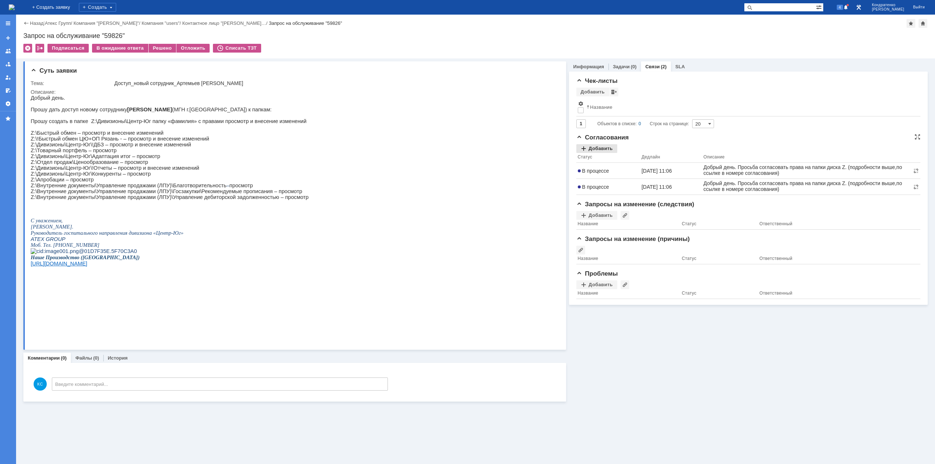
click at [596, 147] on div "Добавить" at bounding box center [597, 148] width 41 height 9
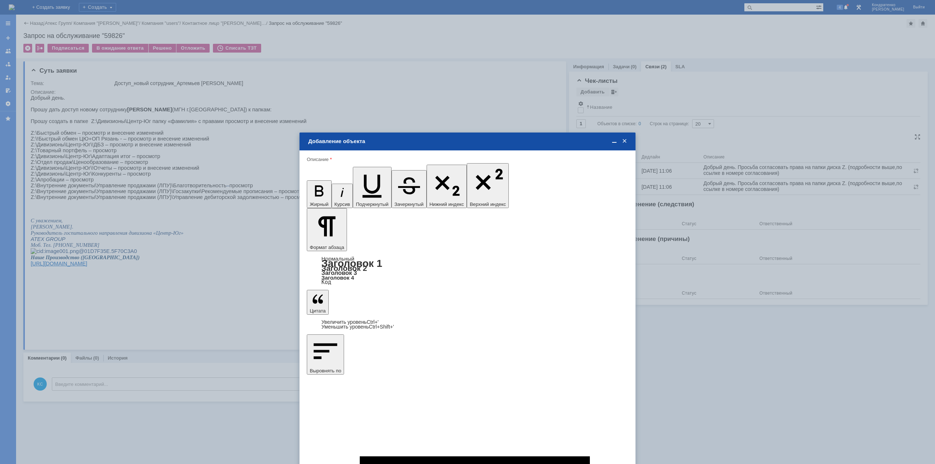
type input "Выбрано: 0 (объекты класса 'Сотрудник')"
type input "н"
click at [348, 290] on span "[PERSON_NAME]" at bounding box center [367, 290] width 39 height 5
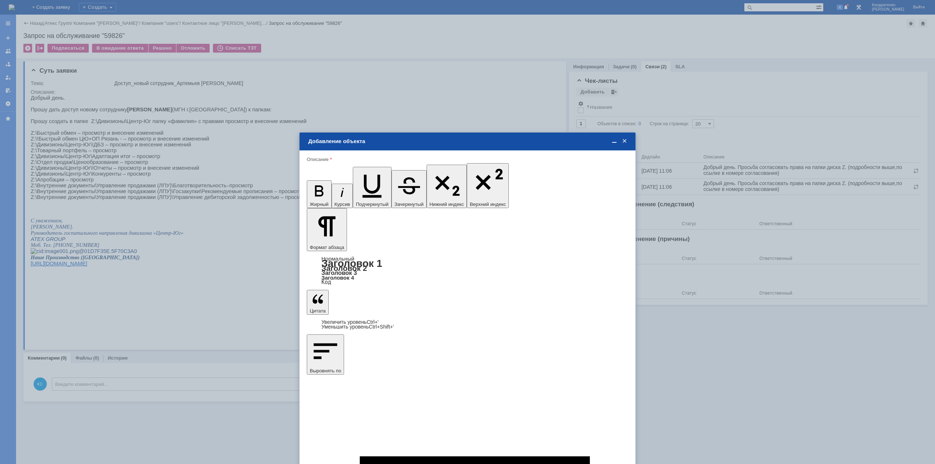
click at [0, 0] on input "[PERSON_NAME]" at bounding box center [0, 0] width 0 height 0
type input "Выбрано: 1 (объекты класса 'Сотрудник')"
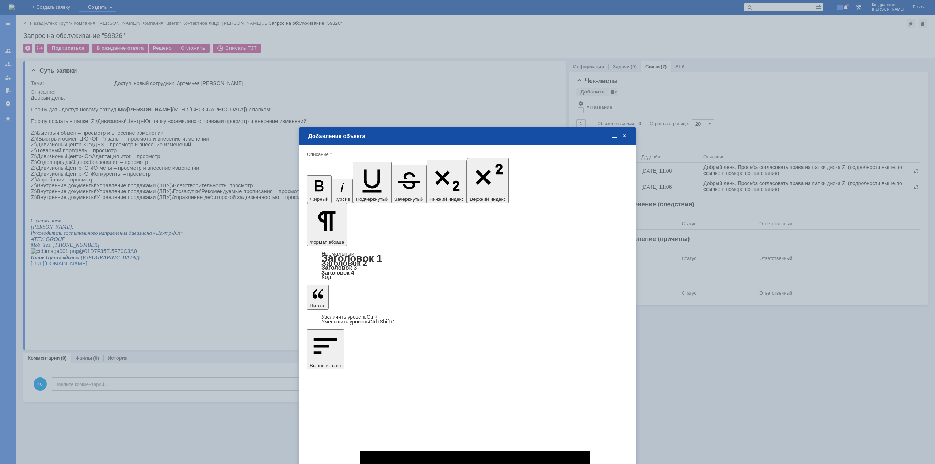
type input "1"
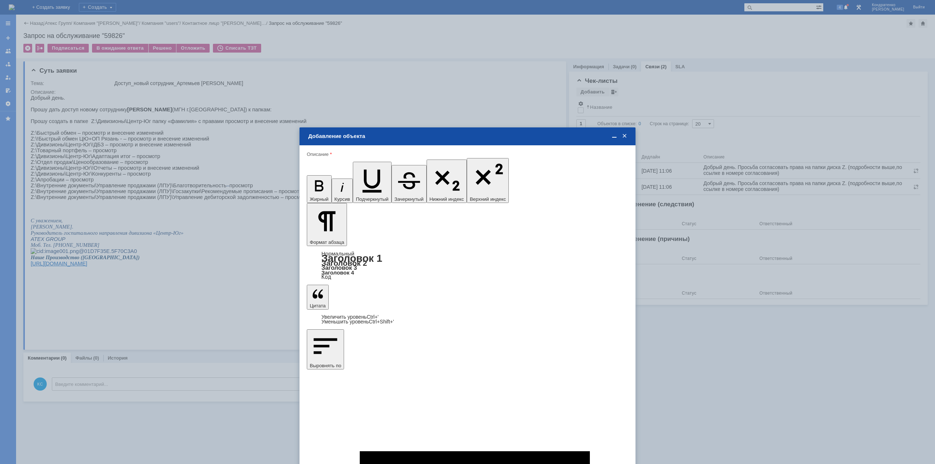
click at [517, 299] on span "дней" at bounding box center [522, 298] width 28 height 6
type input "дней"
type input "Выбрано: 0 (объекты класса 'Сотрудник')"
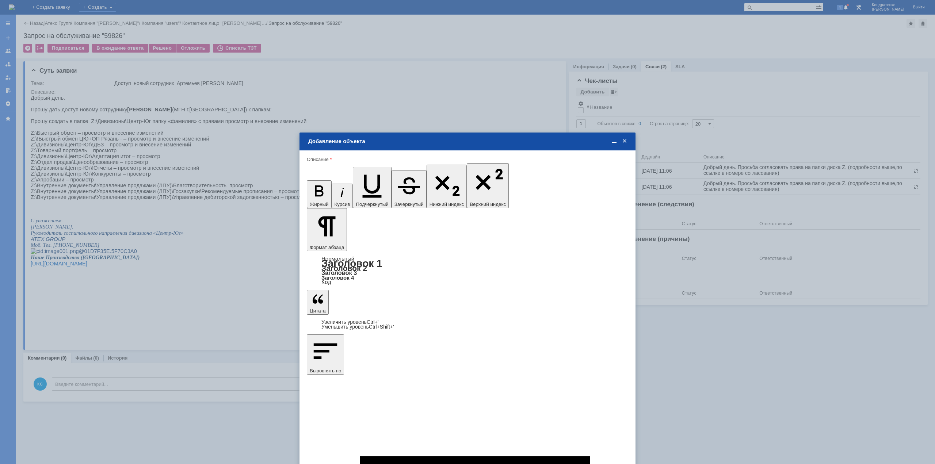
click at [627, 142] on span at bounding box center [624, 141] width 7 height 7
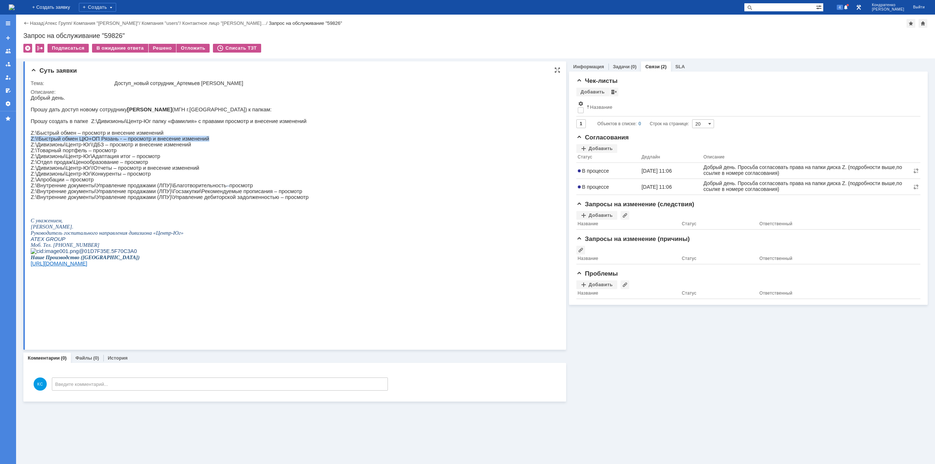
drag, startPoint x: 197, startPoint y: 145, endPoint x: 32, endPoint y: 144, distance: 164.8
click at [32, 142] on p "Z:\!Быстрый обмен ЦЮ+ОП Рязань - – просмотр и внесение изменений" at bounding box center [170, 139] width 278 height 6
copy p "Z:\!Быстрый обмен ЦЮ+ОП Рязань - – просмотр и внесение изменений"
click at [82, 393] on div "КС Введите комментарий..." at bounding box center [209, 382] width 357 height 28
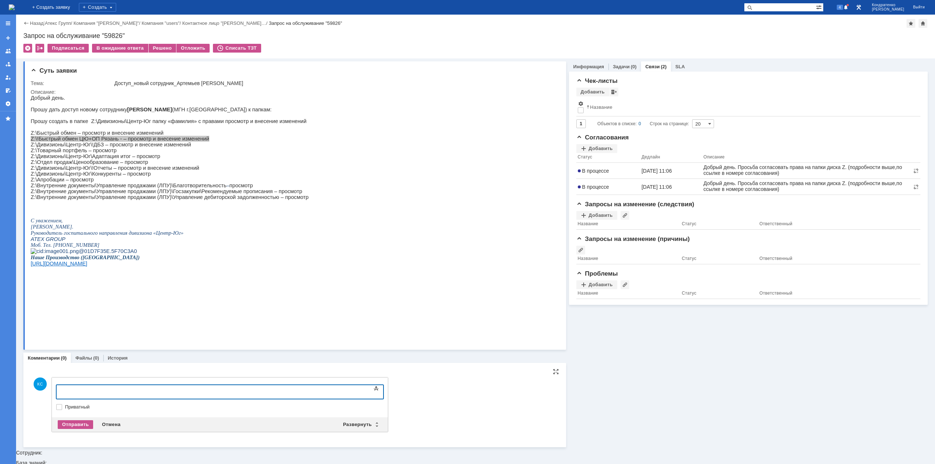
click at [85, 383] on div "Текст" at bounding box center [219, 384] width 327 height 2
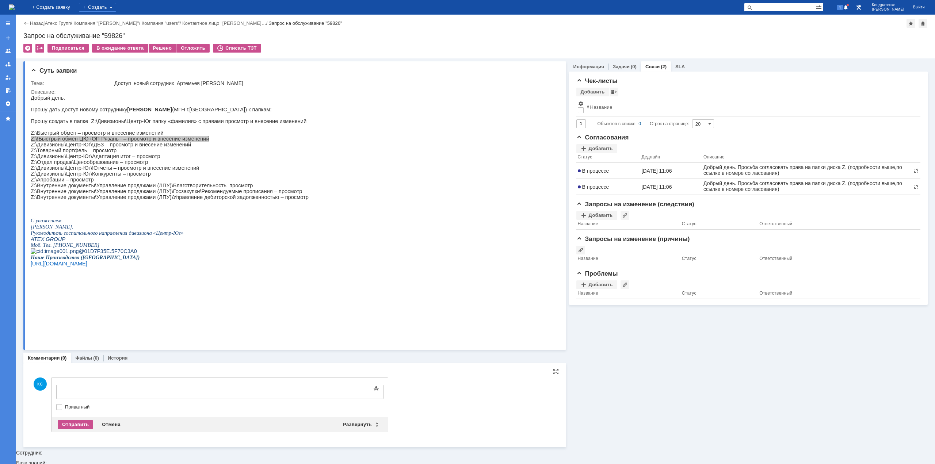
click at [87, 392] on div at bounding box center [116, 391] width 104 height 6
click at [85, 389] on div at bounding box center [116, 391] width 104 height 6
click at [76, 165] on p "Z:\Отдел продаж\Ценообразование – просмотр" at bounding box center [170, 162] width 278 height 6
drag, startPoint x: 78, startPoint y: 177, endPoint x: 89, endPoint y: 177, distance: 11.0
click at [89, 171] on p "Z:\Дивизионы\Центр-Юг\!Отчеты – просмотр и внесение изменений" at bounding box center [170, 168] width 278 height 6
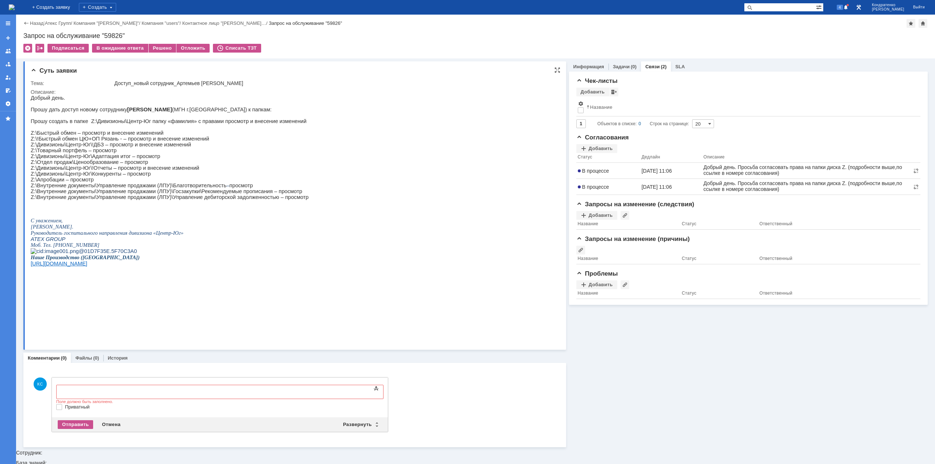
click at [91, 177] on p "Z:\Дивизионы\Центр-Юг\Конкуренты – просмотр" at bounding box center [170, 174] width 278 height 6
click at [91, 395] on body "​" at bounding box center [116, 391] width 110 height 12
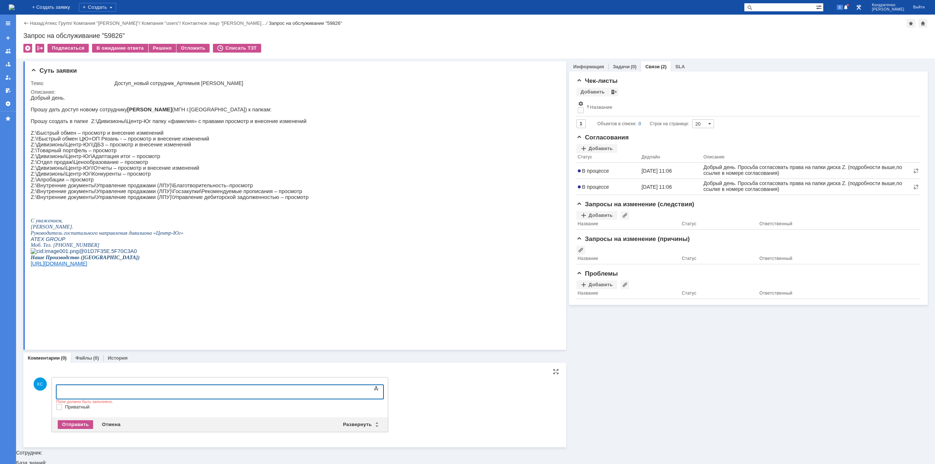
click at [104, 419] on div "Отправить Отмена Развернуть Свернуть" at bounding box center [220, 425] width 336 height 15
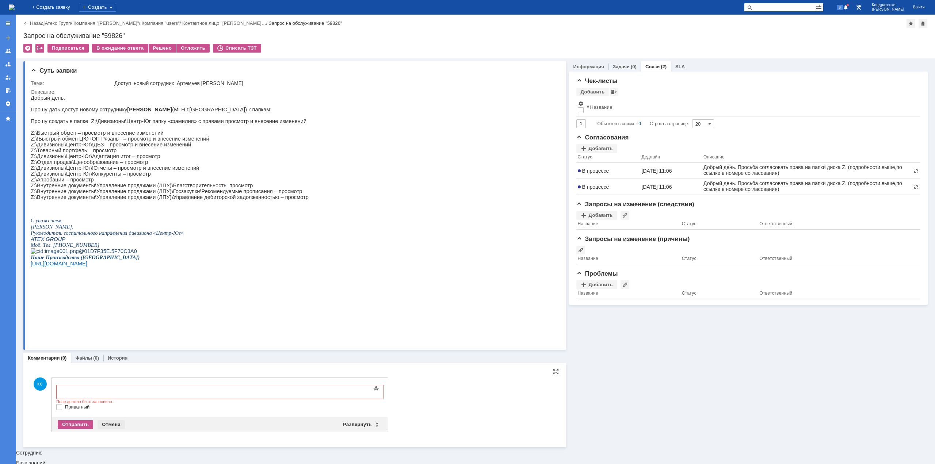
click at [107, 422] on div "Отмена" at bounding box center [111, 425] width 27 height 9
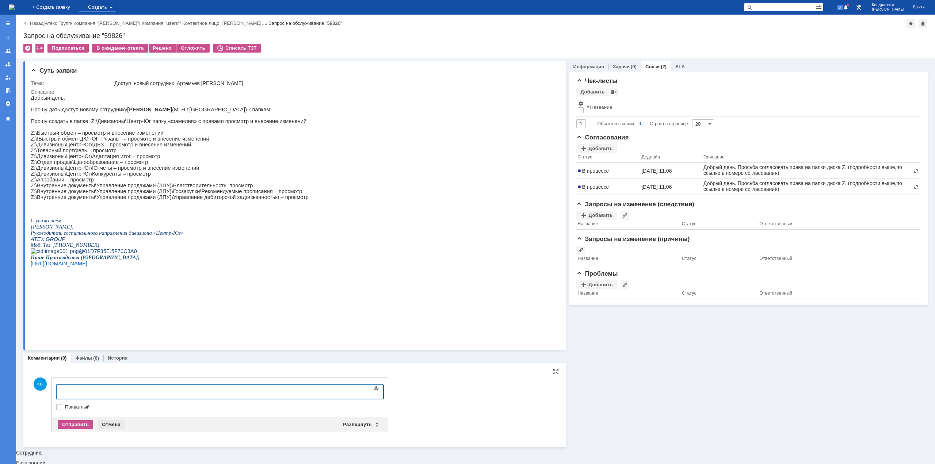
click at [112, 422] on div "Отмена" at bounding box center [111, 425] width 27 height 9
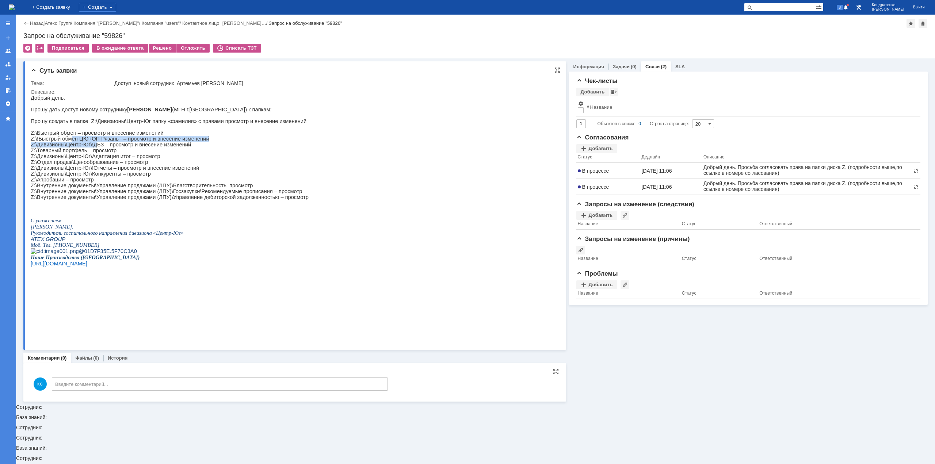
drag, startPoint x: 88, startPoint y: 148, endPoint x: 97, endPoint y: 151, distance: 8.8
click at [95, 149] on div "Добрый день. Прошу дать доступ новому сотруднику [PERSON_NAME] (МГН г.[GEOGRAPH…" at bounding box center [170, 193] width 278 height 196
click at [64, 153] on p "Z:\Товарный портфель – просмотр" at bounding box center [170, 151] width 278 height 6
drag, startPoint x: 58, startPoint y: 148, endPoint x: 71, endPoint y: 150, distance: 13.3
click at [71, 148] on p "Z:\Дивизионы\Центр-Юг\!ДБЗ – просмотр и внесение изменений" at bounding box center [170, 145] width 278 height 6
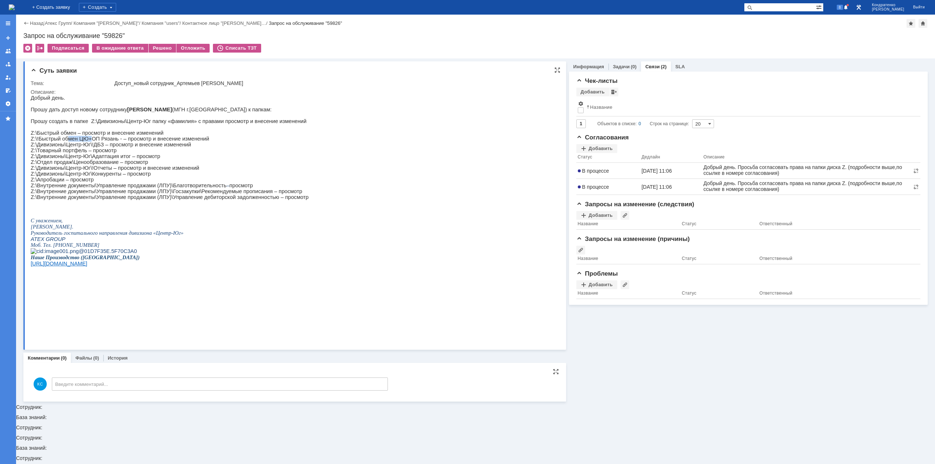
drag, startPoint x: 67, startPoint y: 142, endPoint x: 88, endPoint y: 145, distance: 21.4
click at [88, 142] on p "Z:\!Быстрый обмен ЦЮ+ОП Рязань - – просмотр и внесение изменений" at bounding box center [170, 139] width 278 height 6
drag, startPoint x: 99, startPoint y: 148, endPoint x: 77, endPoint y: 147, distance: 22.7
click at [83, 148] on p "Z:\Дивизионы\Центр-Юг\!ДБЗ – просмотр и внесение изменений" at bounding box center [170, 145] width 278 height 6
drag, startPoint x: 69, startPoint y: 144, endPoint x: 87, endPoint y: 147, distance: 17.8
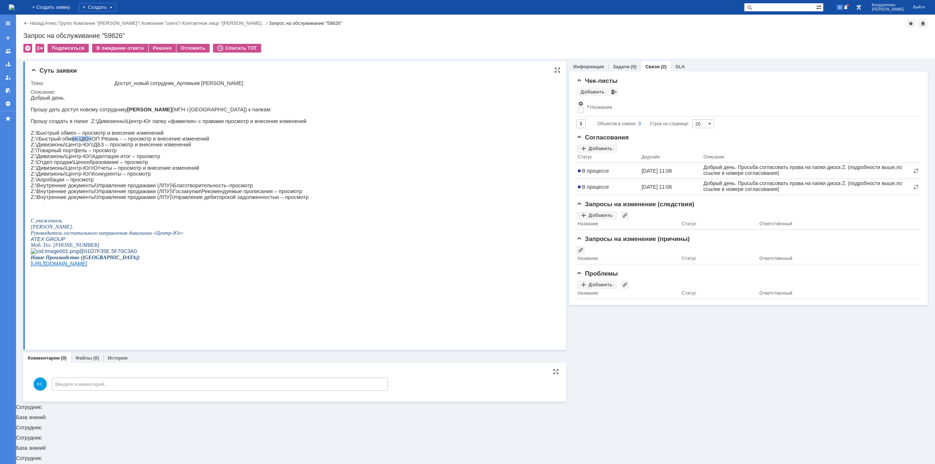
click at [87, 142] on p "Z:\!Быстрый обмен ЦЮ+ОП Рязань - – просмотр и внесение изменений" at bounding box center [170, 139] width 278 height 6
drag, startPoint x: 98, startPoint y: 154, endPoint x: 74, endPoint y: 148, distance: 24.2
click at [74, 148] on p "Z:\Дивизионы\Центр-Юг\!ДБЗ – просмотр и внесение изменений" at bounding box center [170, 145] width 278 height 6
drag, startPoint x: 77, startPoint y: 172, endPoint x: 85, endPoint y: 172, distance: 7.7
click at [94, 165] on p "Z:\Отдел продаж\Ценообразование – просмотр" at bounding box center [170, 162] width 278 height 6
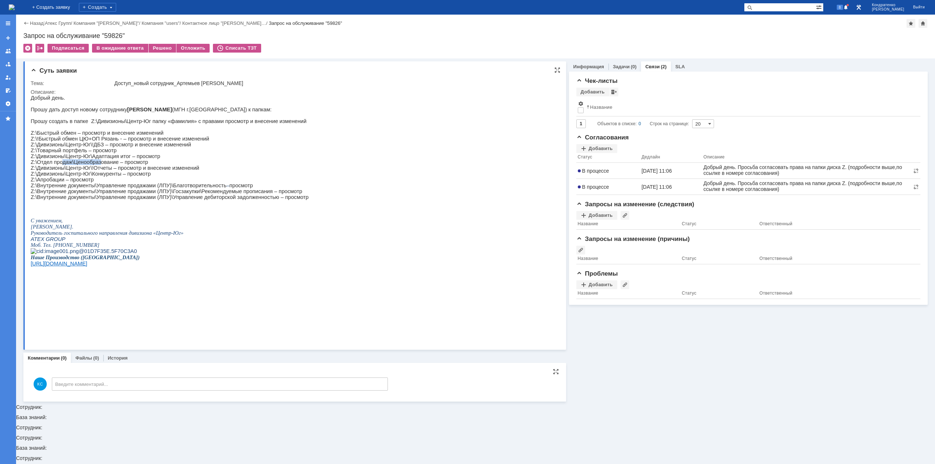
drag, startPoint x: 61, startPoint y: 171, endPoint x: 98, endPoint y: 171, distance: 37.3
click at [98, 165] on p "Z:\Отдел продаж\Ценообразование – просмотр" at bounding box center [170, 162] width 278 height 6
drag, startPoint x: 115, startPoint y: 171, endPoint x: 124, endPoint y: 171, distance: 8.8
click at [124, 165] on p "Z:\Отдел продаж\Ценообразование – просмотр" at bounding box center [170, 162] width 278 height 6
drag, startPoint x: 62, startPoint y: 191, endPoint x: 81, endPoint y: 191, distance: 19.0
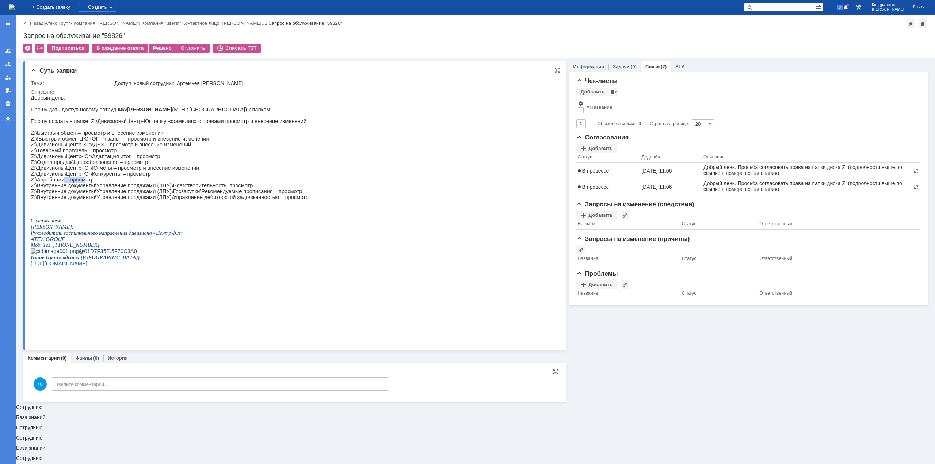
click at [81, 183] on p "Z:\Апробации – просмотр" at bounding box center [170, 180] width 278 height 6
drag, startPoint x: 61, startPoint y: 171, endPoint x: 98, endPoint y: 172, distance: 36.2
click at [98, 165] on p "Z:\Отдел продаж\Ценообразование – просмотр" at bounding box center [170, 162] width 278 height 6
drag, startPoint x: 59, startPoint y: 191, endPoint x: 70, endPoint y: 193, distance: 10.7
click at [68, 183] on p "Z:\Апробации – просмотр" at bounding box center [170, 180] width 278 height 6
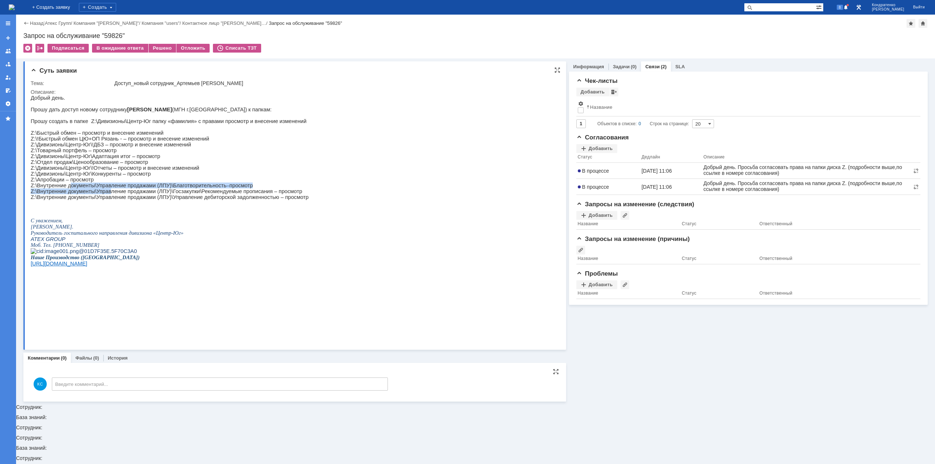
drag, startPoint x: 70, startPoint y: 198, endPoint x: 105, endPoint y: 202, distance: 35.3
click at [105, 202] on div "Добрый день. Прошу дать доступ новому сотруднику [PERSON_NAME] (МГН г.[GEOGRAPH…" at bounding box center [170, 193] width 278 height 196
drag, startPoint x: 56, startPoint y: 192, endPoint x: 61, endPoint y: 191, distance: 4.8
click at [60, 183] on p "Z:\Апробации – просмотр" at bounding box center [170, 180] width 278 height 6
drag, startPoint x: 65, startPoint y: 172, endPoint x: 72, endPoint y: 167, distance: 8.4
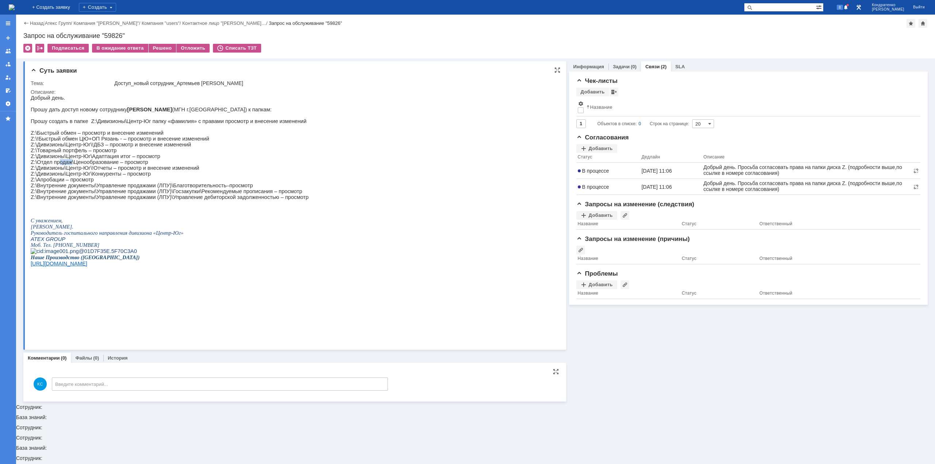
click at [73, 165] on p "Z:\Отдел продаж\Ценообразование – просмотр" at bounding box center [170, 162] width 278 height 6
drag, startPoint x: 62, startPoint y: 158, endPoint x: 95, endPoint y: 160, distance: 32.6
click at [87, 153] on p "Z:\Товарный портфель – просмотр" at bounding box center [170, 151] width 278 height 6
click at [15, 7] on img at bounding box center [12, 7] width 6 height 6
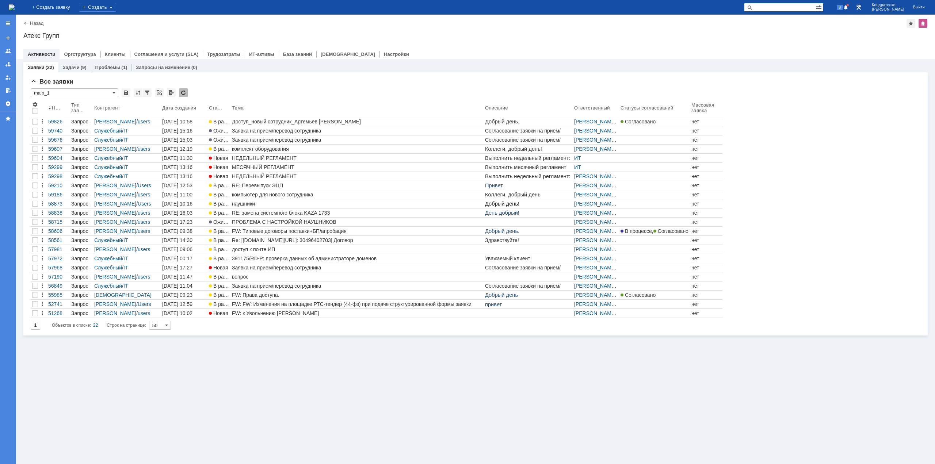
drag, startPoint x: 54, startPoint y: 7, endPoint x: 43, endPoint y: 10, distance: 11.1
click at [15, 10] on img at bounding box center [12, 7] width 6 height 6
click at [15, 8] on img at bounding box center [12, 7] width 6 height 6
drag, startPoint x: 252, startPoint y: 157, endPoint x: 214, endPoint y: 370, distance: 217.1
click at [214, 370] on div "Заявки (22) Задачи (9) Проблемы (1) Запросы на изменение (0) Все заявки * main_…" at bounding box center [475, 261] width 919 height 405
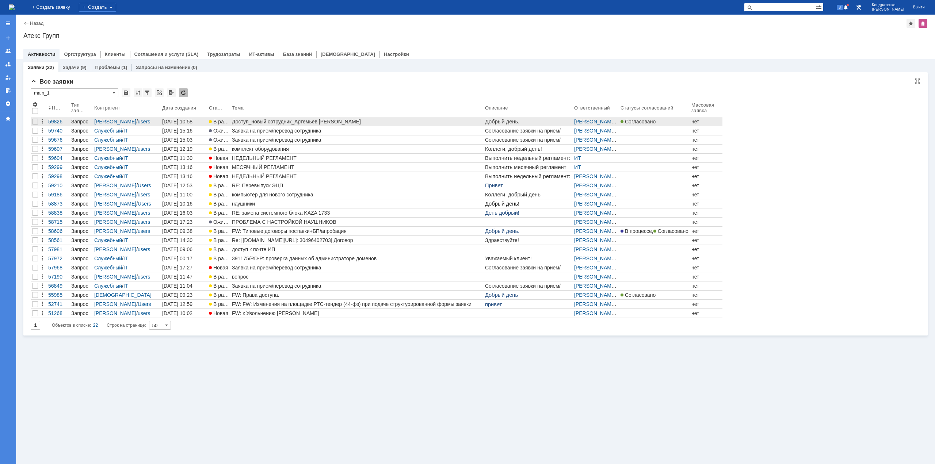
click at [267, 122] on div "Доступ_новый сотрудник_Артемьев [PERSON_NAME]" at bounding box center [357, 122] width 250 height 6
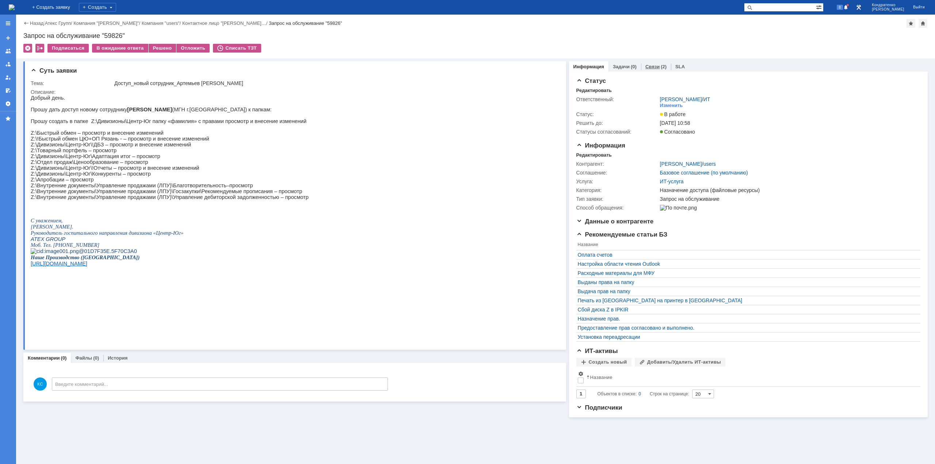
click at [650, 64] on div "Связи (2)" at bounding box center [656, 66] width 30 height 11
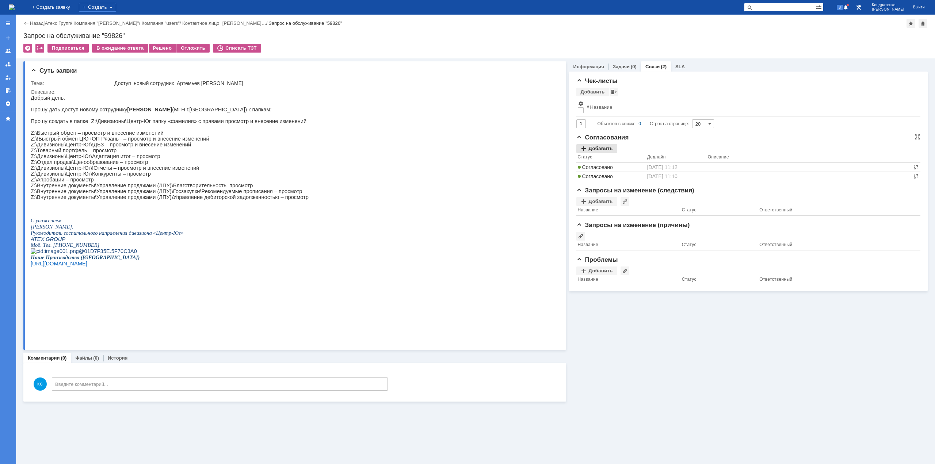
click at [598, 150] on div "Добавить" at bounding box center [597, 148] width 41 height 9
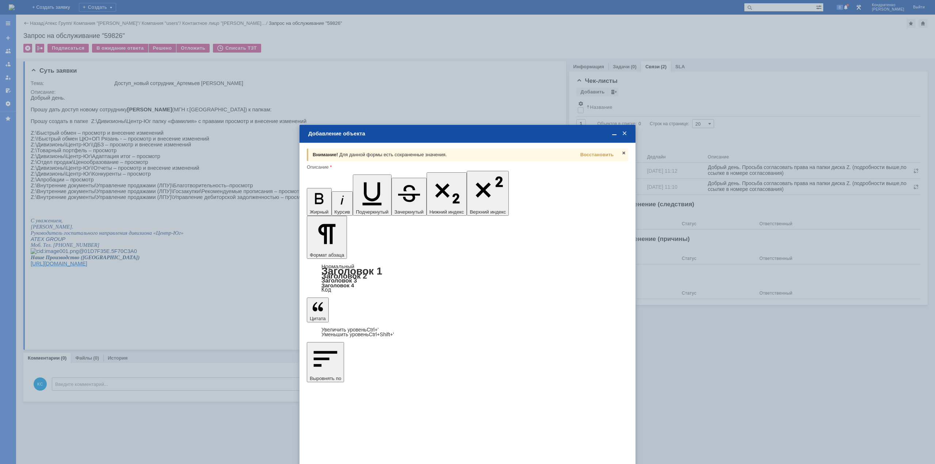
type input "Выбрано: 0 (объекты класса 'Сотрудник')"
click at [376, 298] on span "[PERSON_NAME]" at bounding box center [367, 298] width 39 height 5
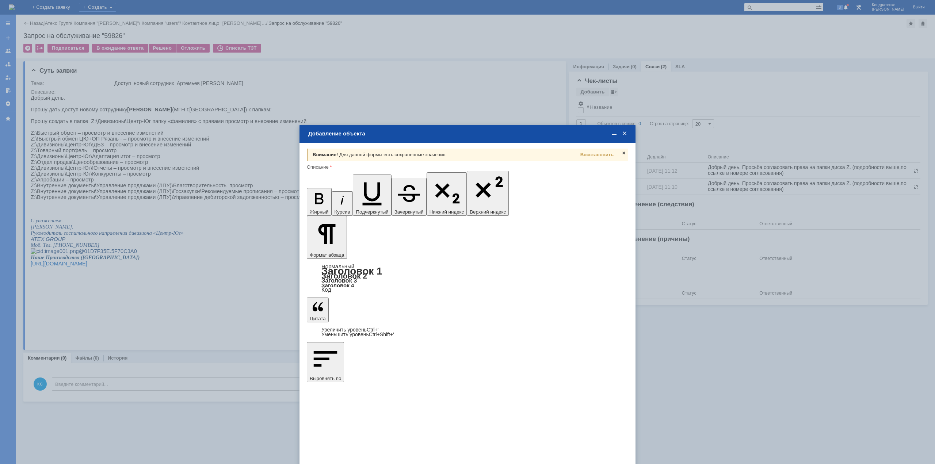
click at [0, 0] on input "[PERSON_NAME]" at bounding box center [0, 0] width 0 height 0
type input "Выбрано: 1 (объекты класса 'Сотрудник')"
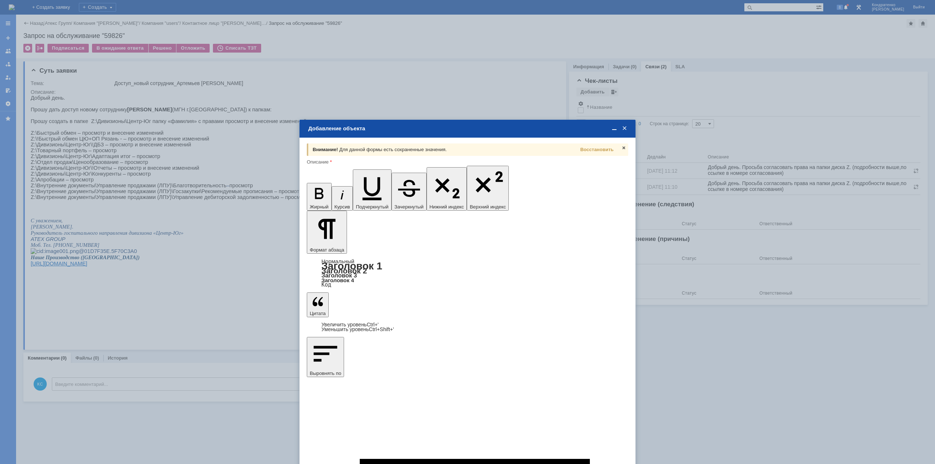
type input "1"
click at [521, 307] on span "дней" at bounding box center [522, 306] width 28 height 6
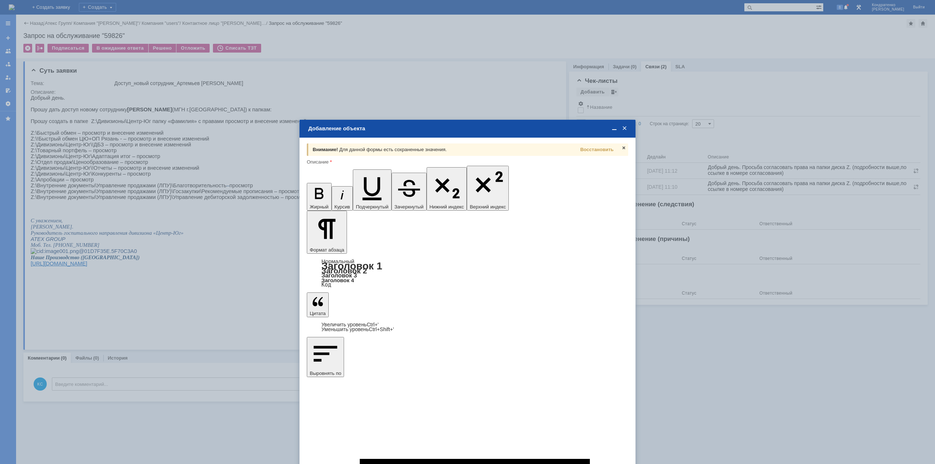
type input "дней"
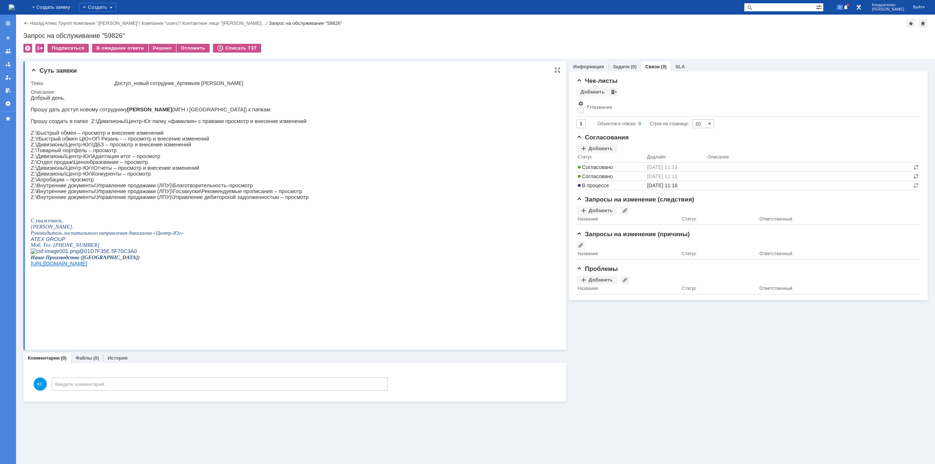
click at [132, 141] on p "Z:\!Быстрый обмен ЦЮ+ОП Рязань - – просмотр и внесение изменений" at bounding box center [170, 139] width 278 height 6
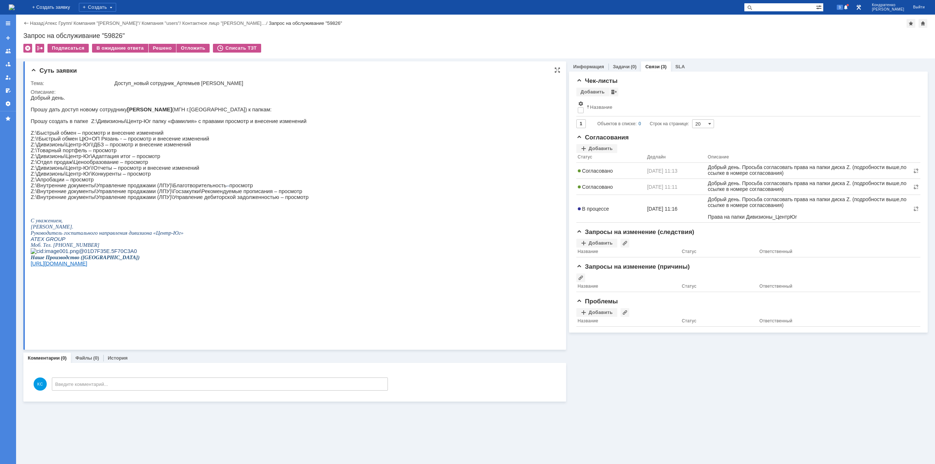
click at [90, 118] on p at bounding box center [170, 116] width 278 height 6
click at [72, 2] on div "На домашнюю + Создать заявку Создать 9 [PERSON_NAME]" at bounding box center [467, 7] width 935 height 15
click at [15, 4] on img at bounding box center [12, 7] width 6 height 6
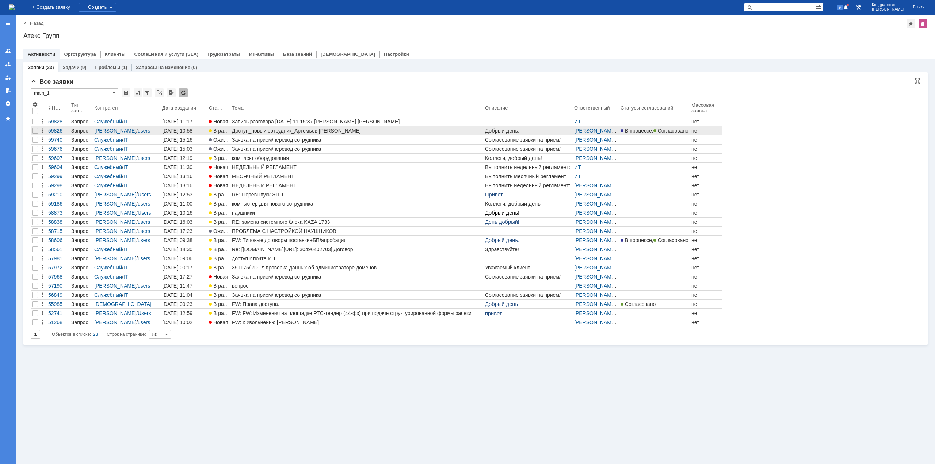
click at [337, 128] on link "Доступ_новый сотрудник_Артемьев [PERSON_NAME]" at bounding box center [357, 130] width 253 height 9
